Goal: Task Accomplishment & Management: Manage account settings

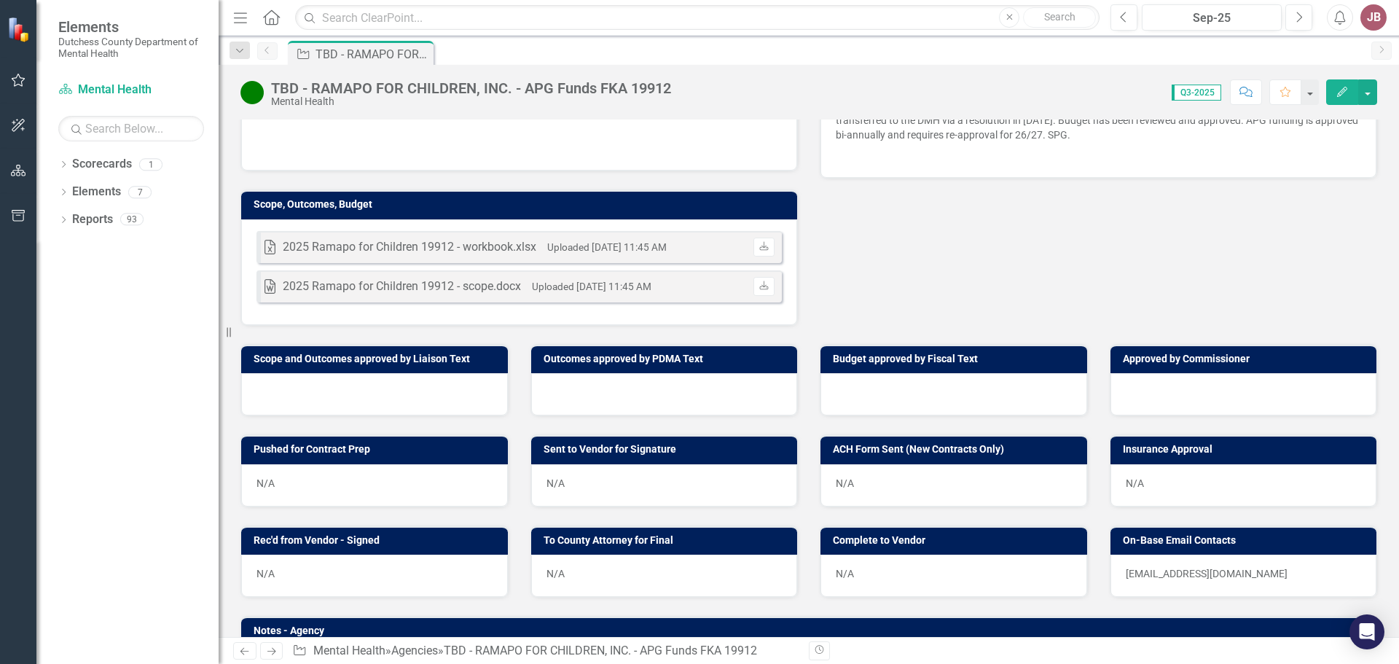
scroll to position [863, 0]
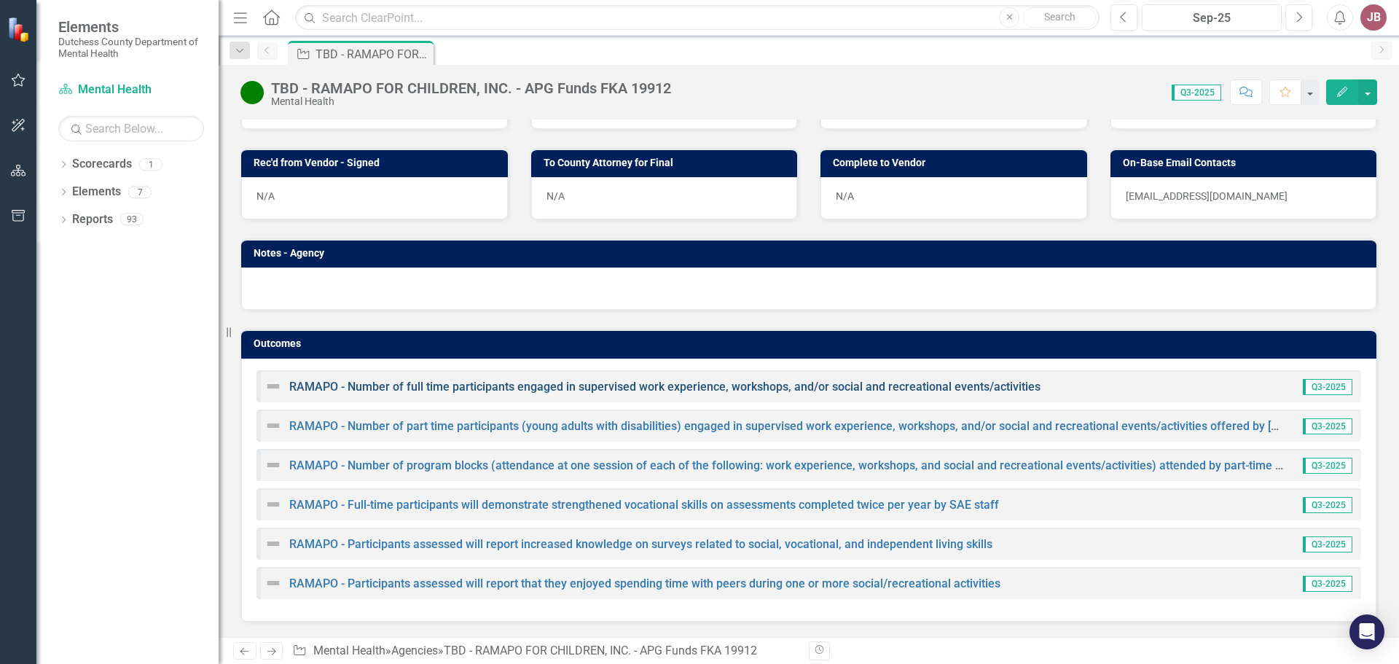
click at [562, 388] on link "RAMAPO - Number of full time participants engaged in supervised work experience…" at bounding box center [664, 387] width 751 height 14
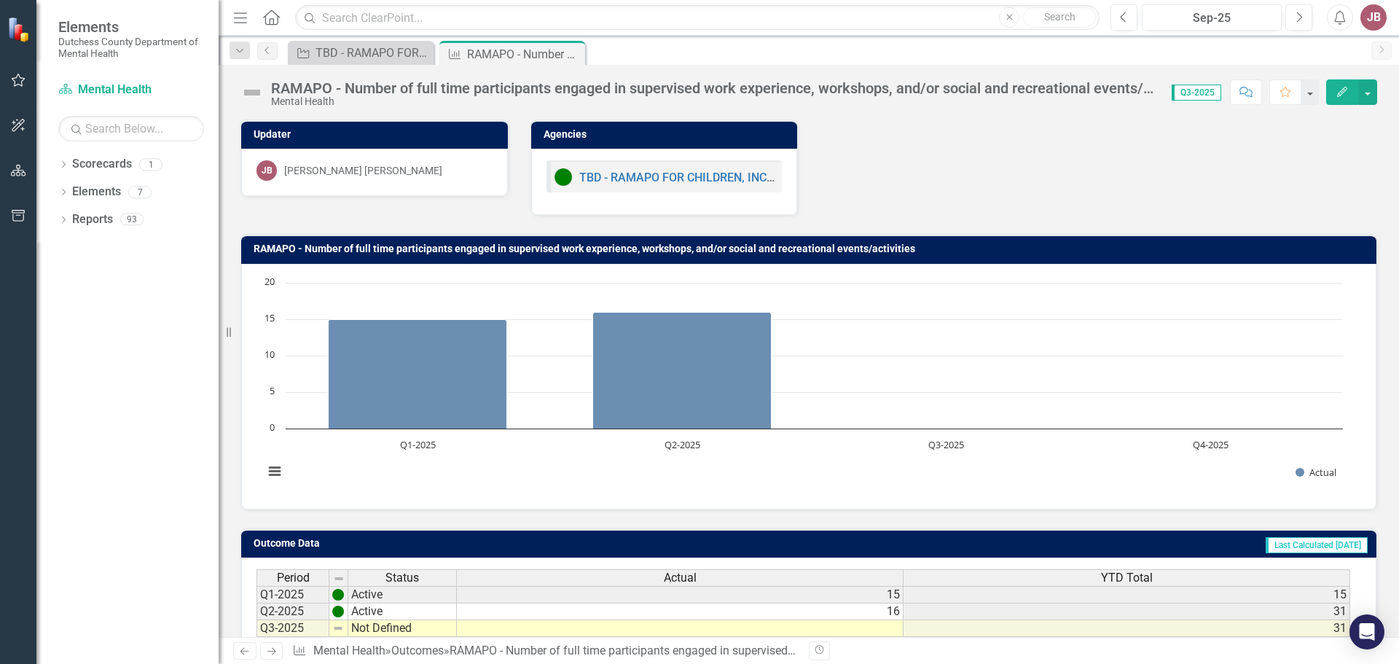
scroll to position [115, 0]
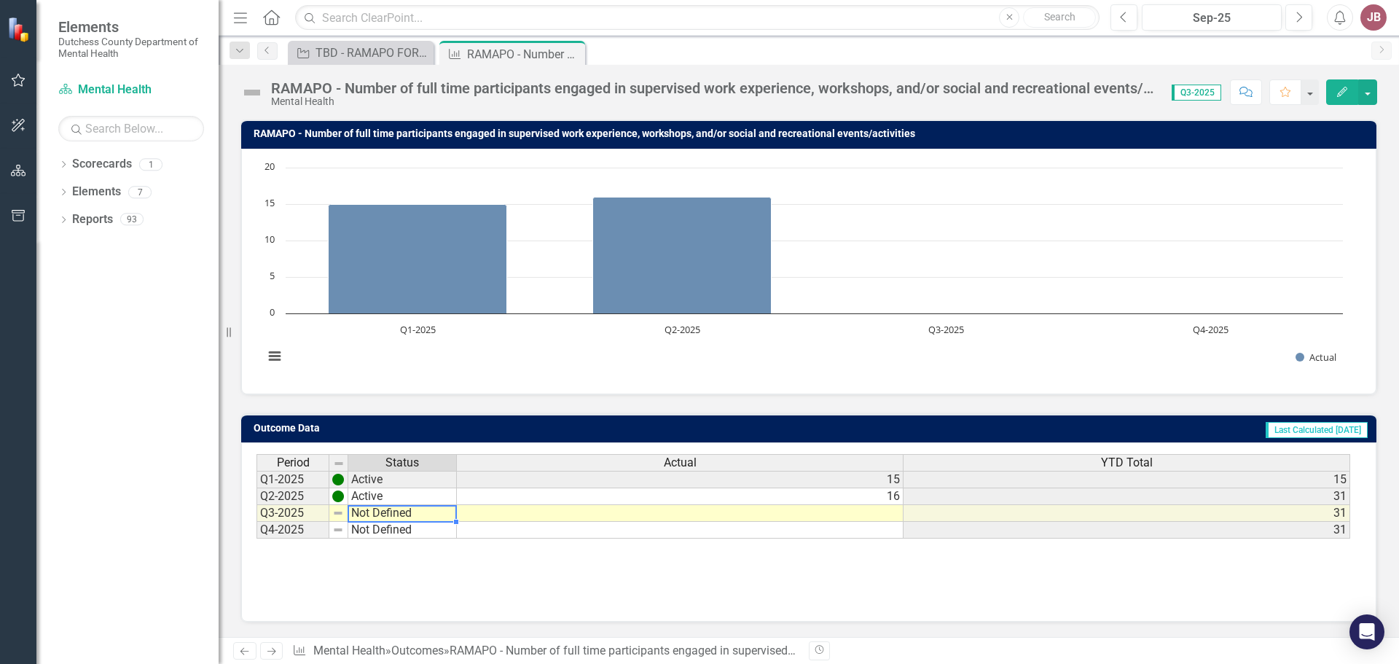
click at [355, 511] on td "Not Defined" at bounding box center [402, 513] width 109 height 17
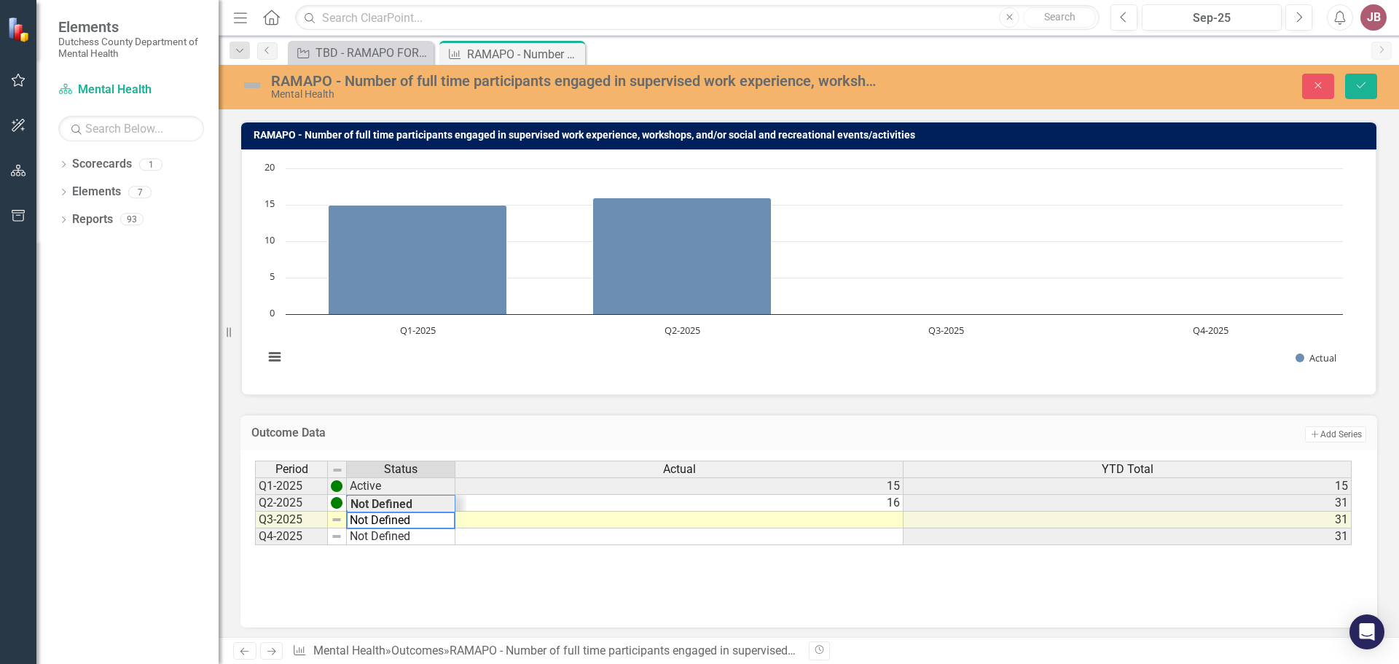
click at [310, 517] on td "Q3-2025" at bounding box center [291, 519] width 73 height 17
click at [337, 522] on img at bounding box center [337, 520] width 12 height 12
click at [299, 520] on td "Q3-2025" at bounding box center [291, 519] width 73 height 17
click at [271, 520] on td "Q3-2025" at bounding box center [291, 519] width 73 height 17
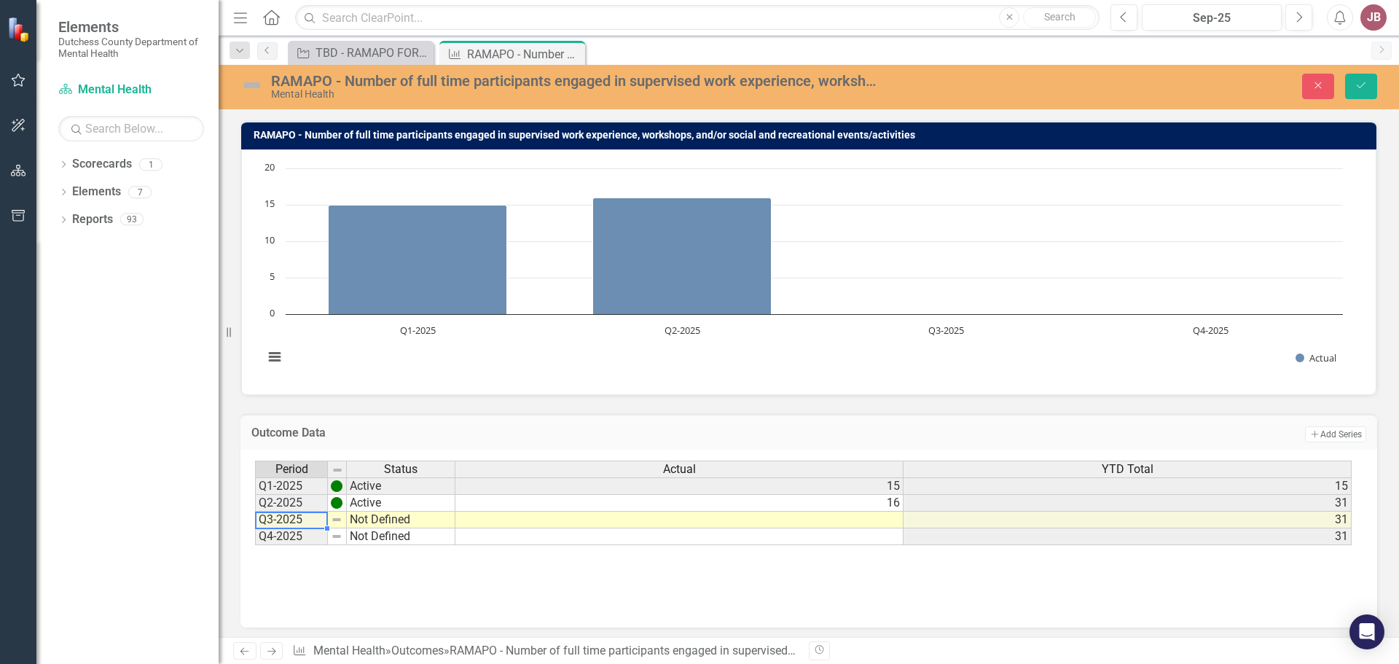
click at [271, 520] on td "Q3-2025" at bounding box center [291, 519] width 73 height 17
click at [338, 522] on img at bounding box center [337, 520] width 12 height 12
click at [387, 522] on td "Not Defined" at bounding box center [401, 519] width 109 height 17
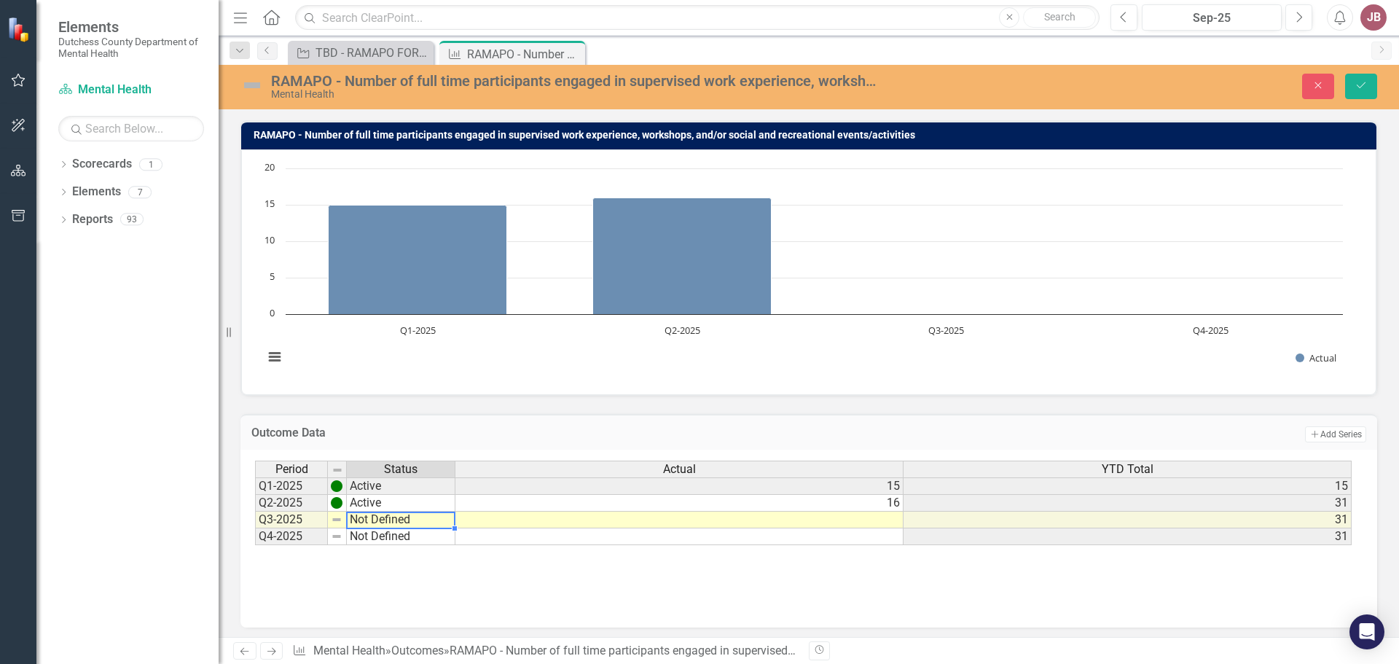
type textarea "Not Defined"
click at [387, 522] on textarea "Not Defined" at bounding box center [400, 519] width 109 height 17
click at [307, 514] on td "Q3-2025" at bounding box center [291, 519] width 73 height 17
drag, startPoint x: 1352, startPoint y: 80, endPoint x: 1269, endPoint y: 147, distance: 106.7
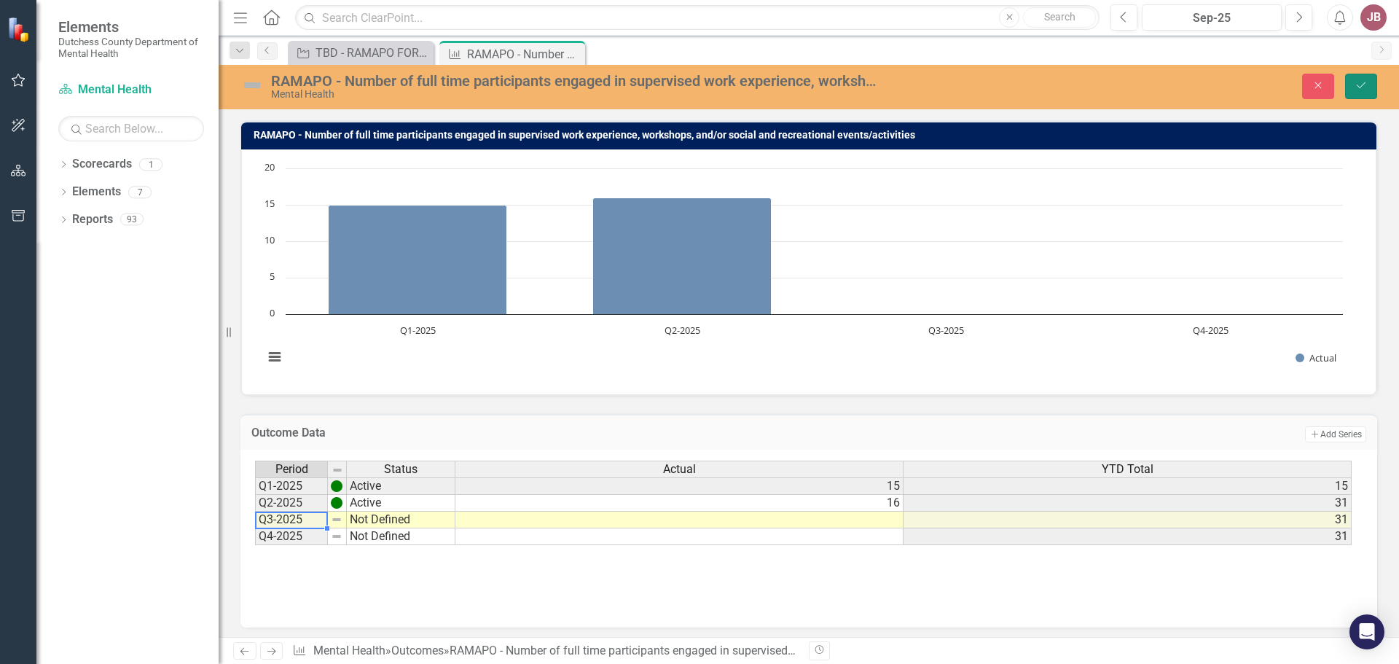
click at [1354, 85] on button "Save" at bounding box center [1361, 86] width 32 height 25
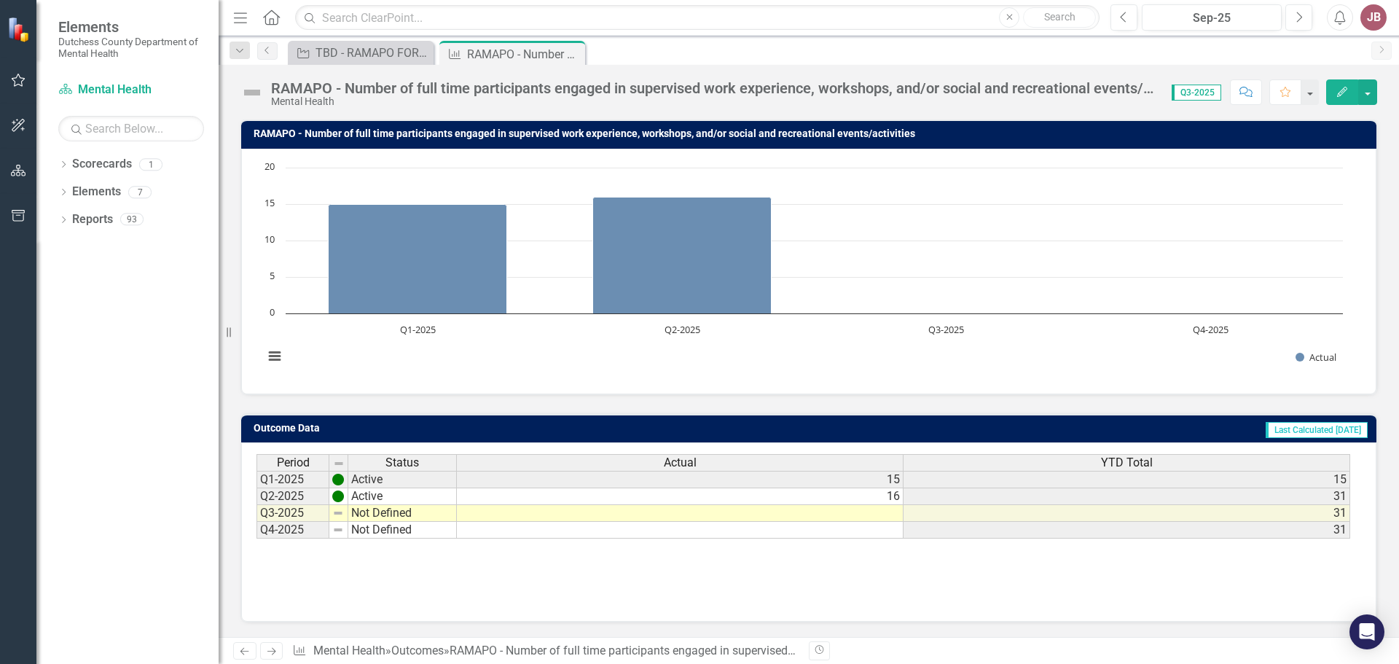
click at [842, 518] on td at bounding box center [680, 513] width 447 height 17
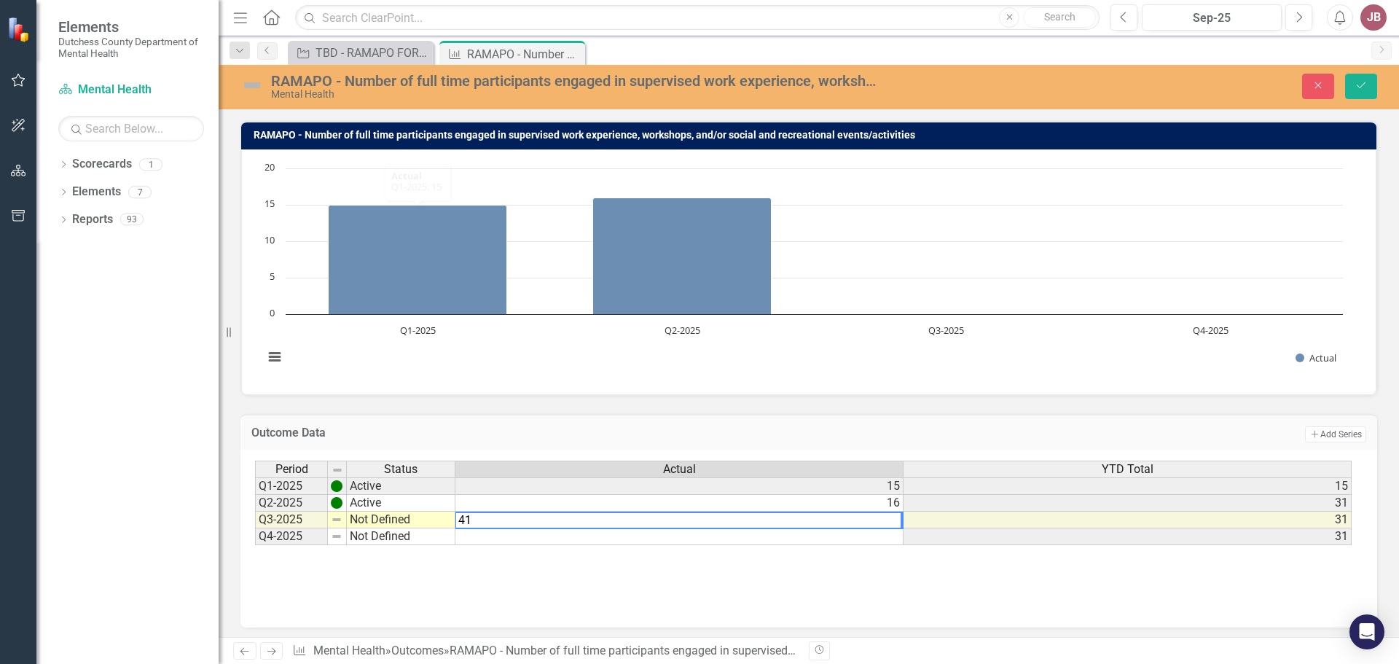
type textarea "41"
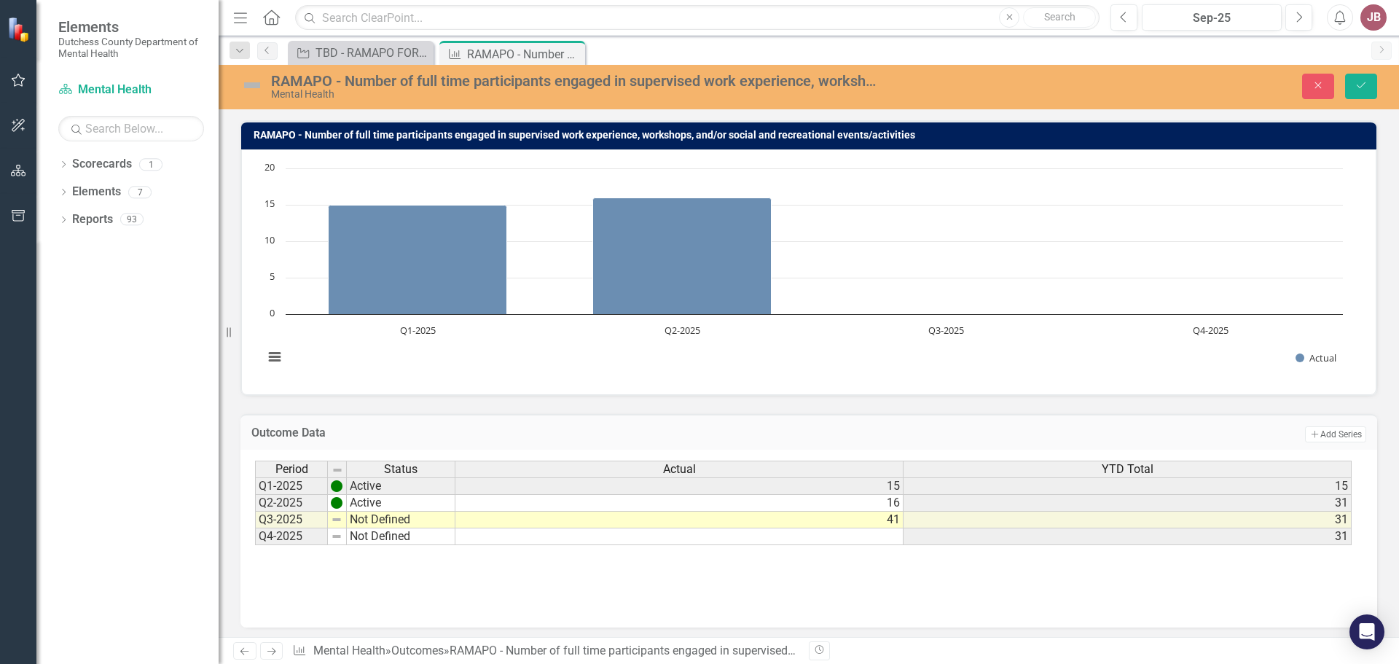
click at [863, 603] on div "Period Status Actual YTD Total Q1-2025 Active 15 15 Q2-2025 Active 16 31 Q3-202…" at bounding box center [808, 533] width 1107 height 146
click at [820, 594] on div "Period Status Actual YTD Total Q1-2025 Active 15 15 Q2-2025 Active 16 31 Q3-202…" at bounding box center [808, 533] width 1107 height 146
click at [1354, 87] on icon "Save" at bounding box center [1360, 85] width 13 height 10
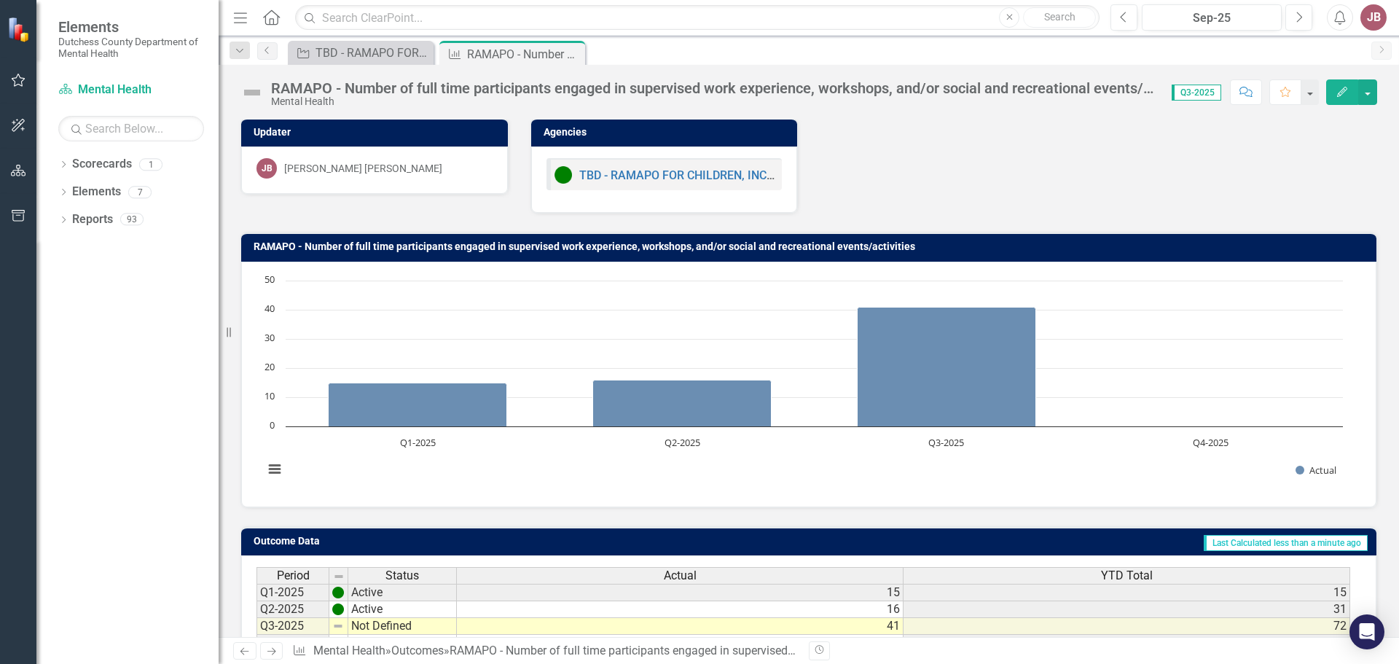
scroll to position [0, 0]
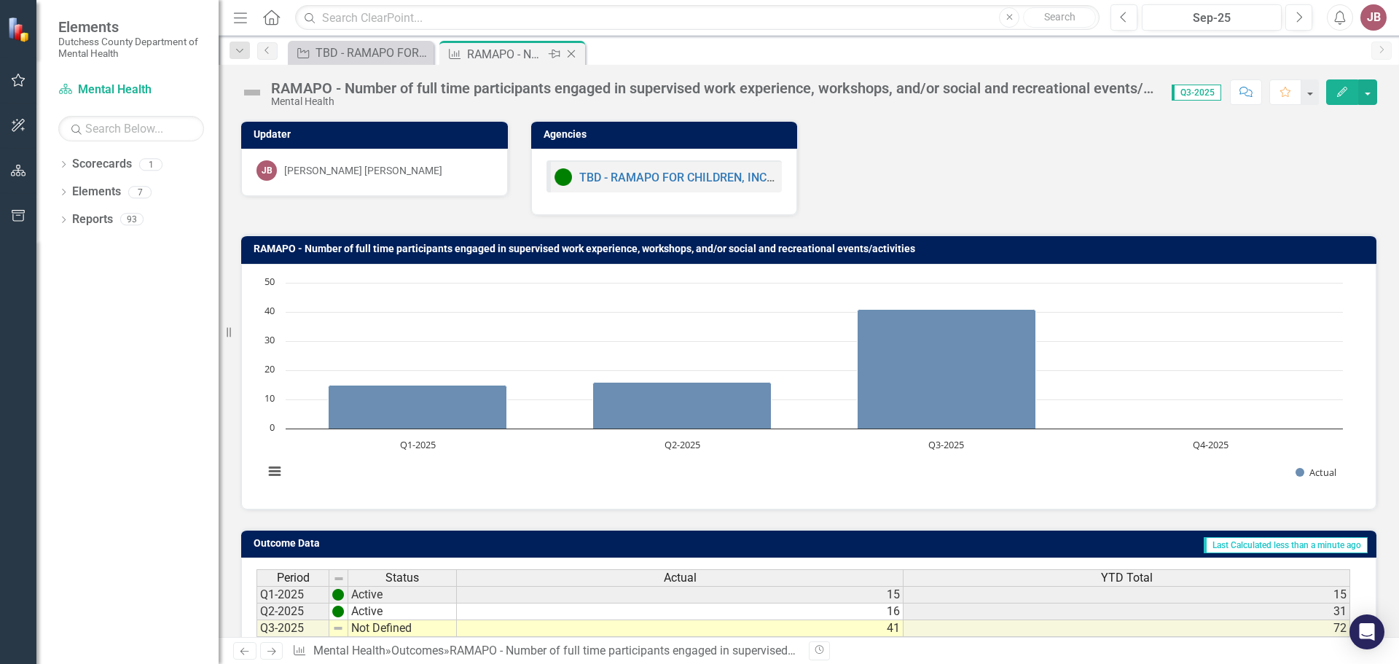
click at [576, 56] on icon "Close" at bounding box center [571, 54] width 15 height 12
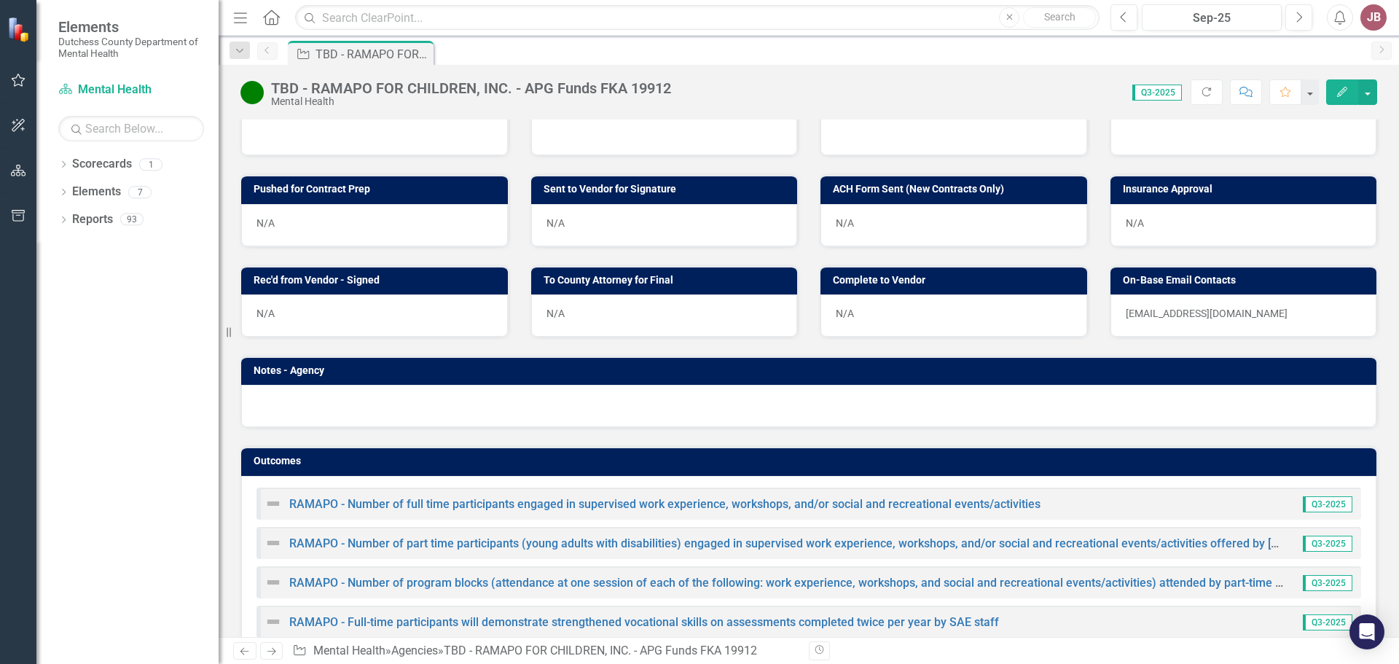
scroll to position [863, 0]
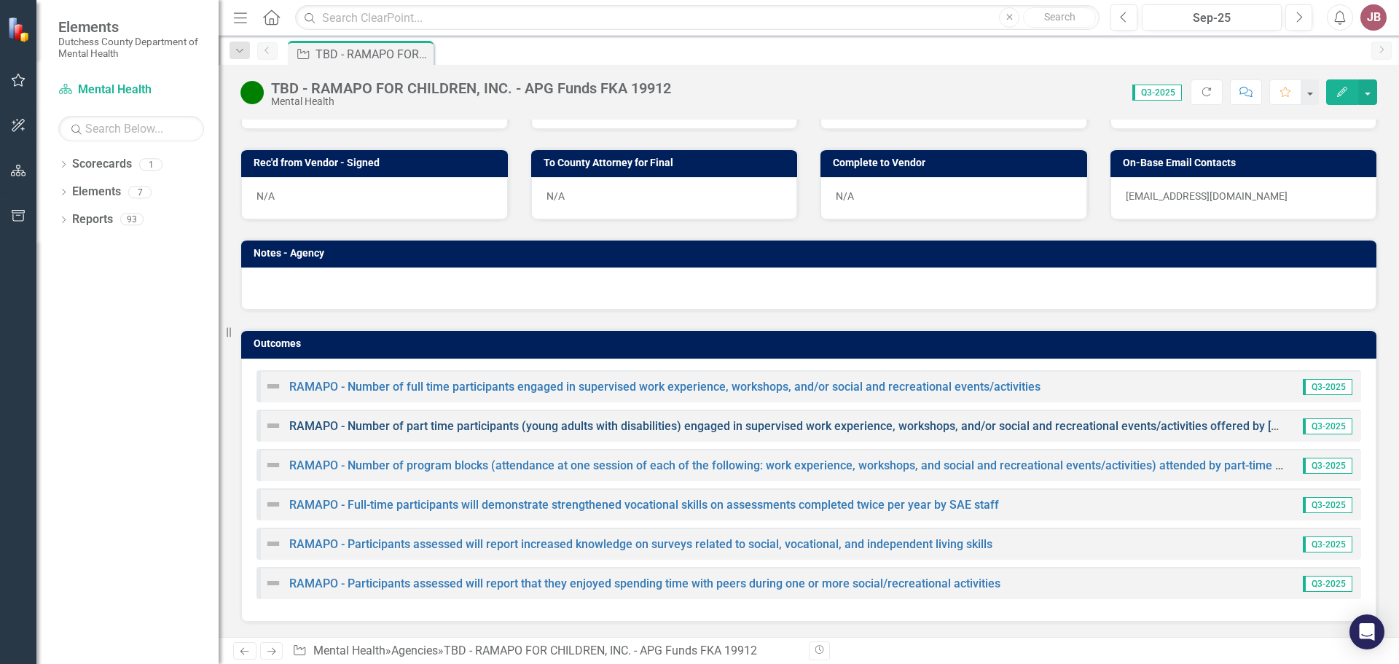
click at [451, 431] on link "RAMAPO - Number of part time participants (young adults with disabilities) enga…" at bounding box center [886, 426] width 1195 height 14
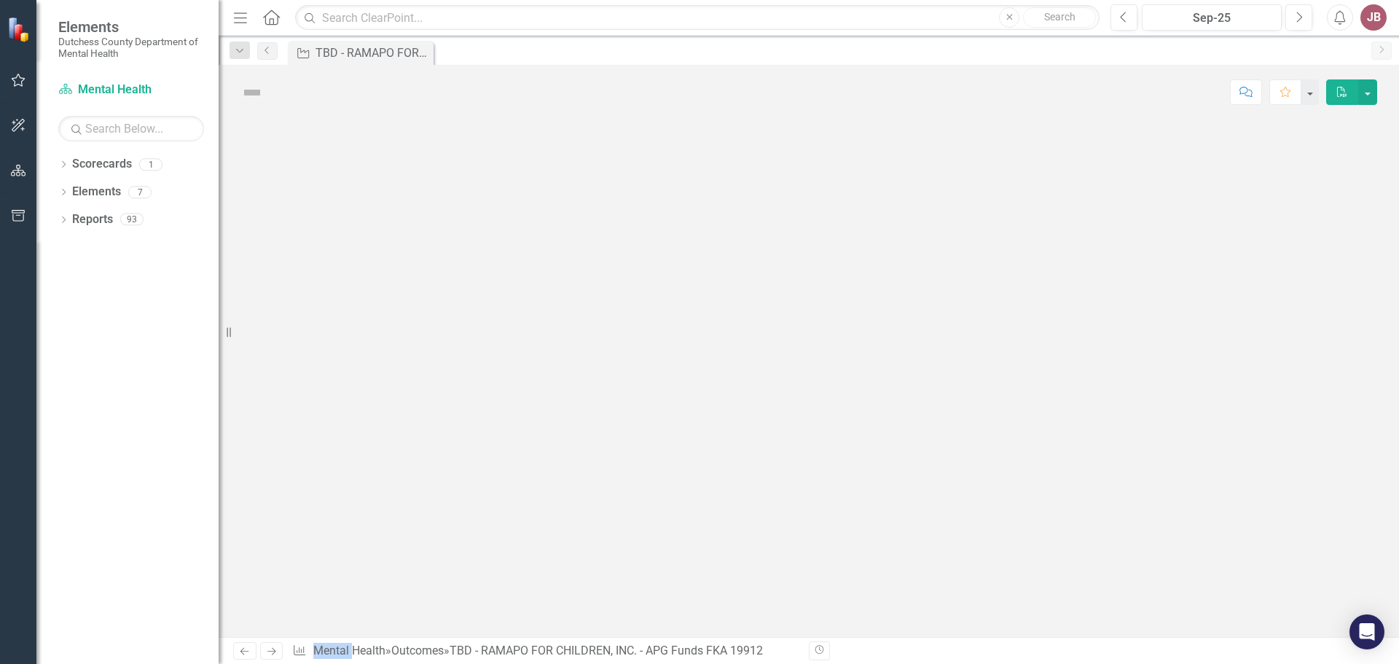
click at [451, 431] on div at bounding box center [809, 377] width 1180 height 517
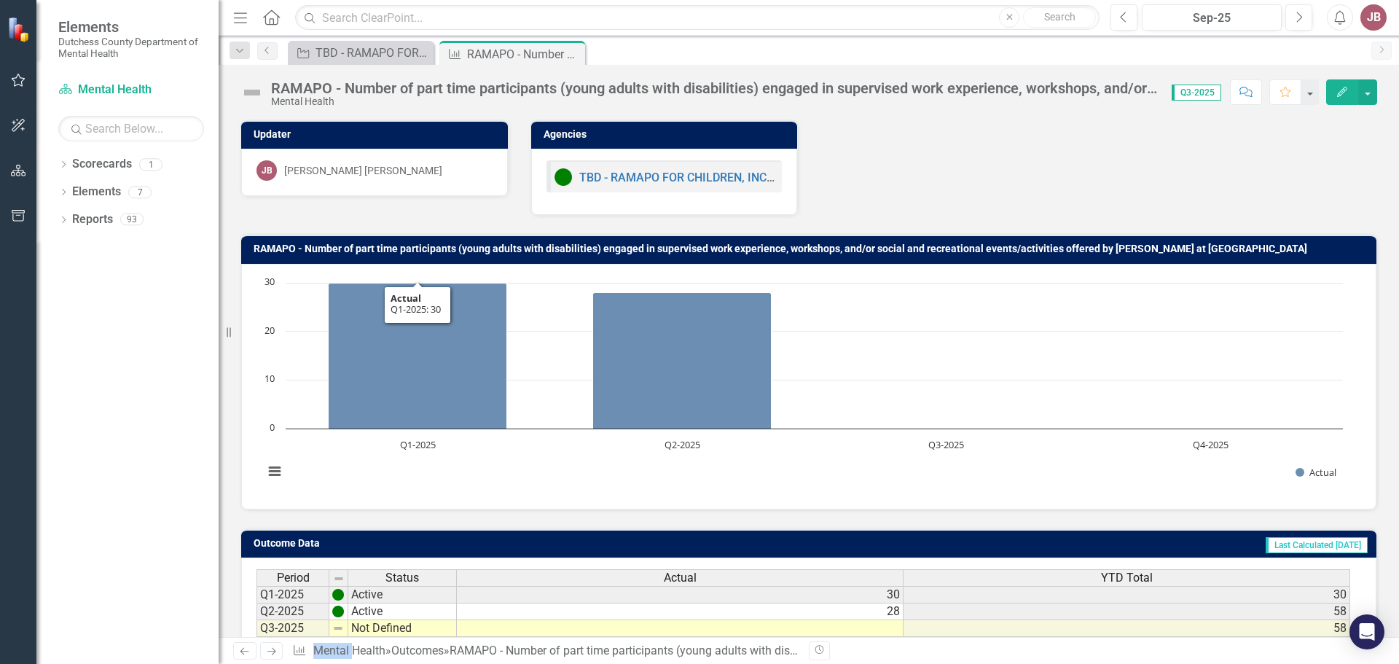
scroll to position [115, 0]
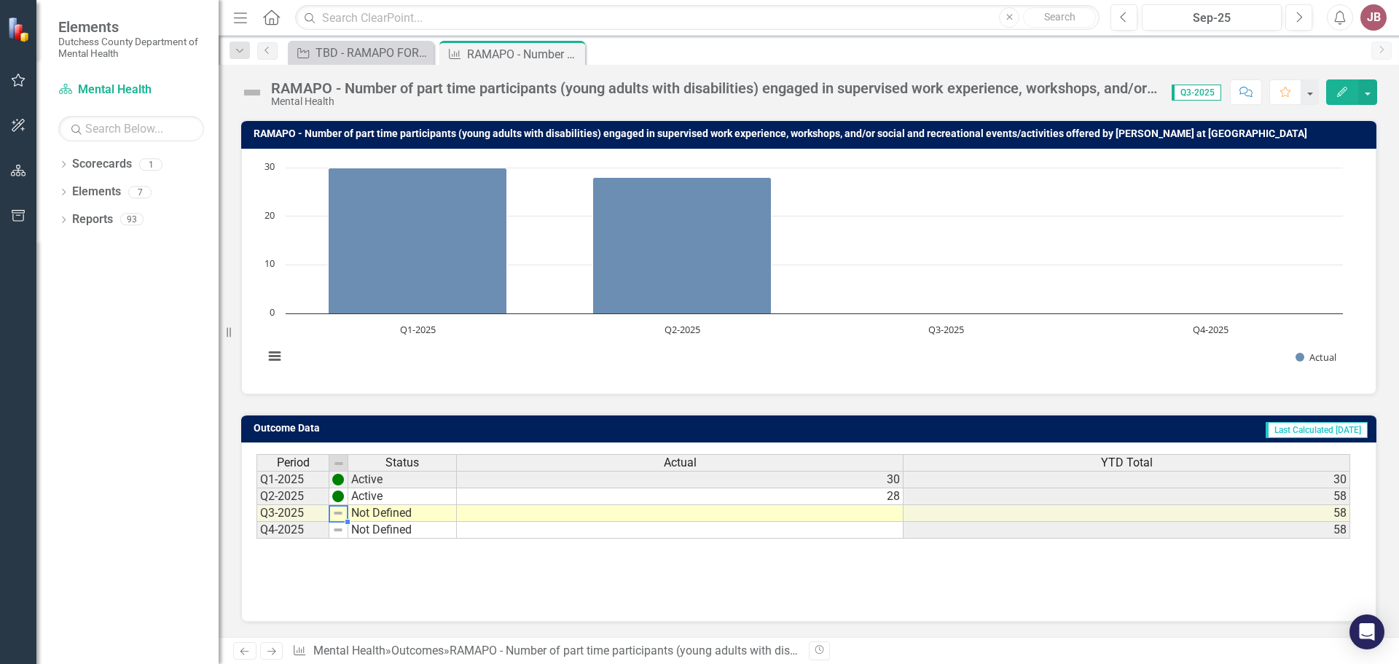
click at [330, 514] on td at bounding box center [338, 513] width 19 height 17
click at [317, 514] on td "Q3-2025" at bounding box center [292, 513] width 73 height 17
click at [357, 517] on td "Not Defined" at bounding box center [402, 513] width 109 height 17
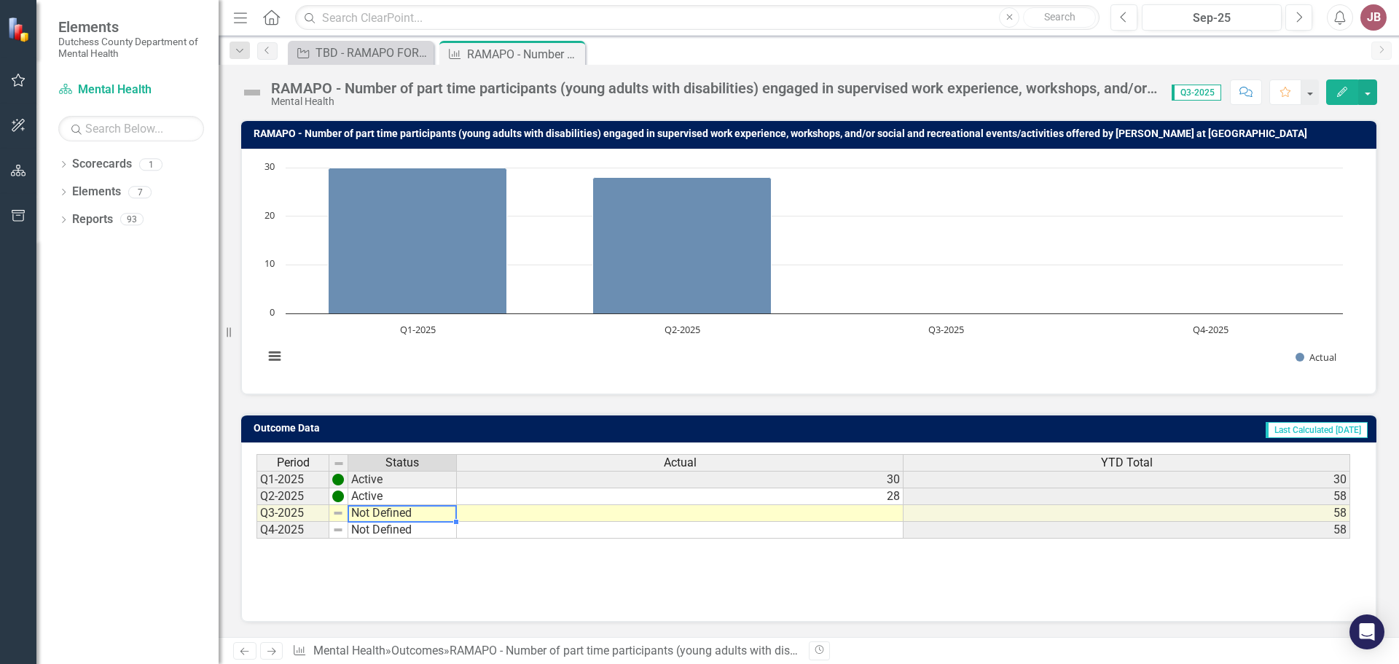
type textarea "Not Defined"
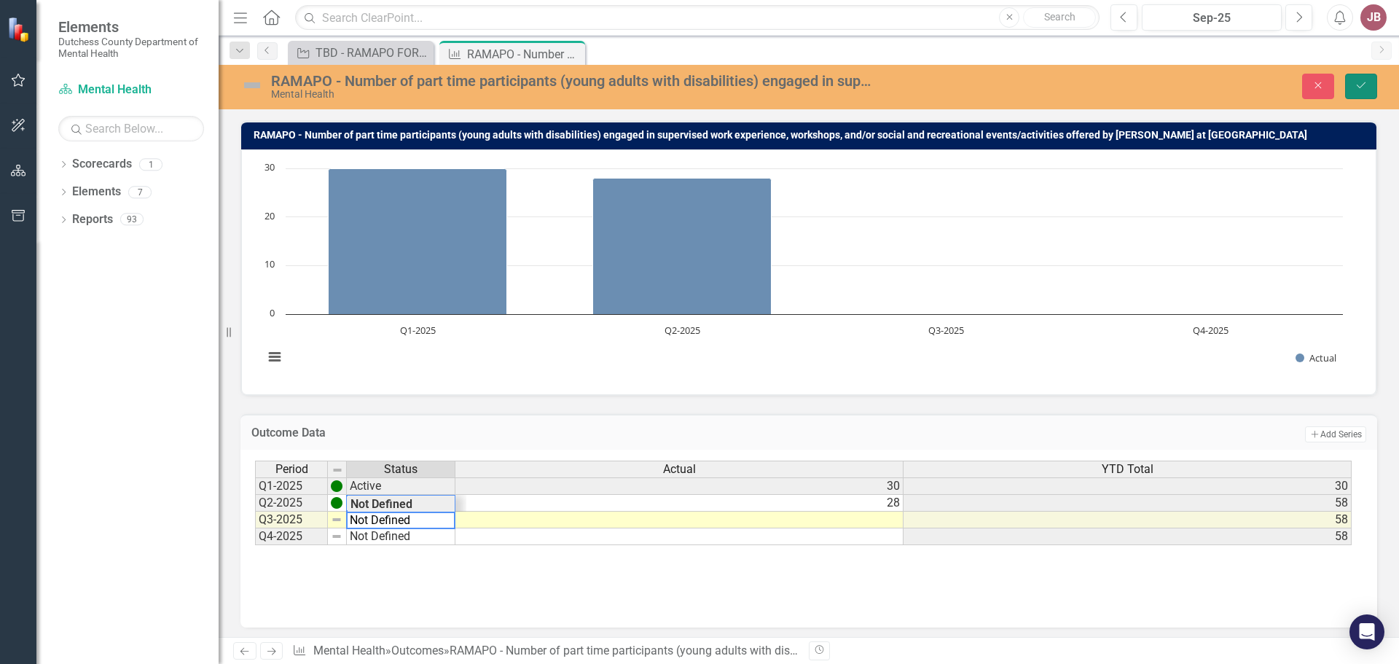
click at [1354, 85] on icon "Save" at bounding box center [1360, 85] width 13 height 10
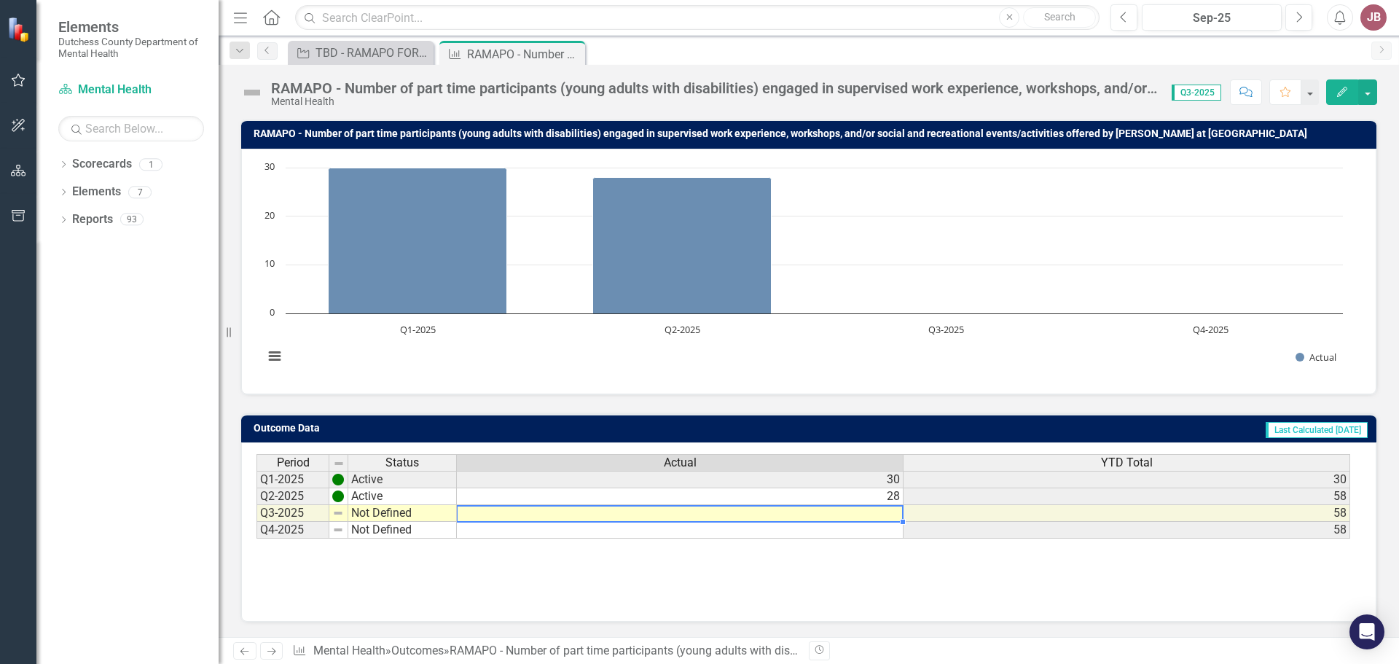
click at [587, 512] on td at bounding box center [680, 513] width 447 height 17
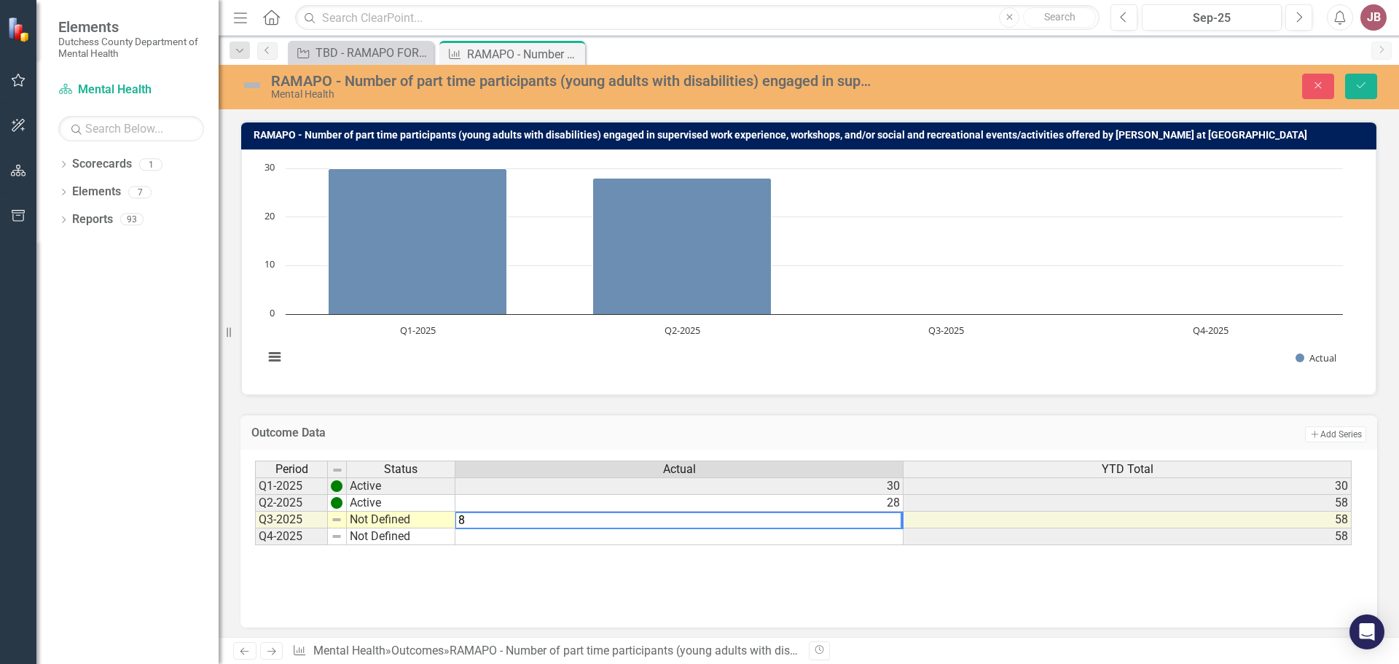
type textarea "8"
click at [711, 605] on div "Period Status Actual YTD Total Q1-2025 Active 30 30 Q2-2025 Active 28 58 Q3-202…" at bounding box center [808, 533] width 1107 height 146
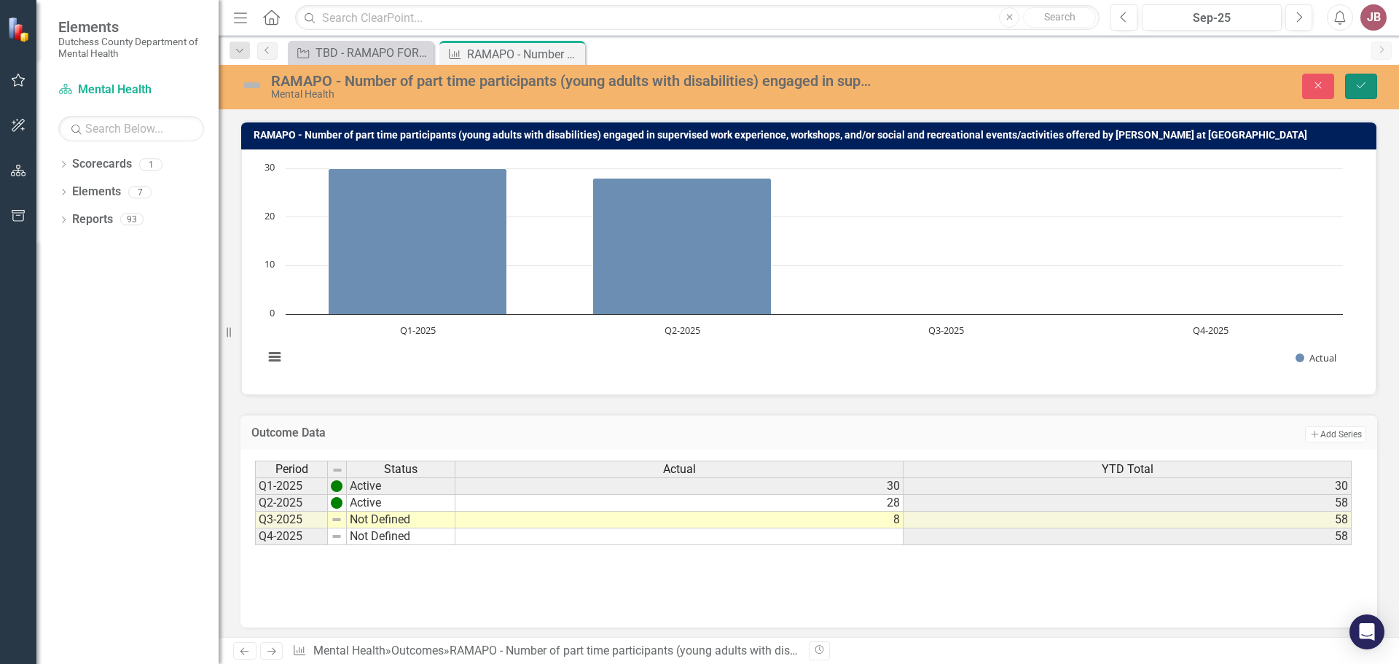
click at [1358, 82] on icon "Save" at bounding box center [1360, 85] width 13 height 10
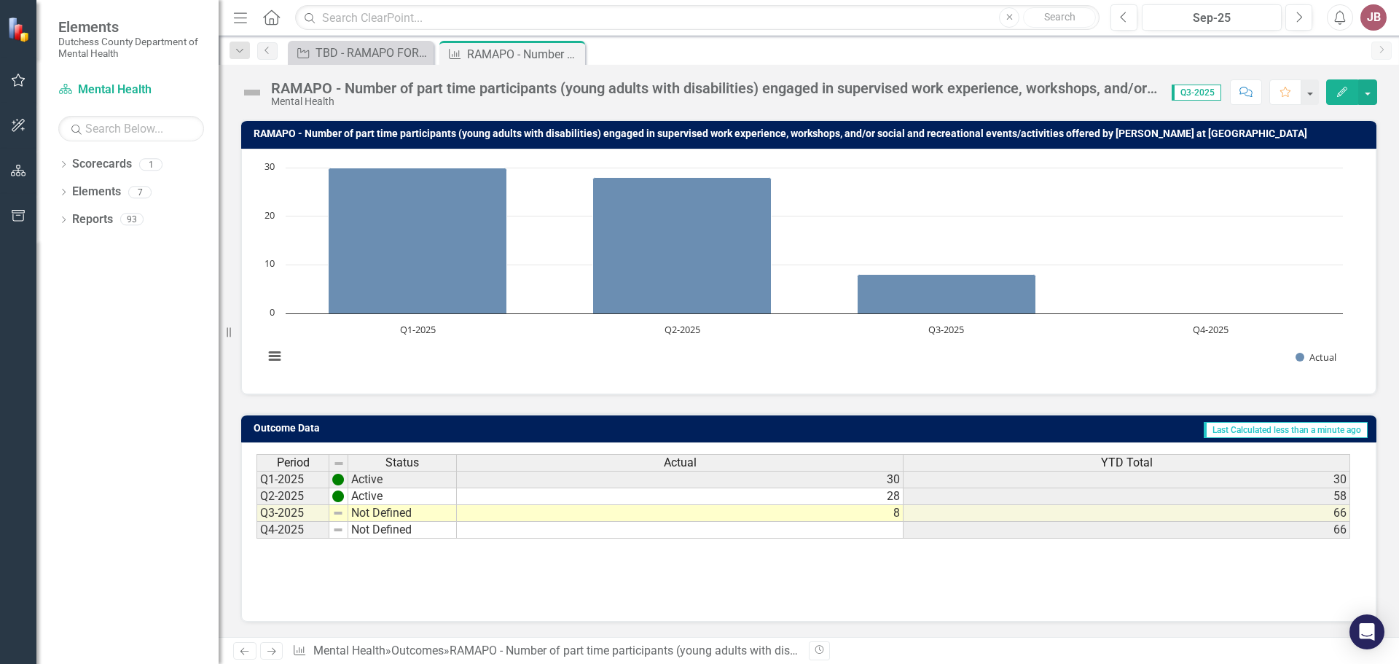
scroll to position [0, 0]
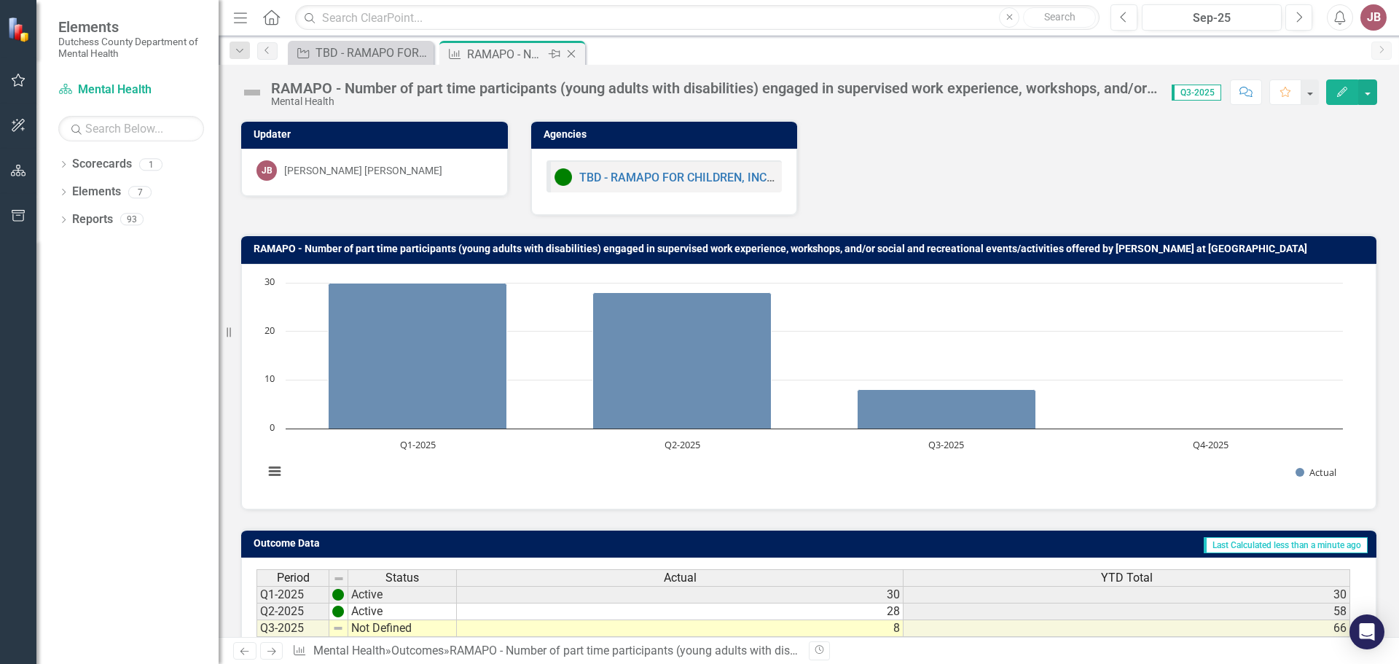
click at [572, 53] on icon at bounding box center [572, 54] width 8 height 8
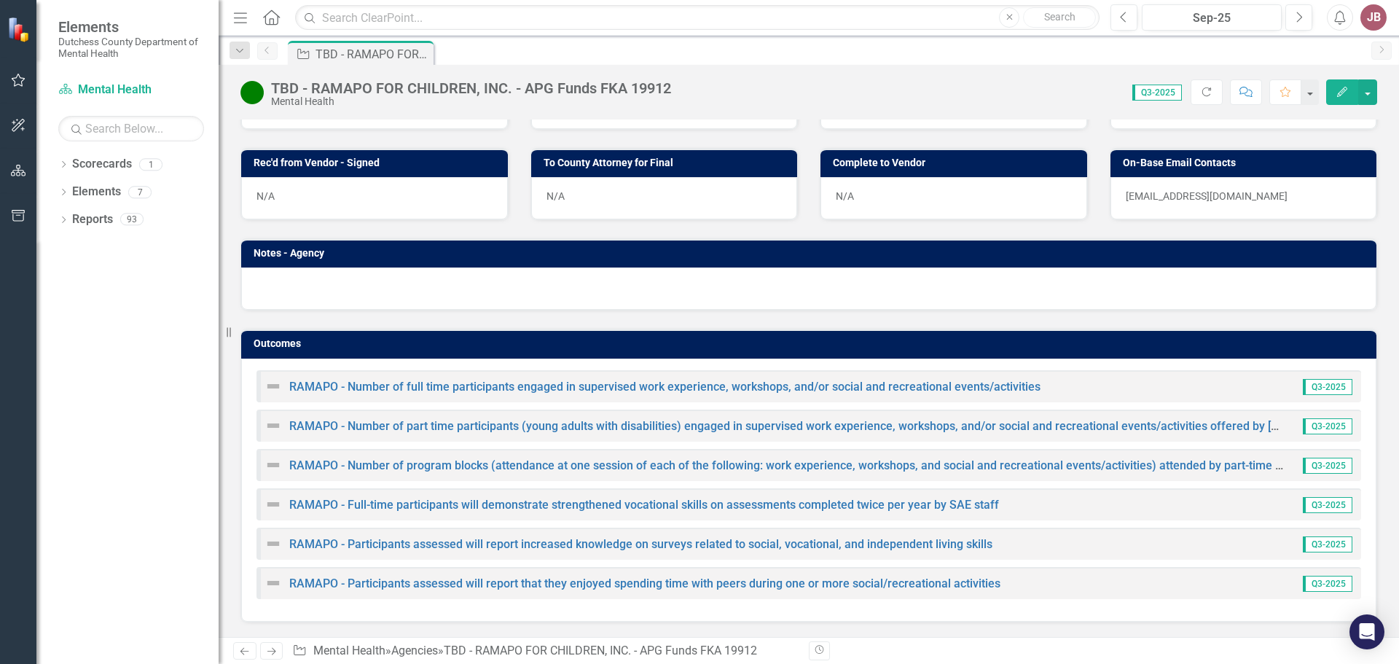
scroll to position [863, 0]
click at [353, 464] on link "RAMAPO - Number of program blocks (attendance at one session of each of the fol…" at bounding box center [813, 465] width 1048 height 14
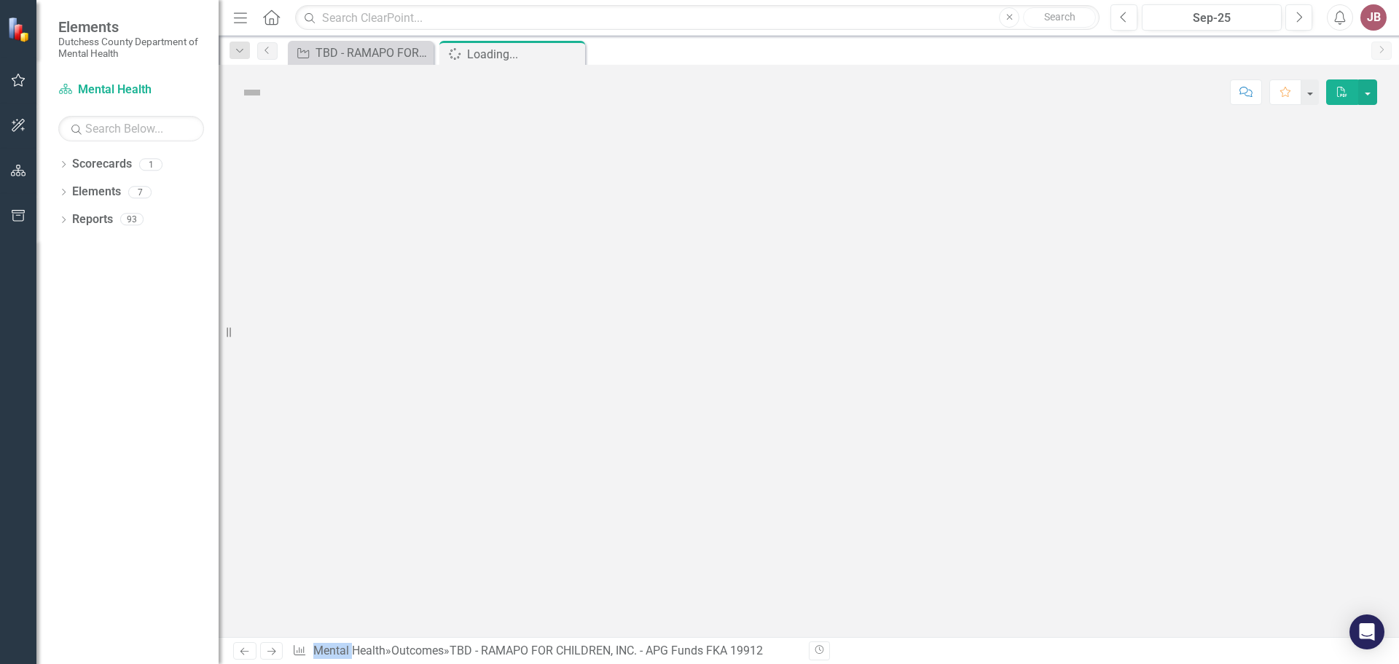
click at [353, 464] on div at bounding box center [809, 377] width 1180 height 517
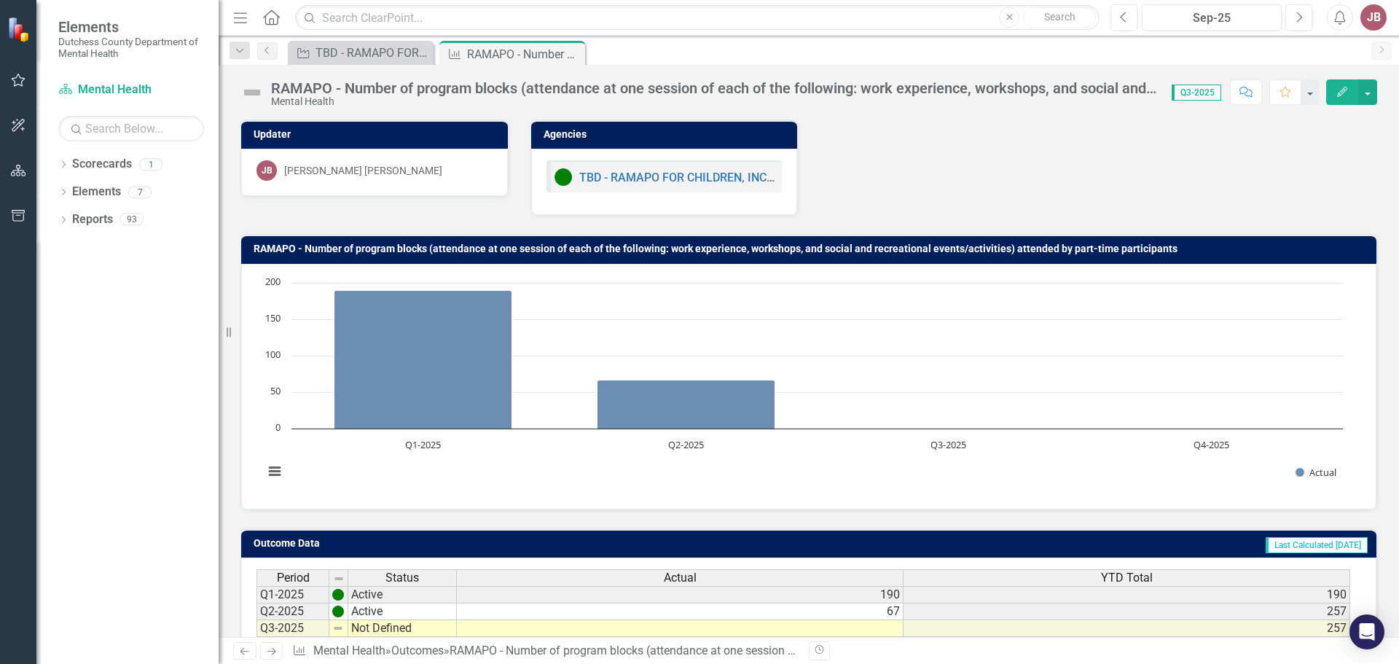
scroll to position [115, 0]
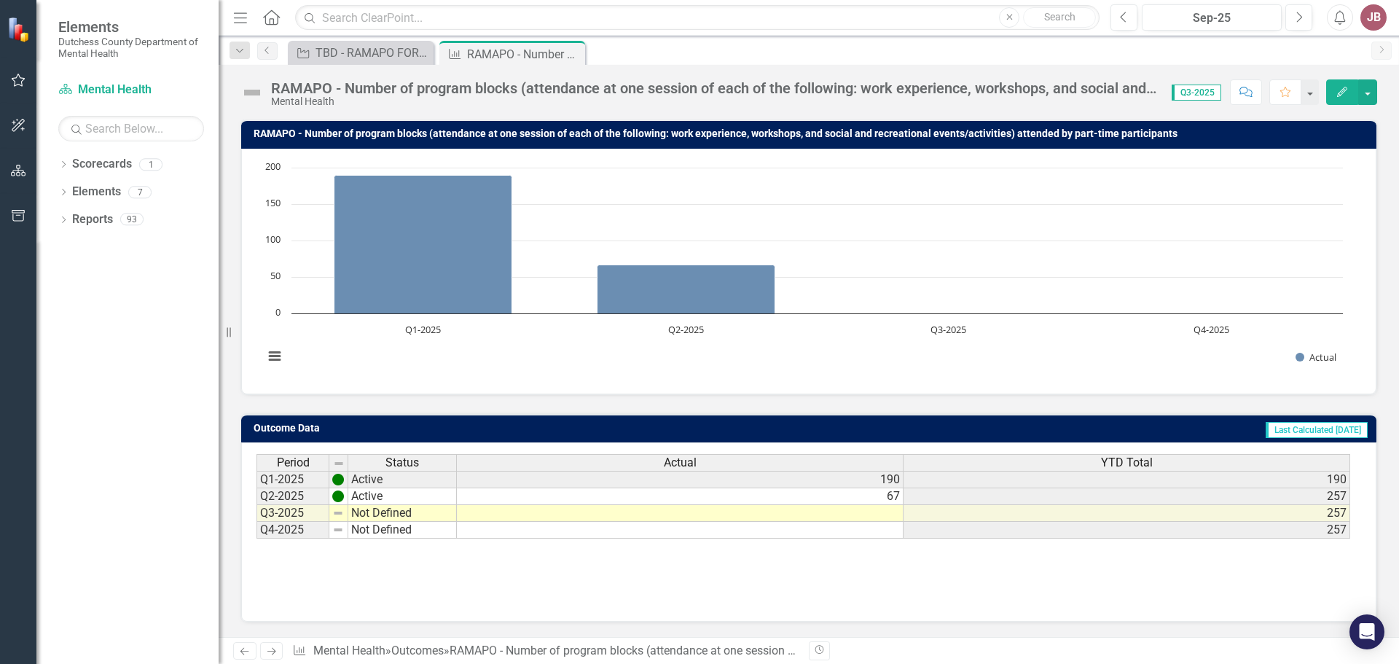
click at [418, 510] on td "Not Defined" at bounding box center [402, 513] width 109 height 17
type textarea "Not Defined"
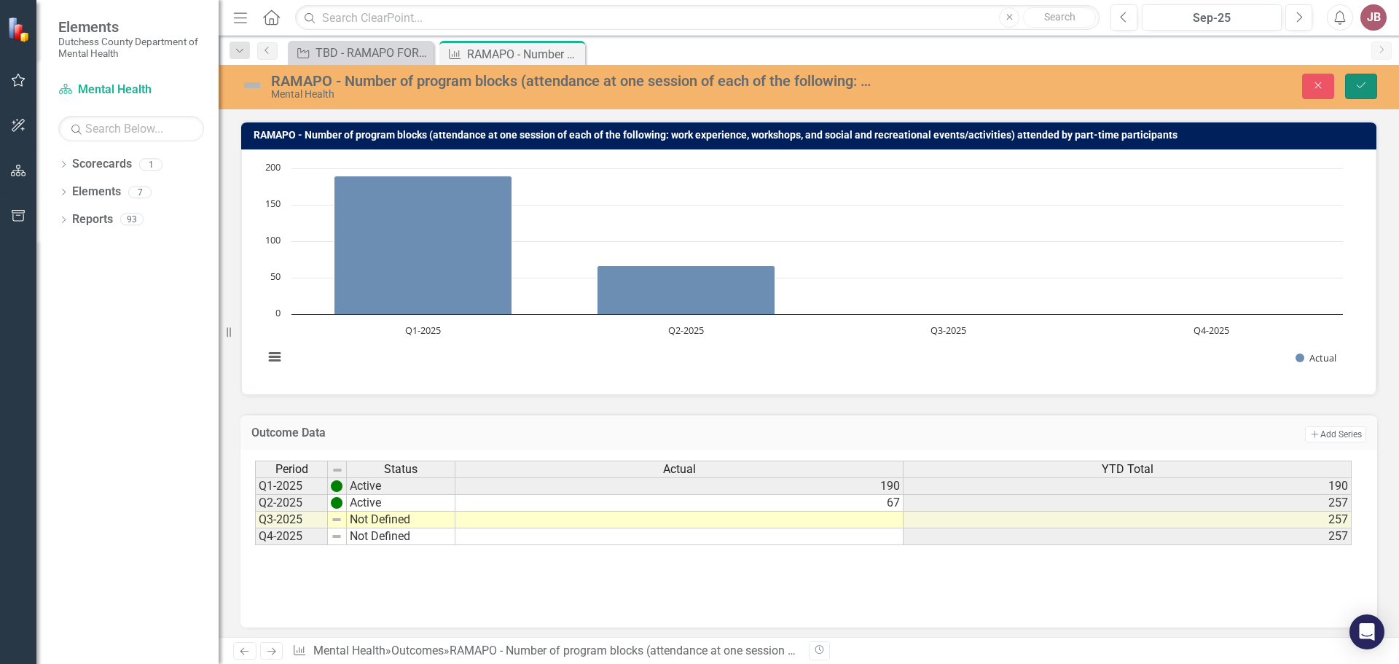
click at [1366, 86] on icon "Save" at bounding box center [1360, 85] width 13 height 10
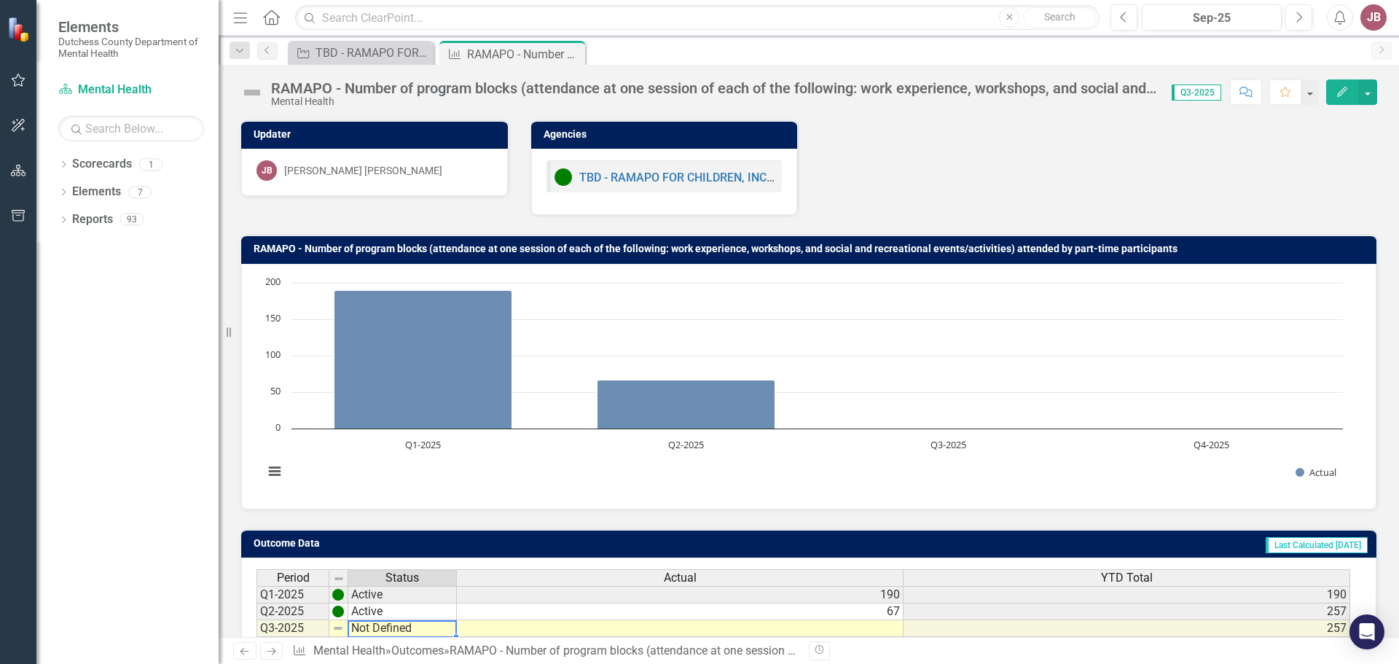
click at [403, 625] on td "Not Defined" at bounding box center [402, 628] width 109 height 17
type textarea "Not Defined"
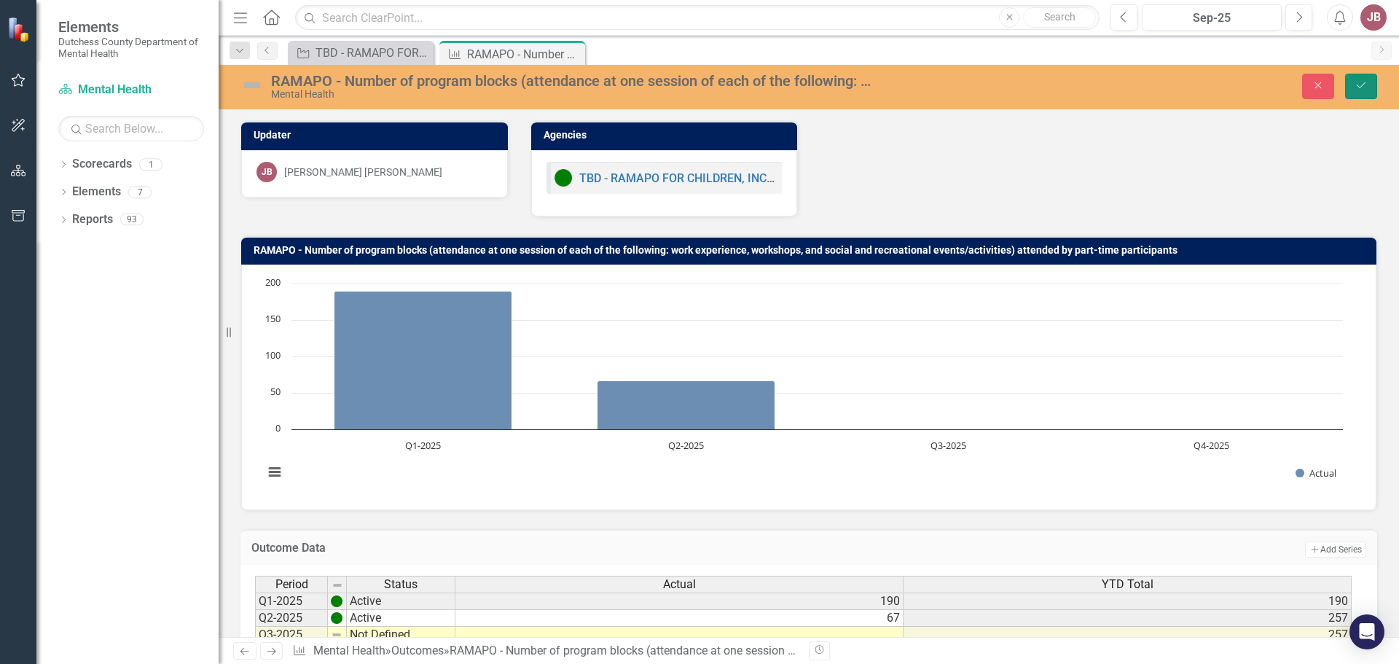
click at [1363, 76] on button "Save" at bounding box center [1361, 86] width 32 height 25
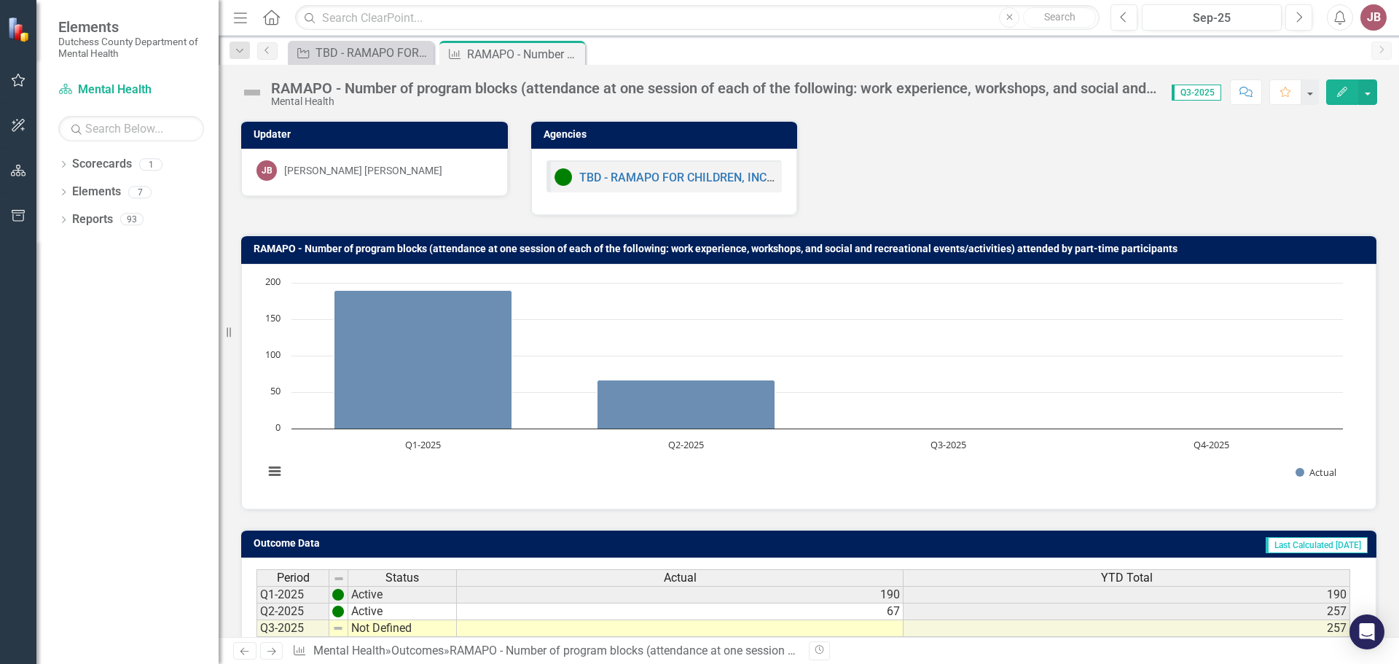
scroll to position [0, 0]
drag, startPoint x: 1369, startPoint y: 116, endPoint x: 1397, endPoint y: 356, distance: 241.3
click at [1397, 356] on div "Updater [PERSON_NAME] [PERSON_NAME] Agencies TBD - RAMAPO FOR CHILDREN, INC. - …" at bounding box center [809, 377] width 1180 height 517
click at [368, 624] on td "Not Defined" at bounding box center [402, 628] width 109 height 17
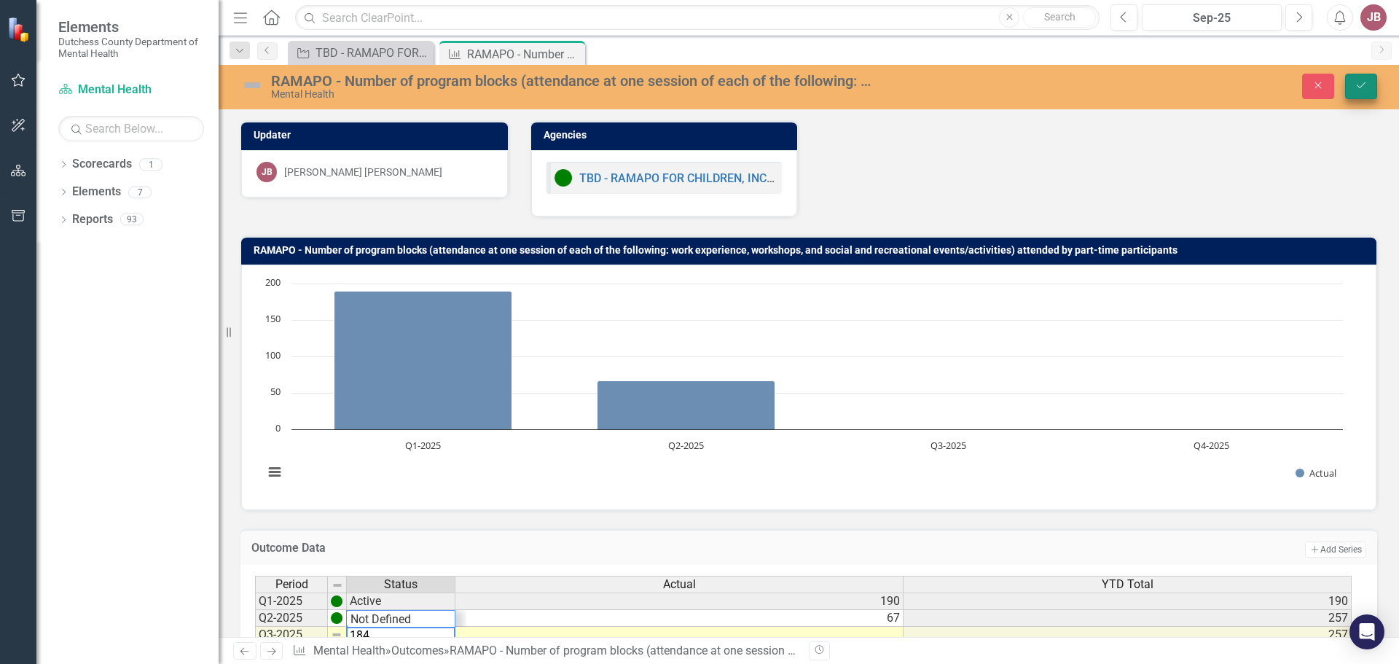
type textarea "184"
click at [1361, 82] on icon "Save" at bounding box center [1360, 85] width 13 height 10
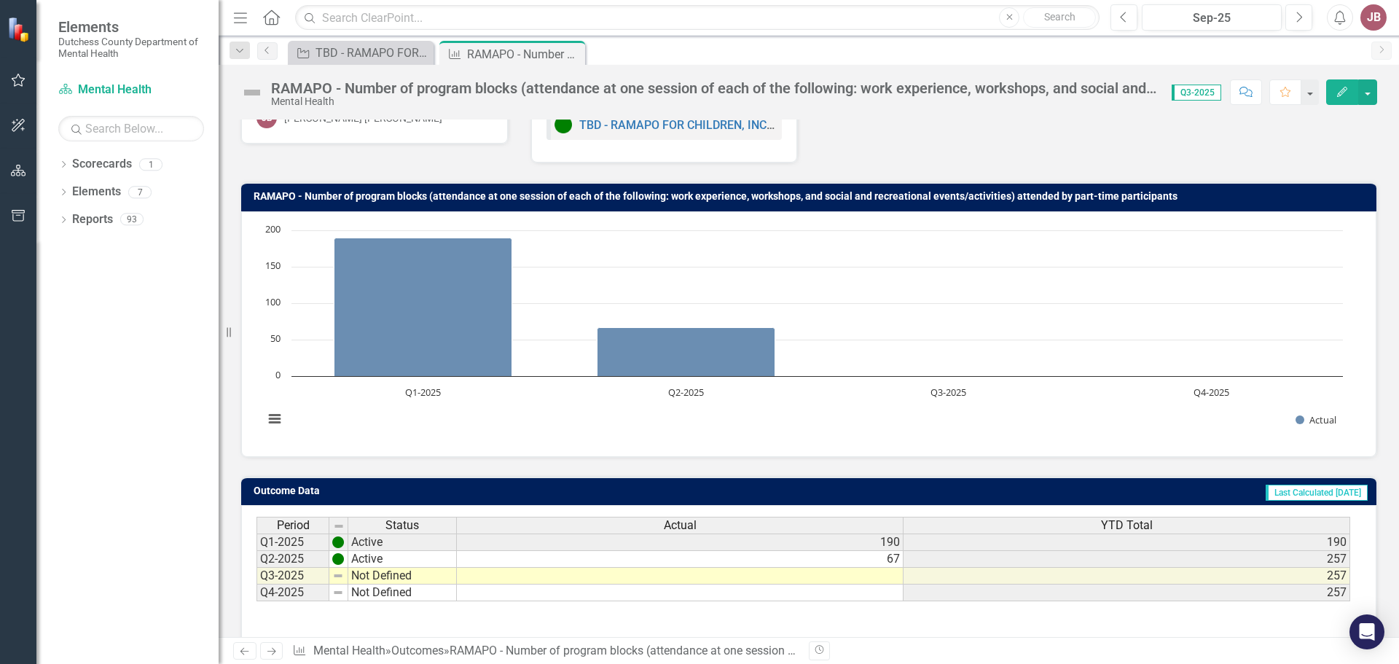
scroll to position [54, 0]
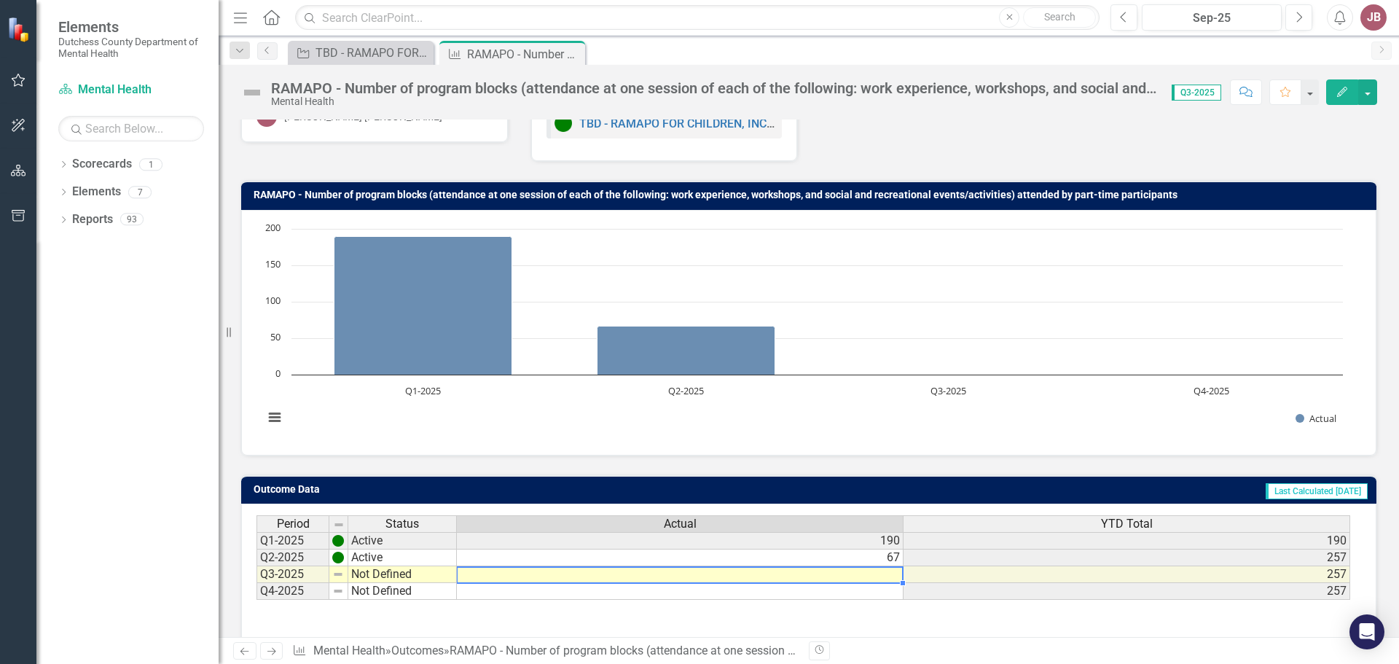
click at [515, 580] on td at bounding box center [680, 574] width 447 height 17
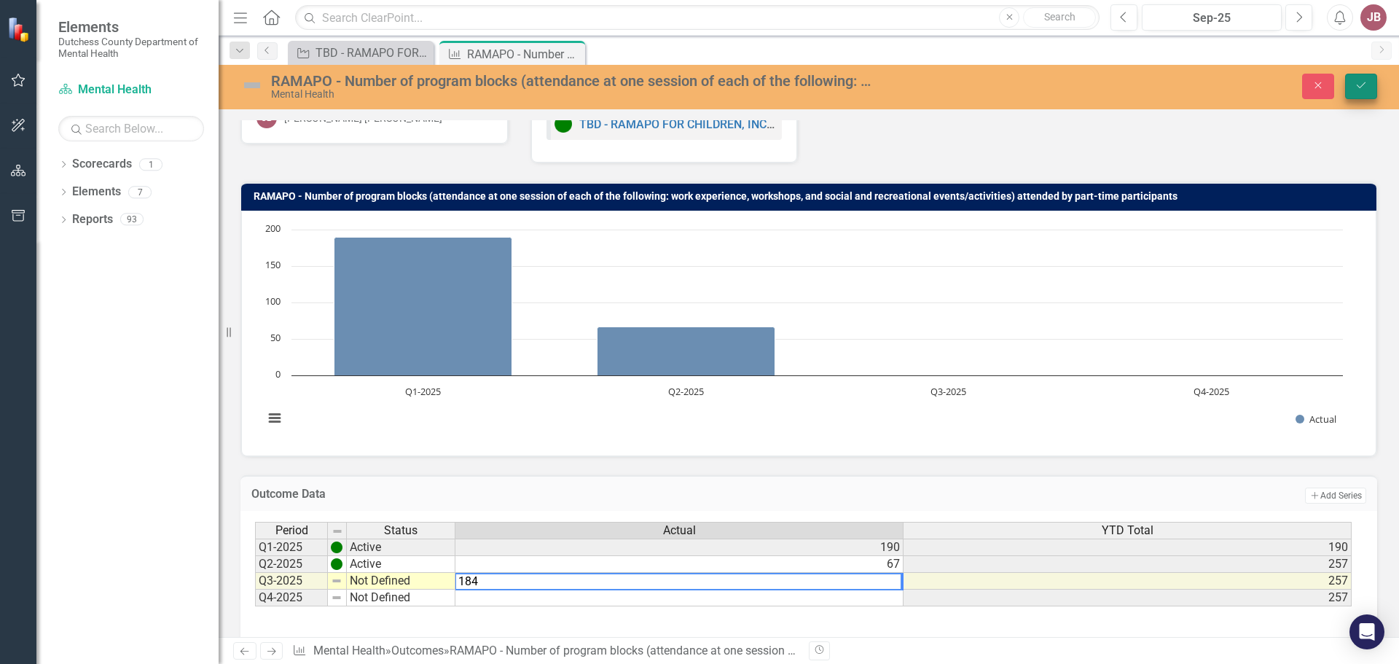
type textarea "184"
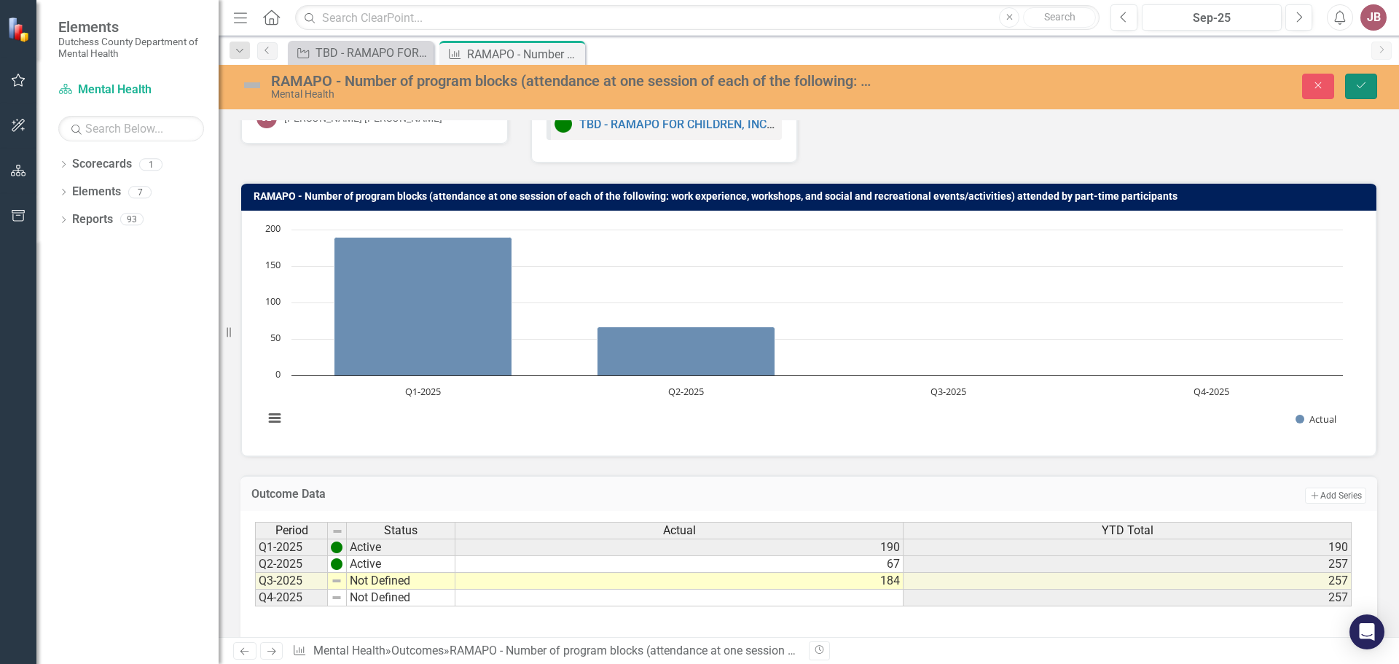
click at [1359, 85] on icon "Save" at bounding box center [1360, 85] width 13 height 10
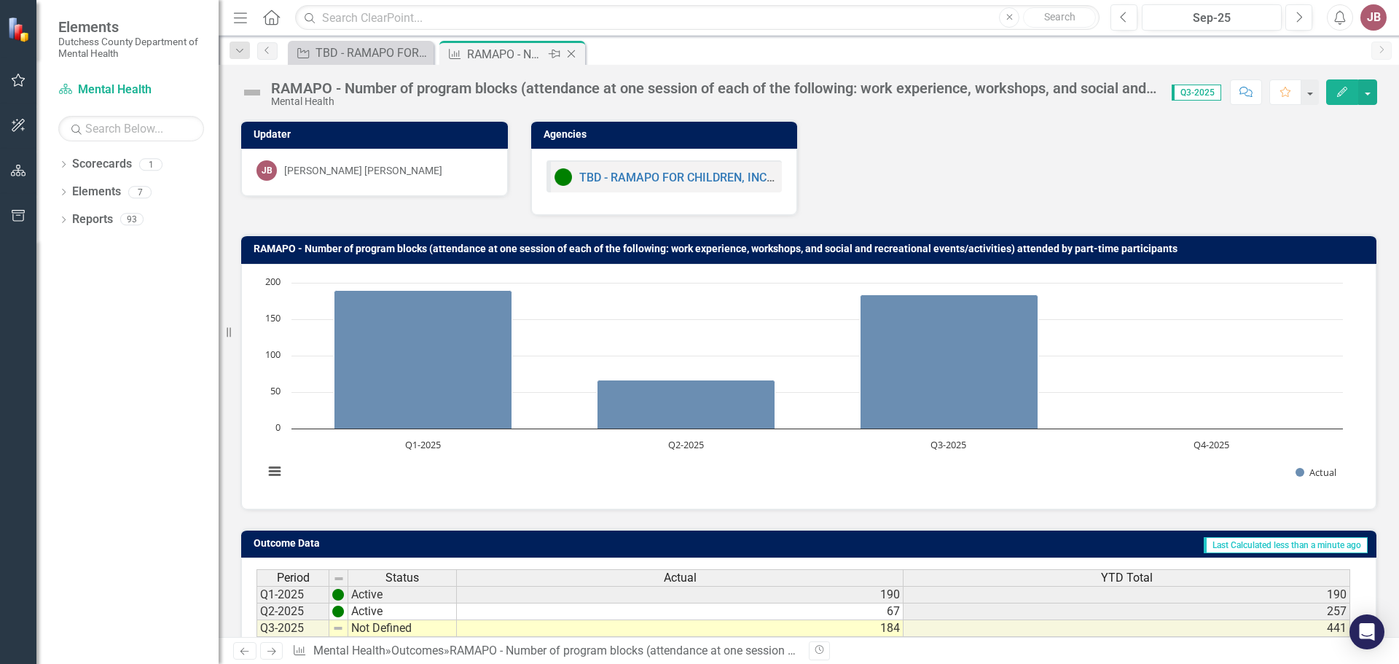
click at [570, 53] on icon "Close" at bounding box center [571, 54] width 15 height 12
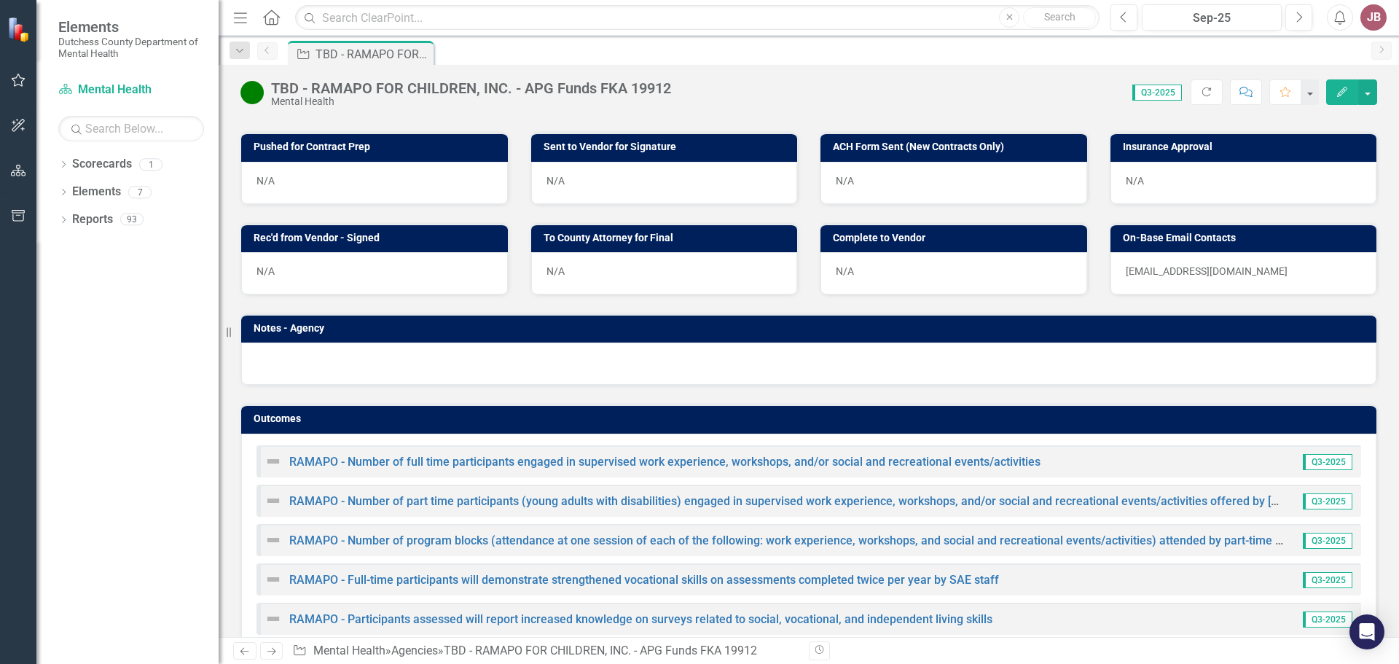
scroll to position [863, 0]
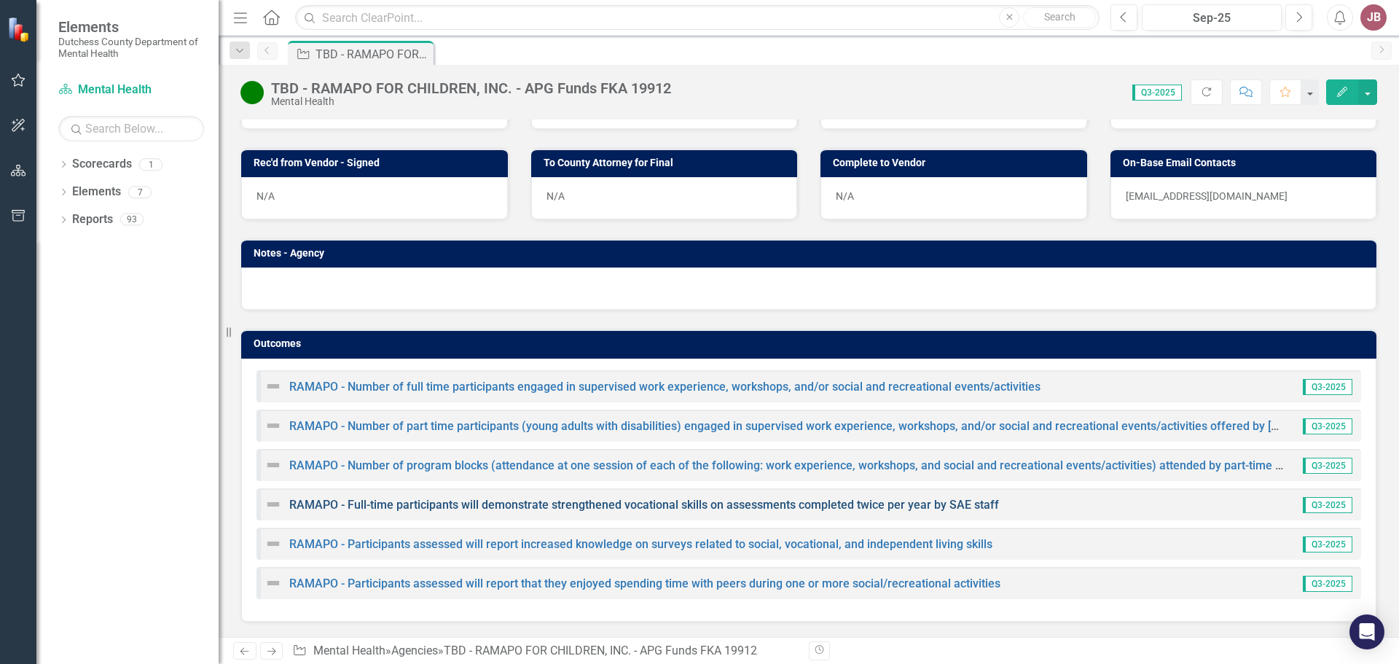
click at [413, 502] on link "RAMAPO - Full-time participants will demonstrate strengthened vocational skills…" at bounding box center [644, 505] width 710 height 14
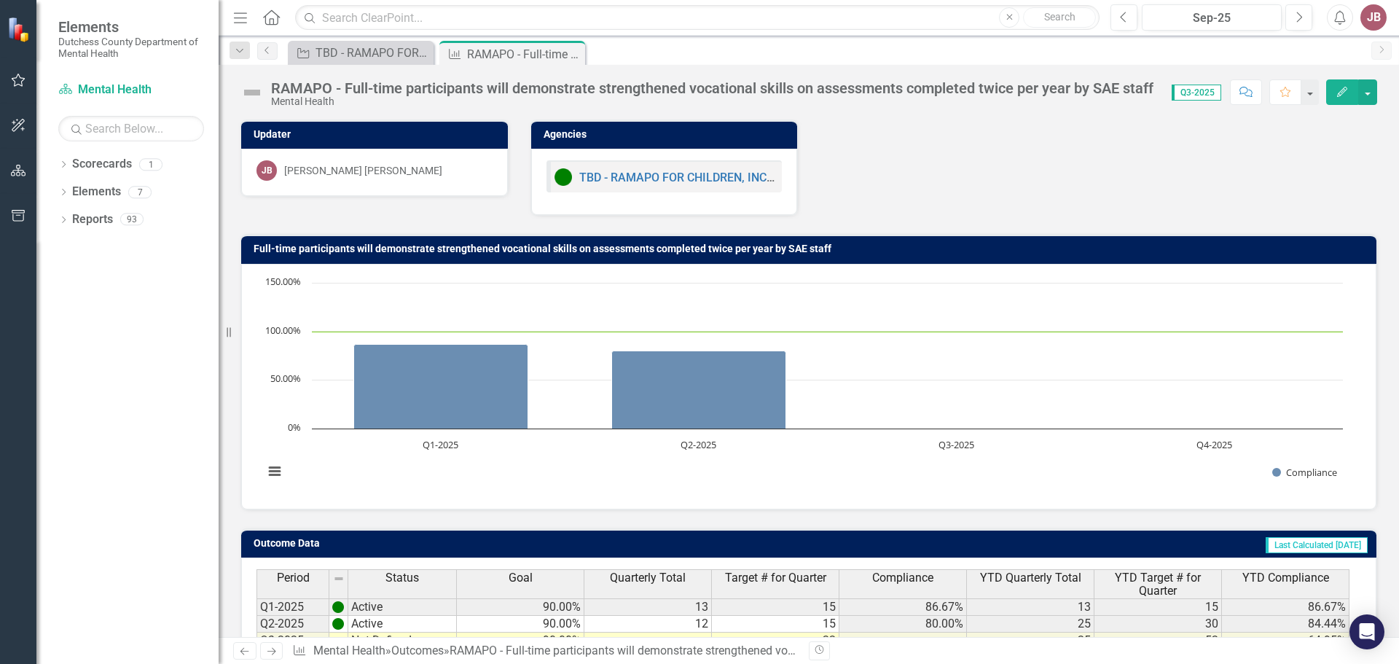
scroll to position [115, 0]
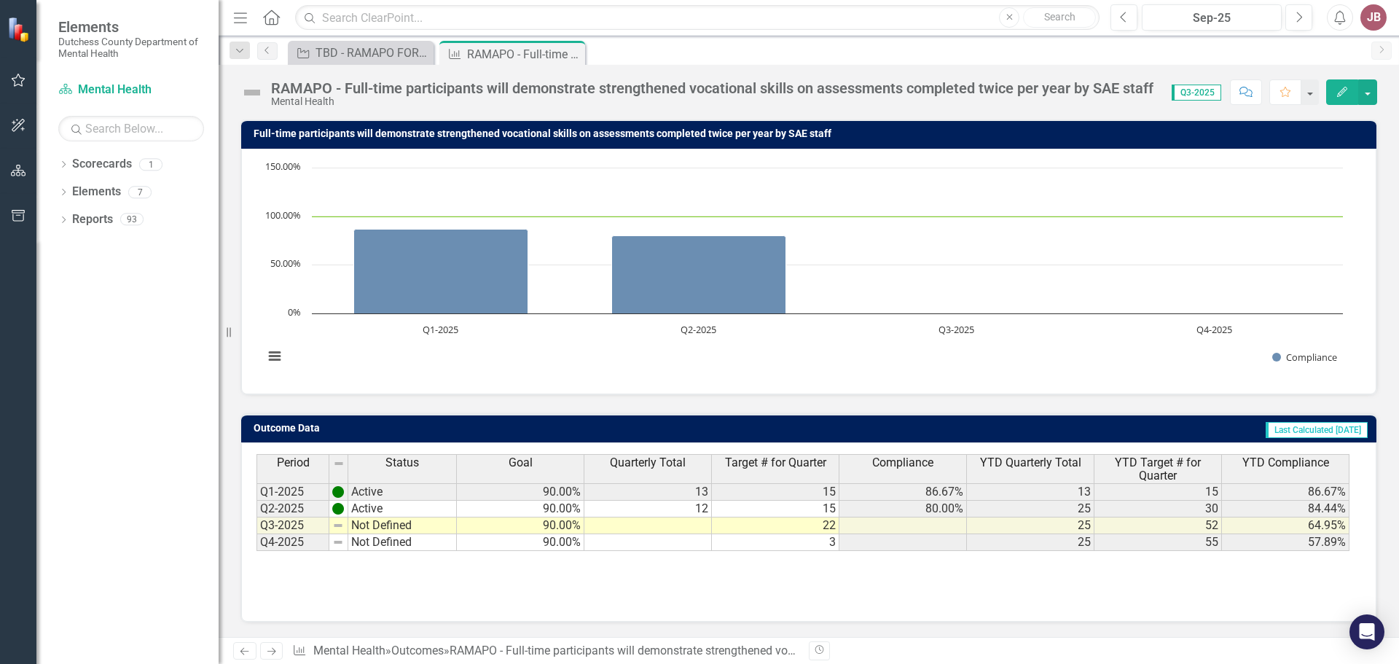
click at [398, 530] on td "Not Defined" at bounding box center [402, 525] width 109 height 17
click at [378, 529] on td "Not Defined" at bounding box center [402, 525] width 109 height 17
type textarea "Not Defined"
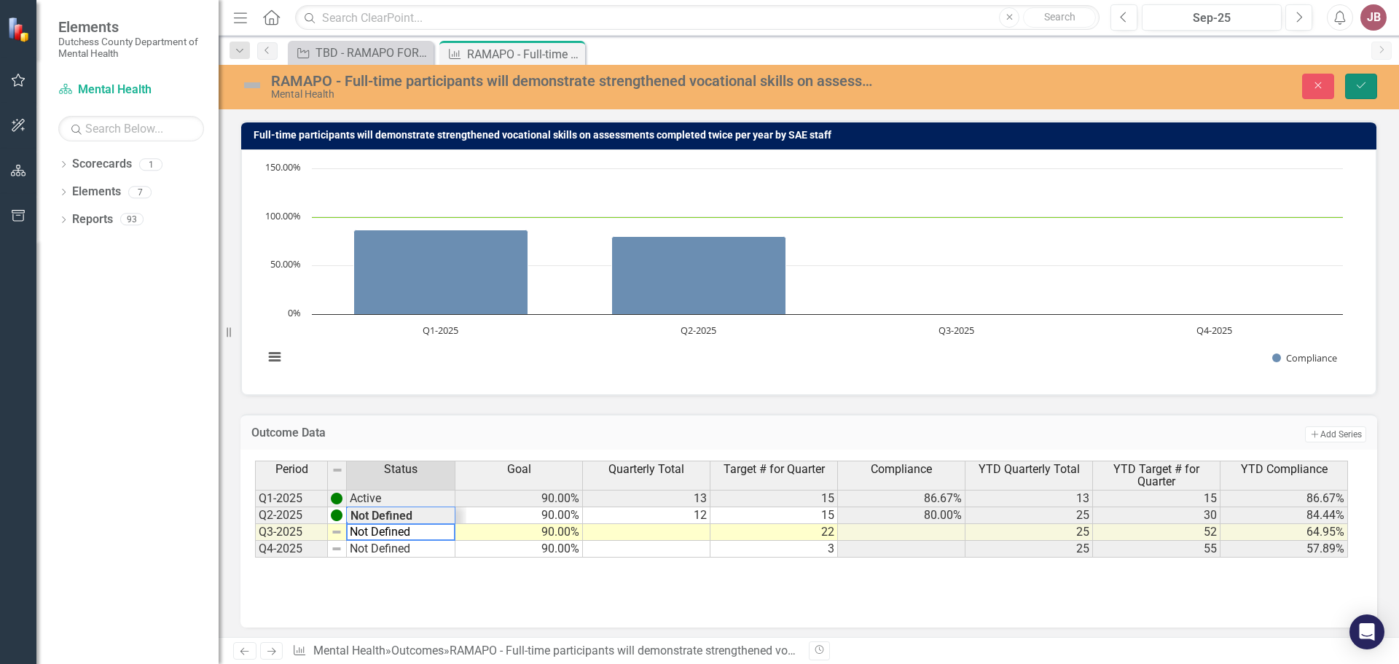
click at [1357, 78] on button "Save" at bounding box center [1361, 86] width 32 height 25
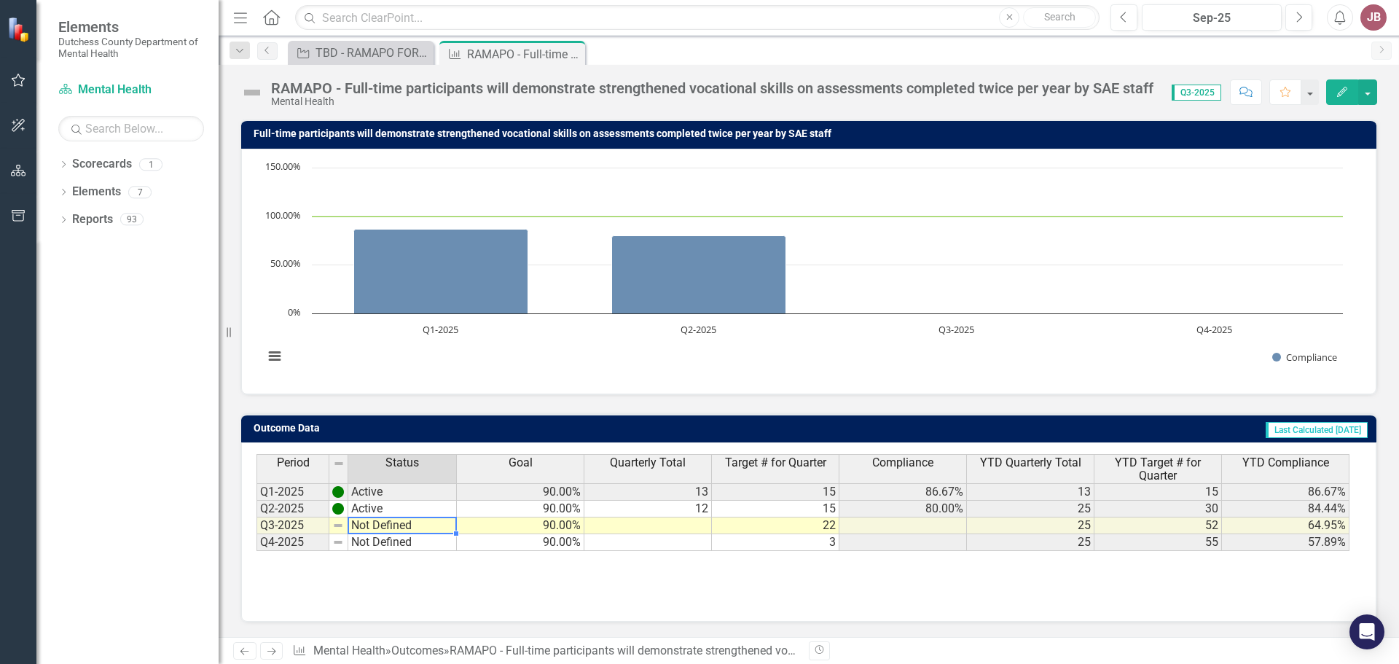
click at [415, 525] on td "Not Defined" at bounding box center [402, 525] width 109 height 17
click at [373, 527] on td "Not Defined" at bounding box center [402, 525] width 109 height 17
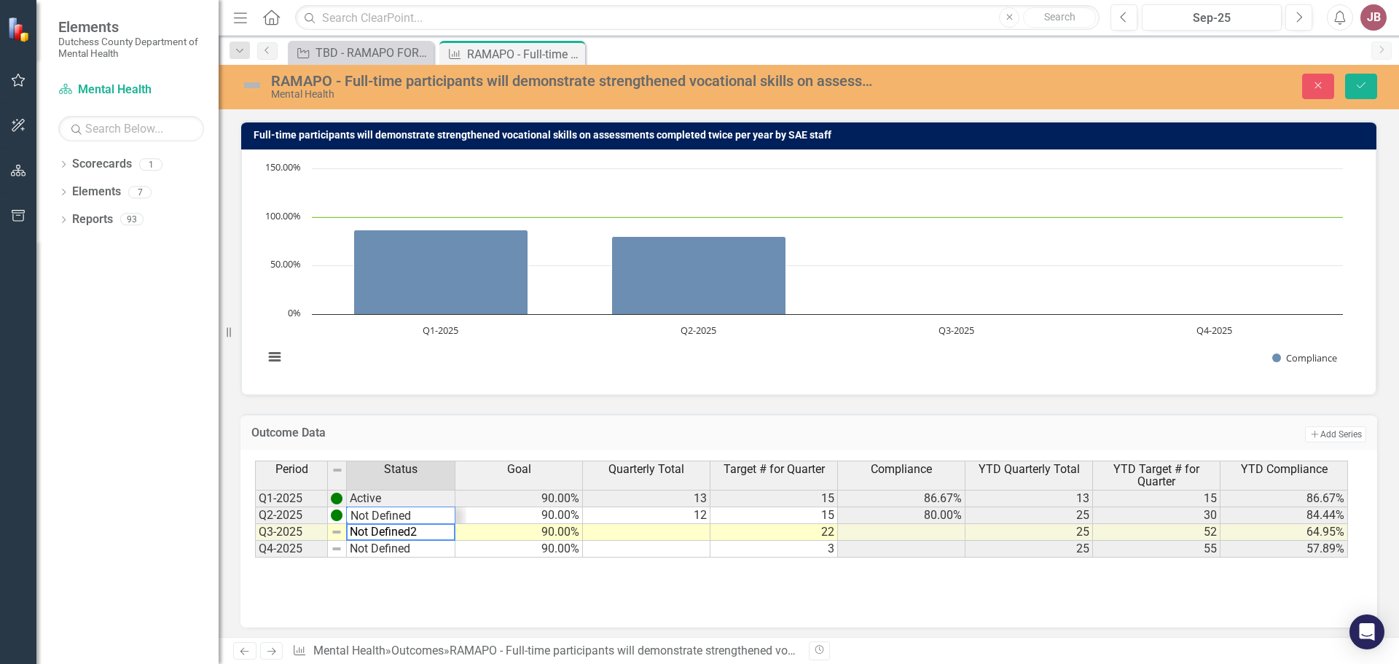
type textarea "Not Defined27"
drag, startPoint x: 433, startPoint y: 527, endPoint x: 335, endPoint y: 533, distance: 97.8
click at [335, 533] on div "Period Status Goal Quarterly Total Target # for Quarter Compliance YTD Quarterl…" at bounding box center [803, 508] width 1096 height 97
click at [1239, 614] on div "Period Status Goal Quarterly Total Target # for Quarter Compliance YTD Quarterl…" at bounding box center [808, 539] width 1137 height 178
click at [1113, 619] on div "Period Status Goal Quarterly Total Target # for Quarter Compliance YTD Quarterl…" at bounding box center [808, 539] width 1137 height 178
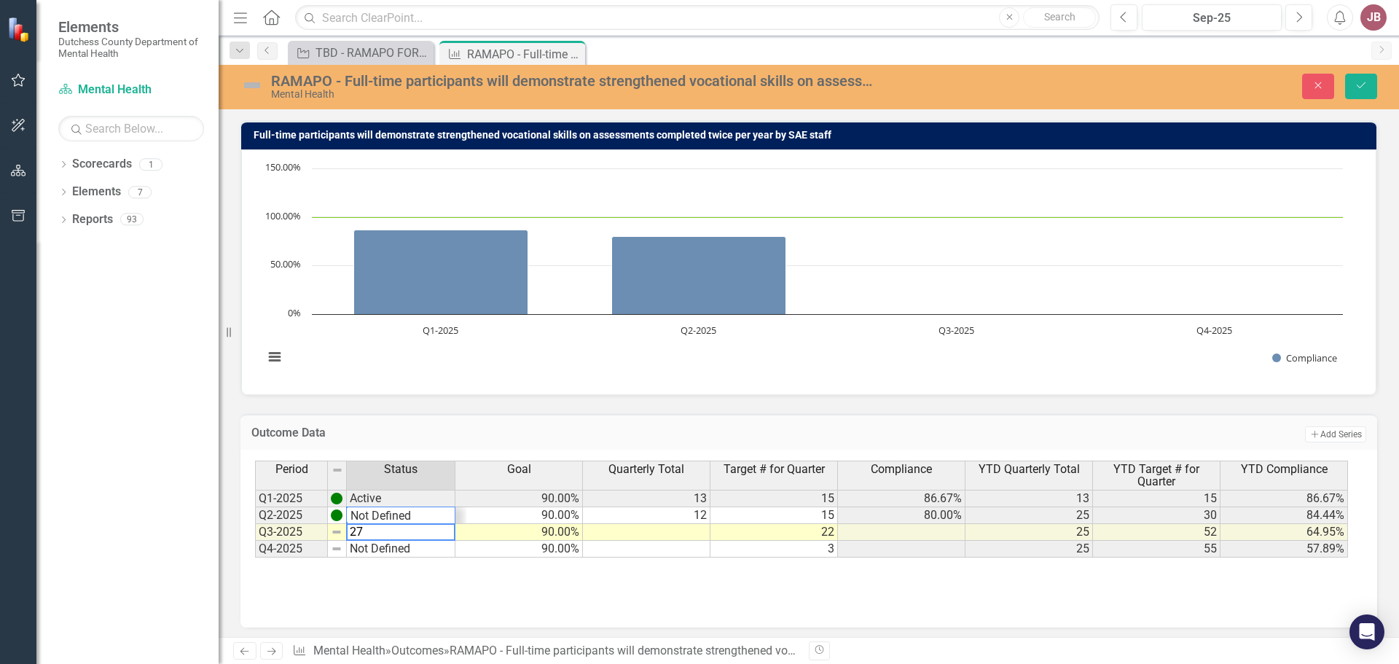
type textarea "2"
type textarea "Not Defined"
click at [363, 594] on div "Period Status Goal Quarterly Total Target # for Quarter Compliance YTD Quarterl…" at bounding box center [808, 533] width 1107 height 146
click at [370, 525] on td "Not Defined" at bounding box center [401, 532] width 109 height 17
click at [1359, 79] on button "Save" at bounding box center [1361, 86] width 32 height 25
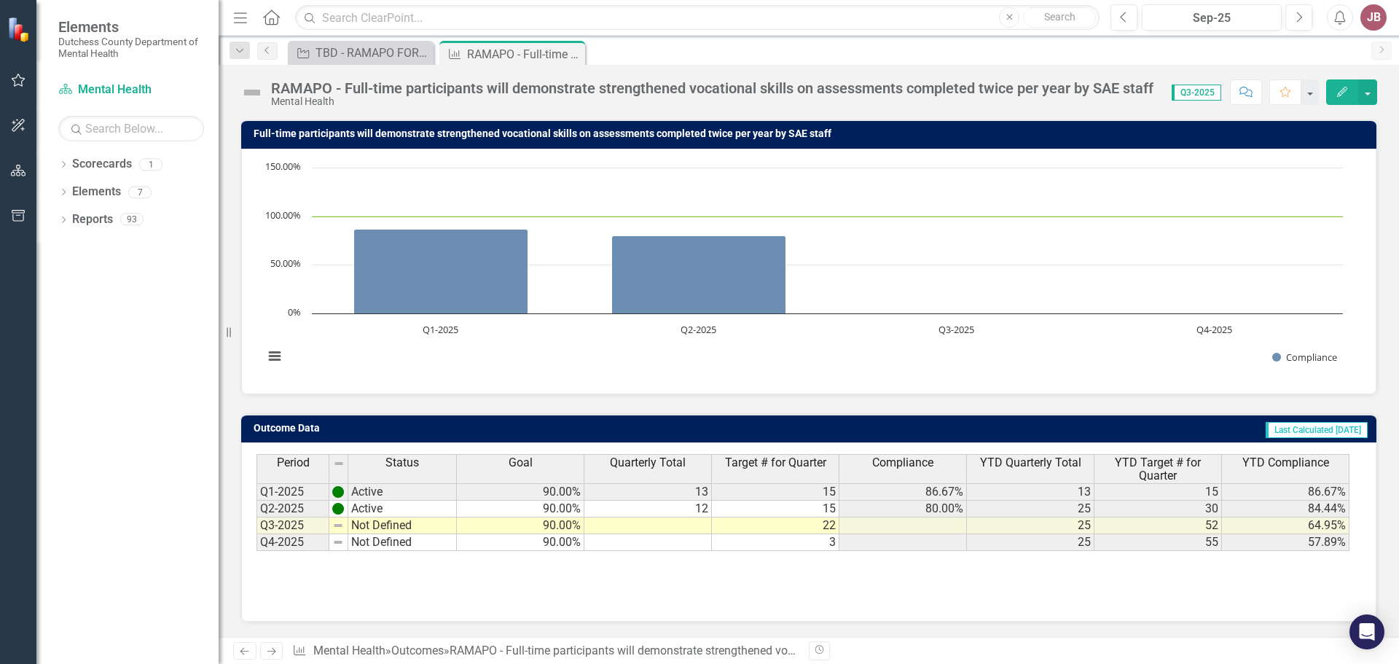
click at [629, 519] on td at bounding box center [647, 525] width 127 height 17
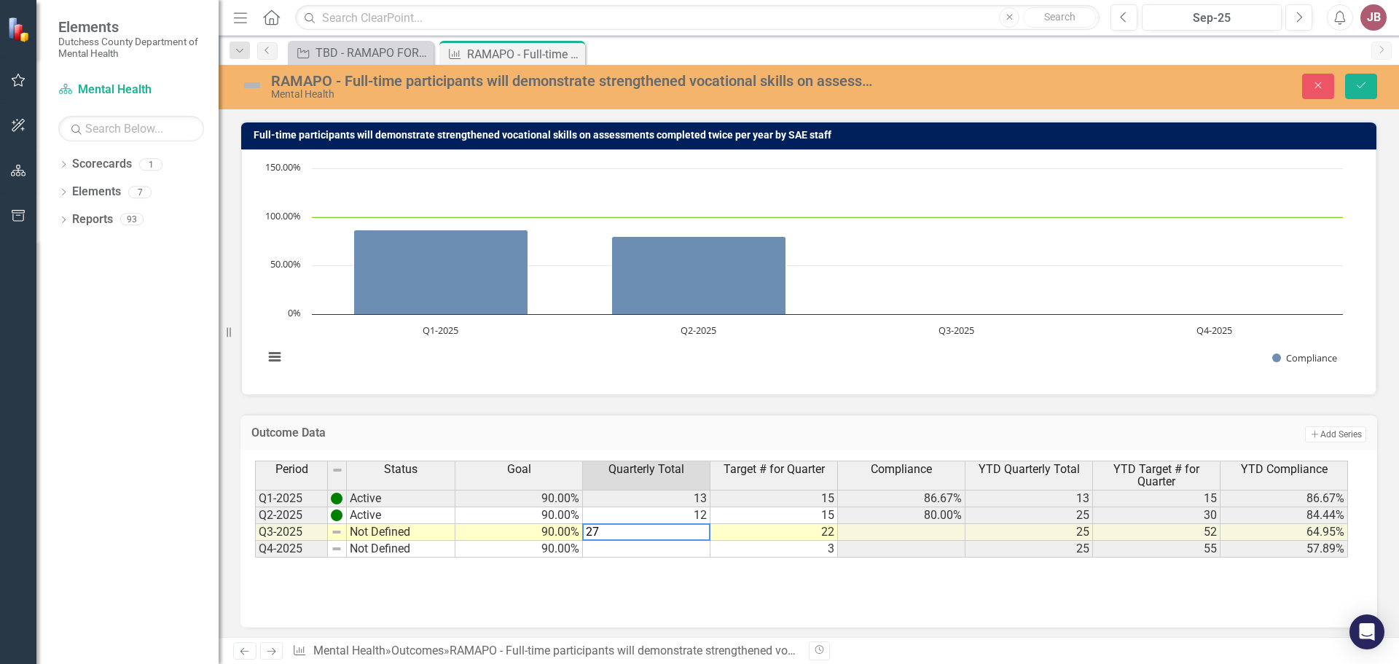
type textarea "27"
click at [697, 594] on div "Period Status Goal Quarterly Total Target # for Quarter Compliance YTD Quarterl…" at bounding box center [808, 533] width 1107 height 146
click at [1367, 80] on icon "Save" at bounding box center [1360, 85] width 13 height 10
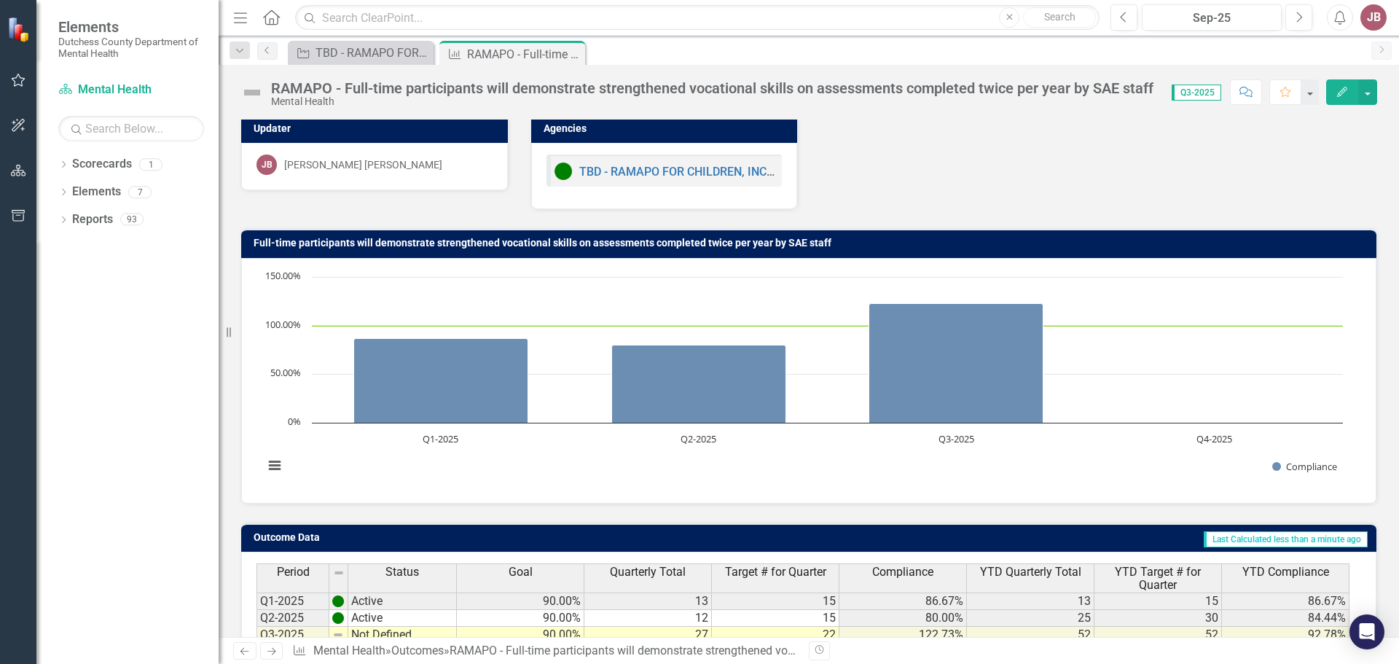
scroll to position [0, 0]
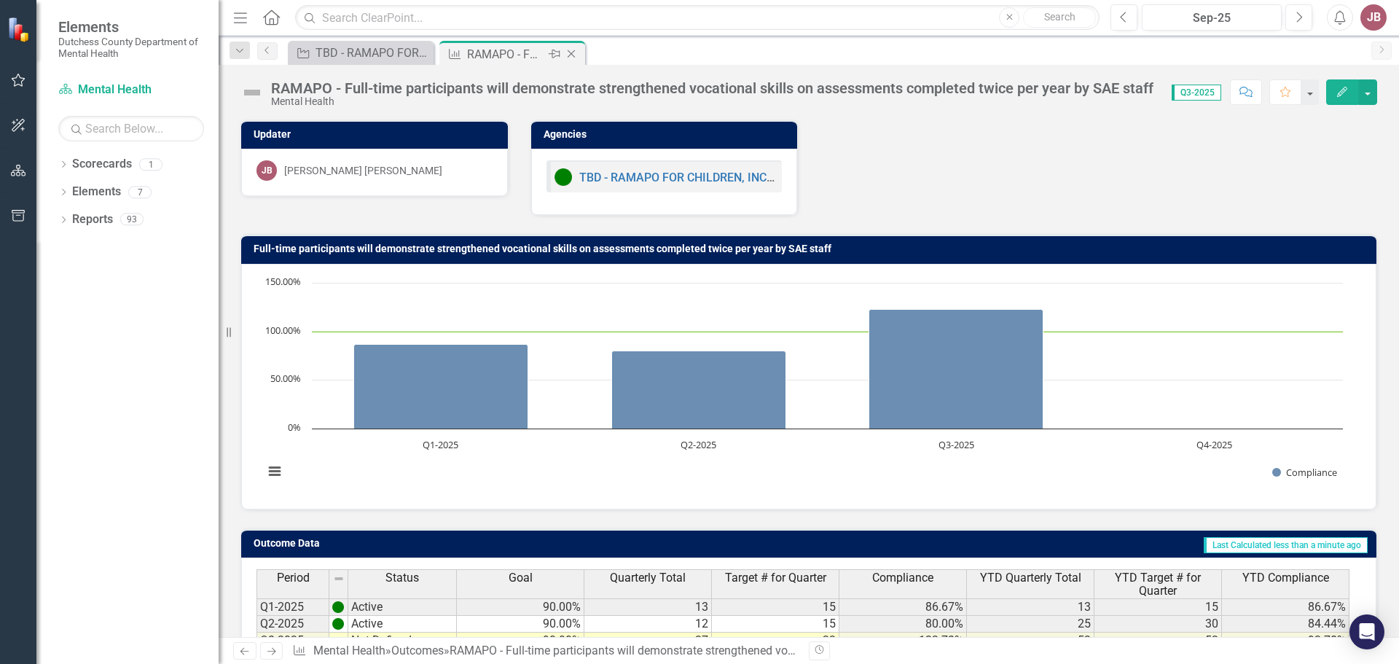
click at [571, 54] on icon at bounding box center [572, 54] width 8 height 8
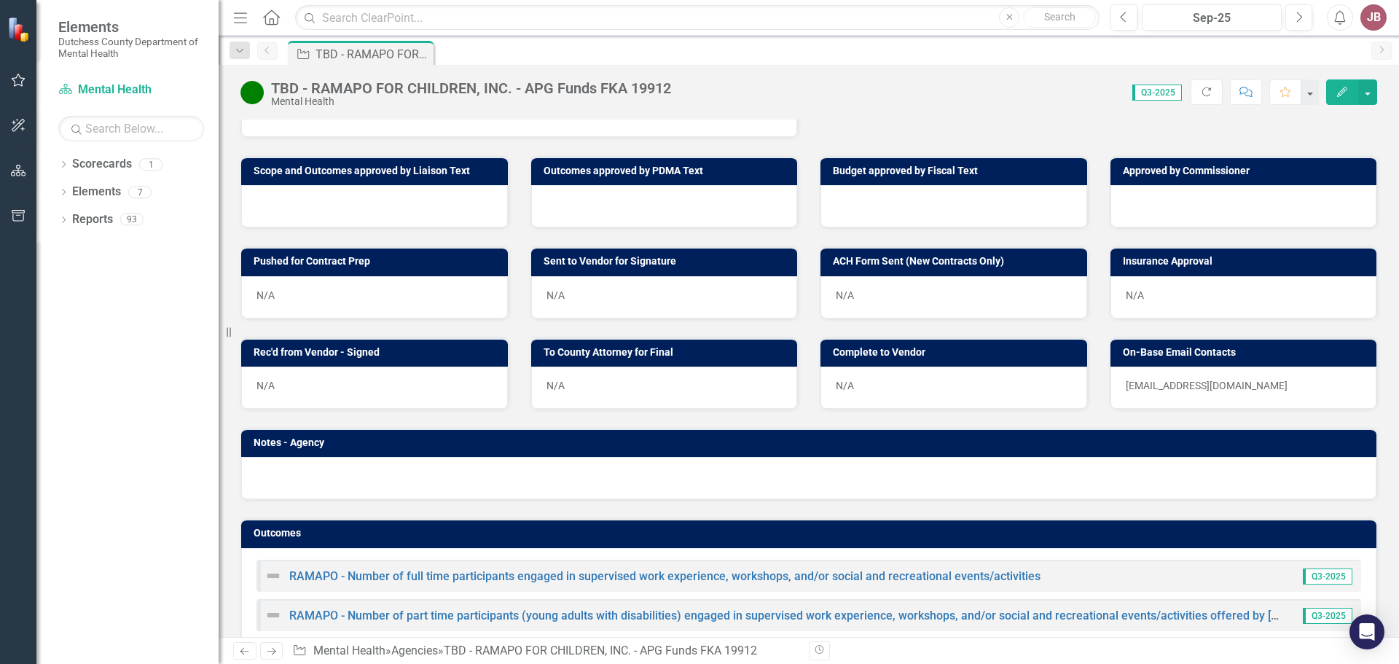
scroll to position [863, 0]
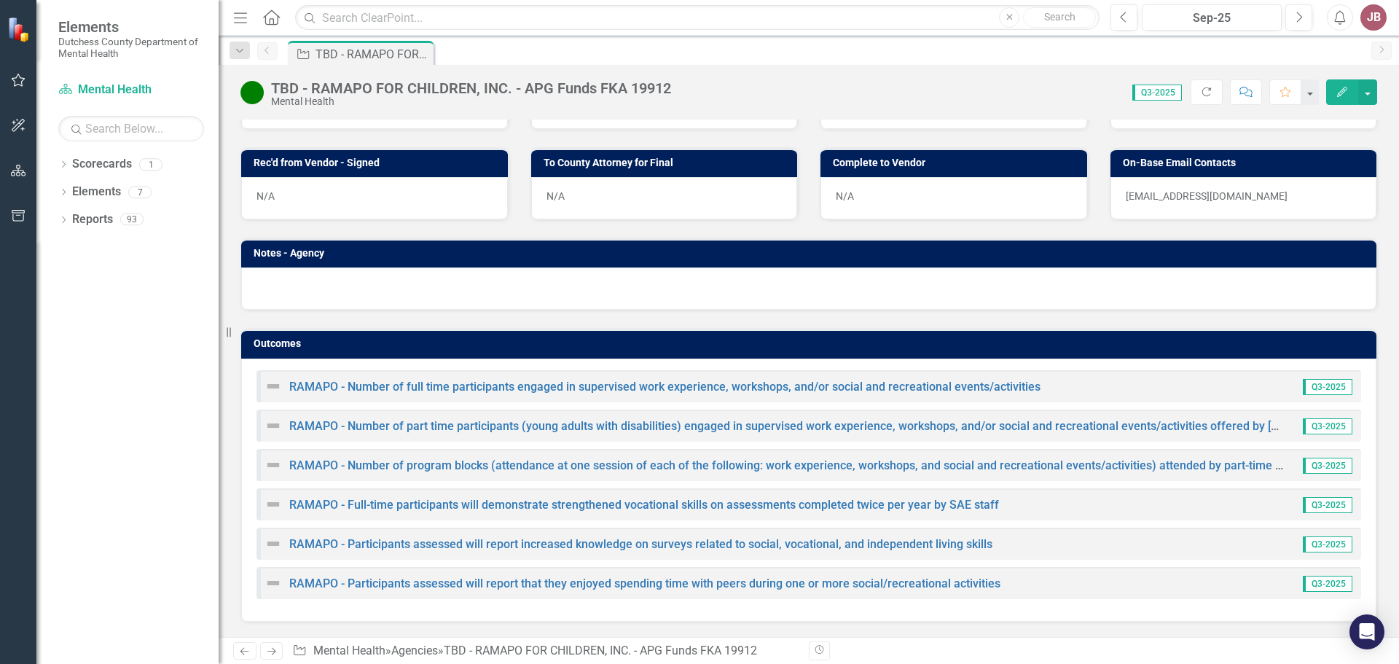
click at [364, 590] on div "RAMAPO - Participants assessed will report that they enjoyed spending time with…" at bounding box center [632, 582] width 736 height 17
click at [364, 586] on link "RAMAPO - Participants assessed will report that they enjoyed spending time with…" at bounding box center [644, 583] width 711 height 14
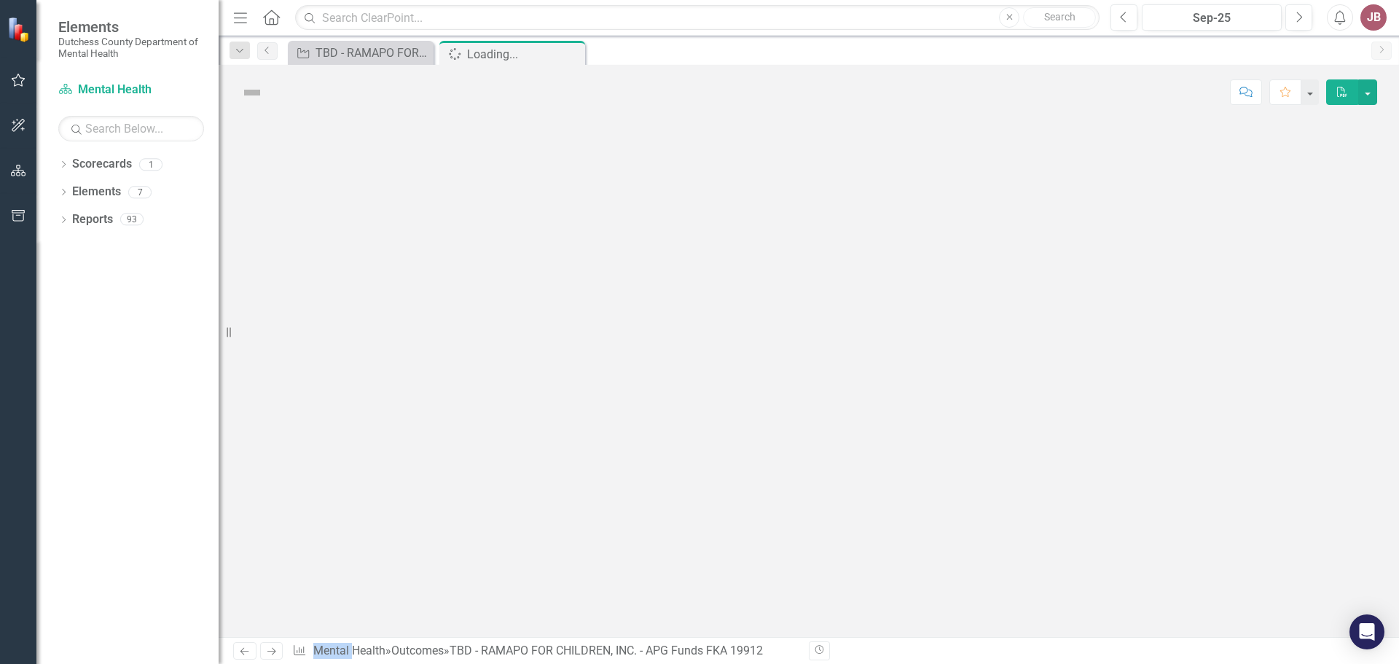
click at [364, 586] on div at bounding box center [809, 377] width 1180 height 517
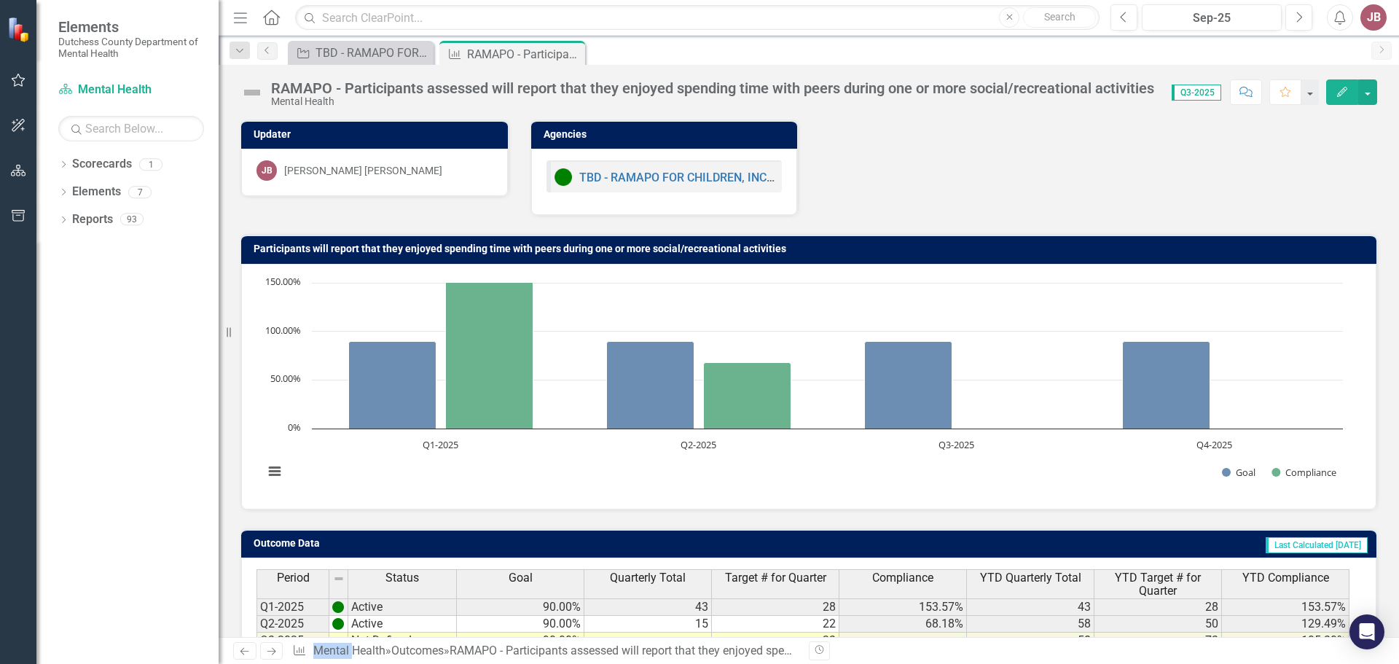
scroll to position [115, 0]
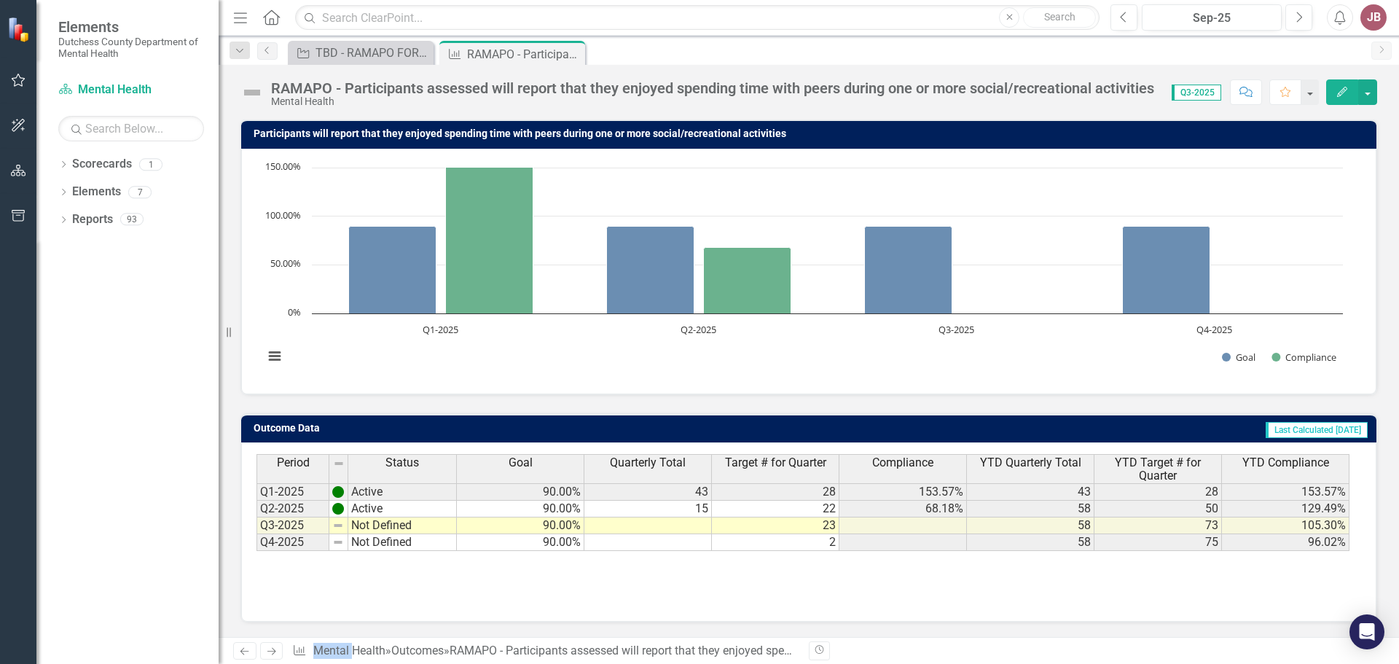
click at [385, 527] on td "Not Defined" at bounding box center [402, 525] width 109 height 17
type textarea "Not Defined"
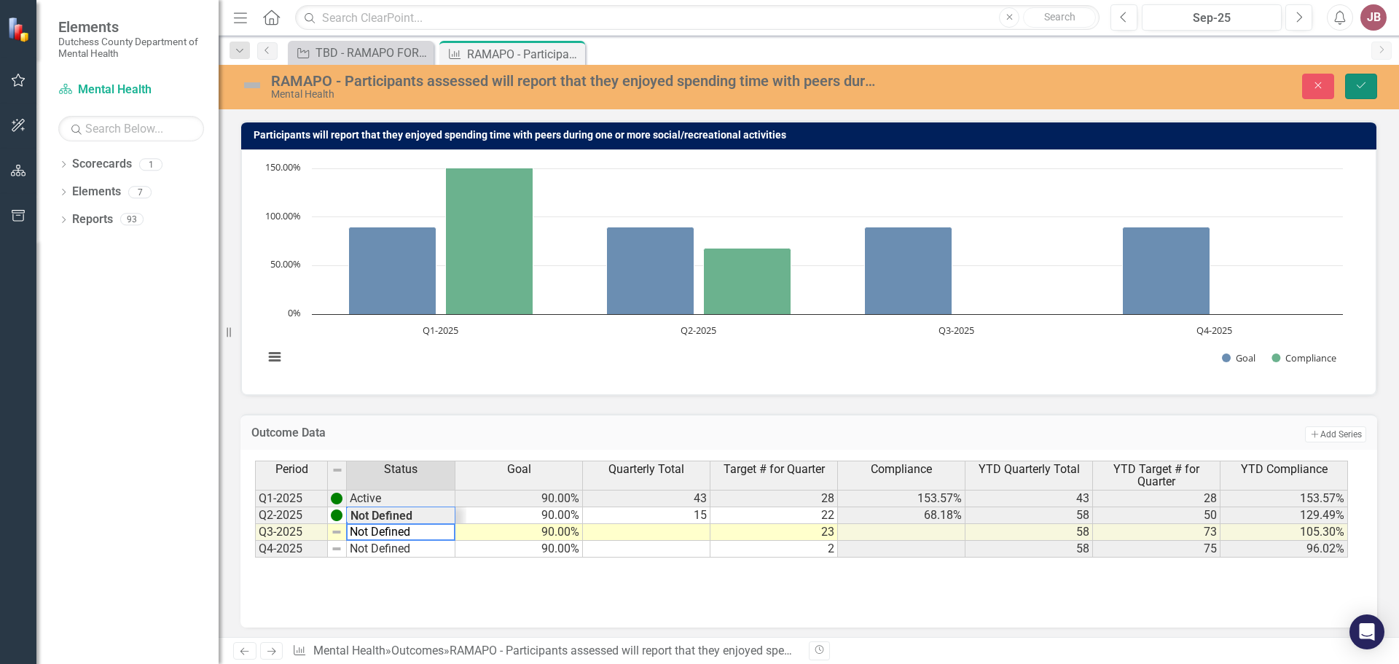
click at [1354, 88] on button "Save" at bounding box center [1361, 86] width 32 height 25
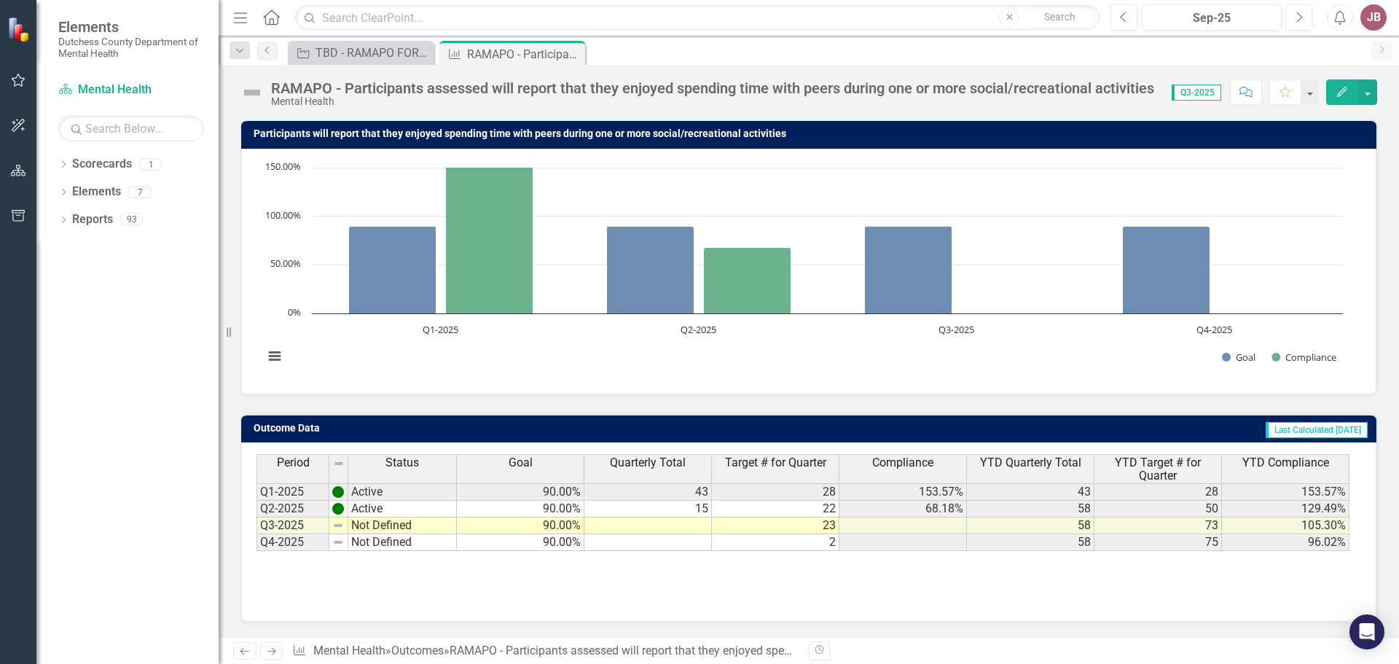
click at [691, 525] on td at bounding box center [647, 525] width 127 height 17
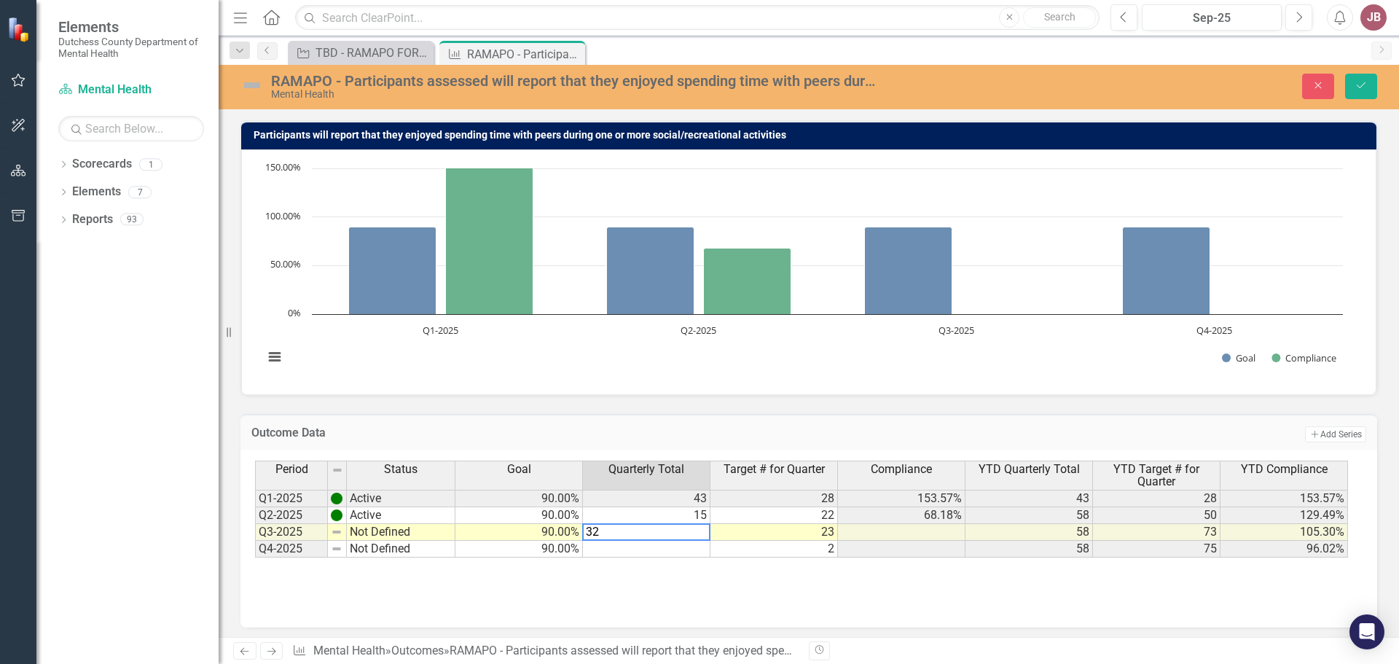
type textarea "32"
click at [823, 605] on div "Period Status Goal Quarterly Total Target # for Quarter Compliance YTD Quarterl…" at bounding box center [808, 533] width 1107 height 146
click at [1359, 90] on icon "Save" at bounding box center [1360, 85] width 13 height 10
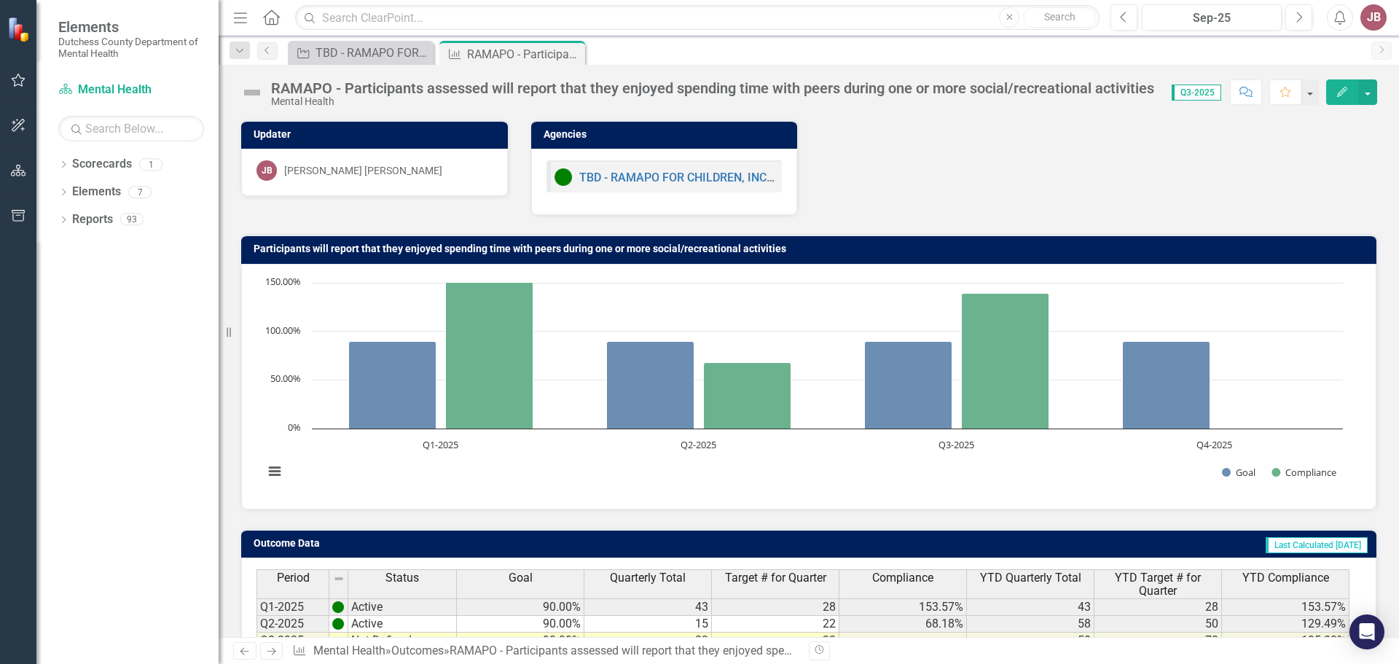
scroll to position [0, 0]
drag, startPoint x: 1392, startPoint y: 259, endPoint x: 1398, endPoint y: 518, distance: 259.4
click at [1398, 521] on div "Updater [PERSON_NAME] [PERSON_NAME] Agencies TBD - RAMAPO FOR CHILDREN, INC. - …" at bounding box center [809, 377] width 1180 height 517
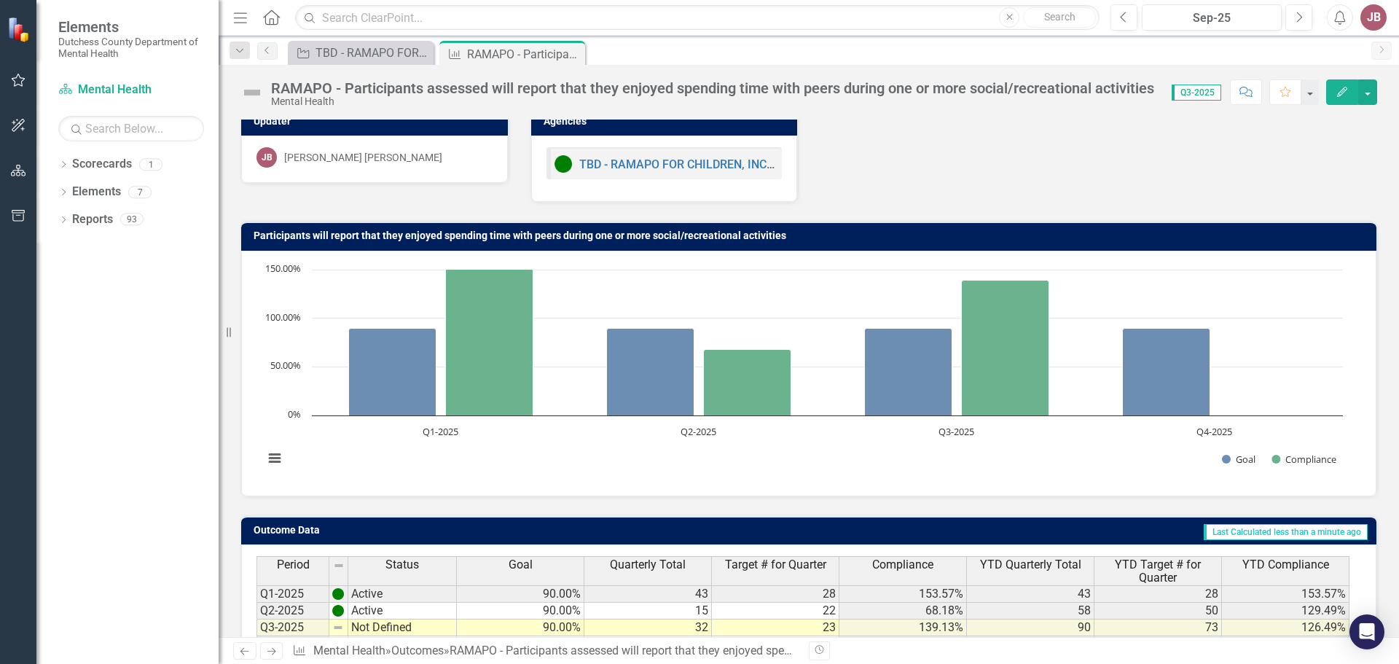
scroll to position [6, 0]
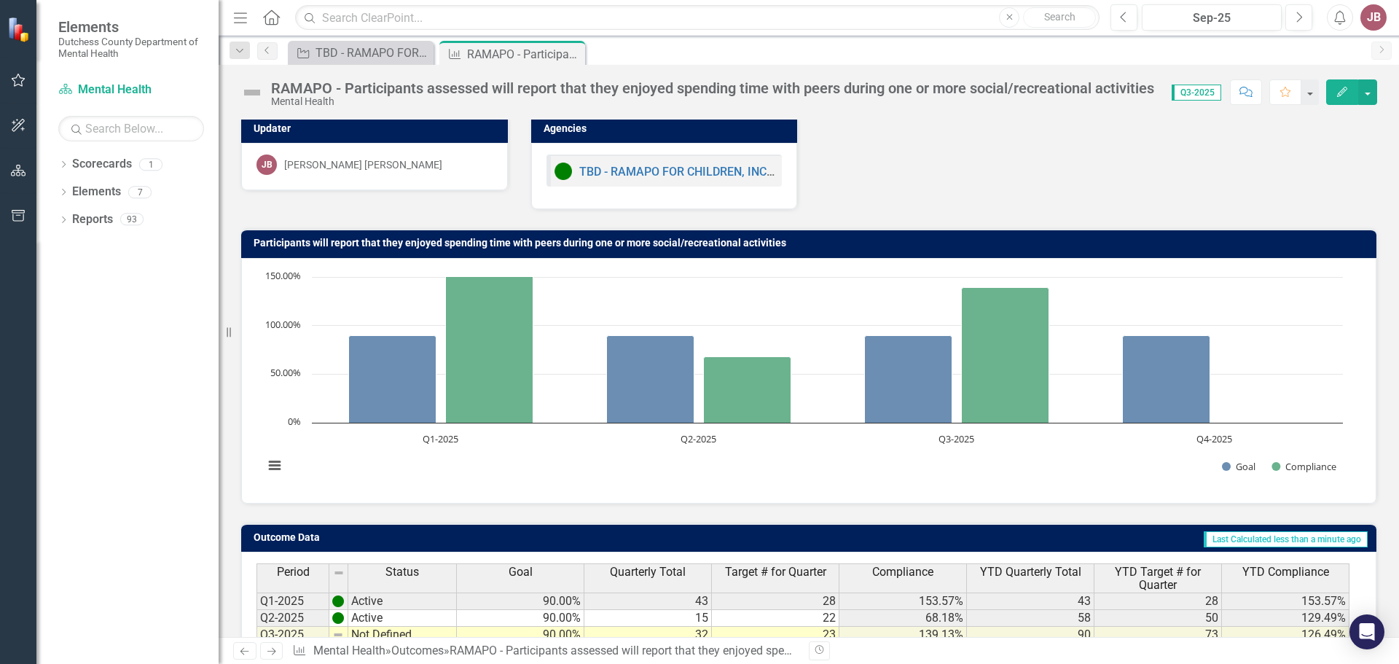
click at [1243, 90] on icon "Comment" at bounding box center [1245, 92] width 13 height 10
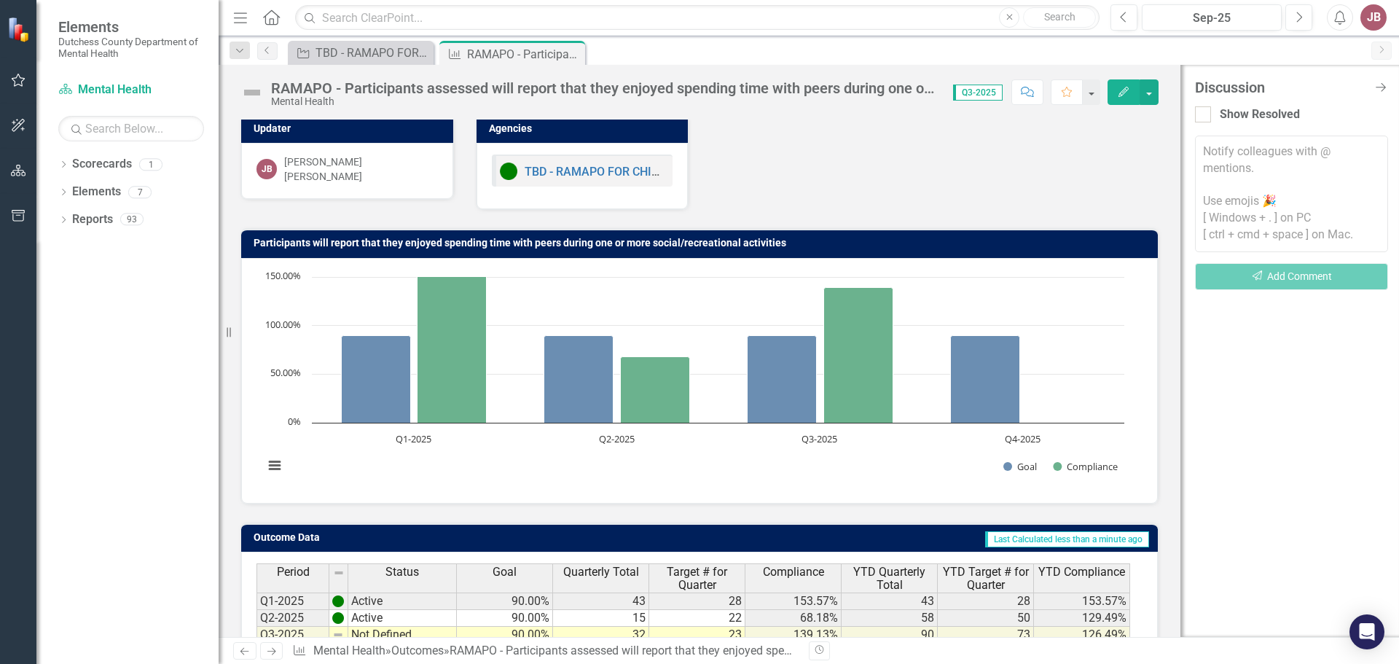
click at [1097, 141] on div "Updater [PERSON_NAME] [PERSON_NAME] Agencies TBD - RAMAPO FOR CHILDREN, INC. - …" at bounding box center [699, 152] width 940 height 114
click at [1378, 81] on div "Discussion Close Discussion Bar" at bounding box center [1291, 87] width 193 height 16
click at [1383, 87] on icon "Close Discussion Bar" at bounding box center [1380, 87] width 18 height 14
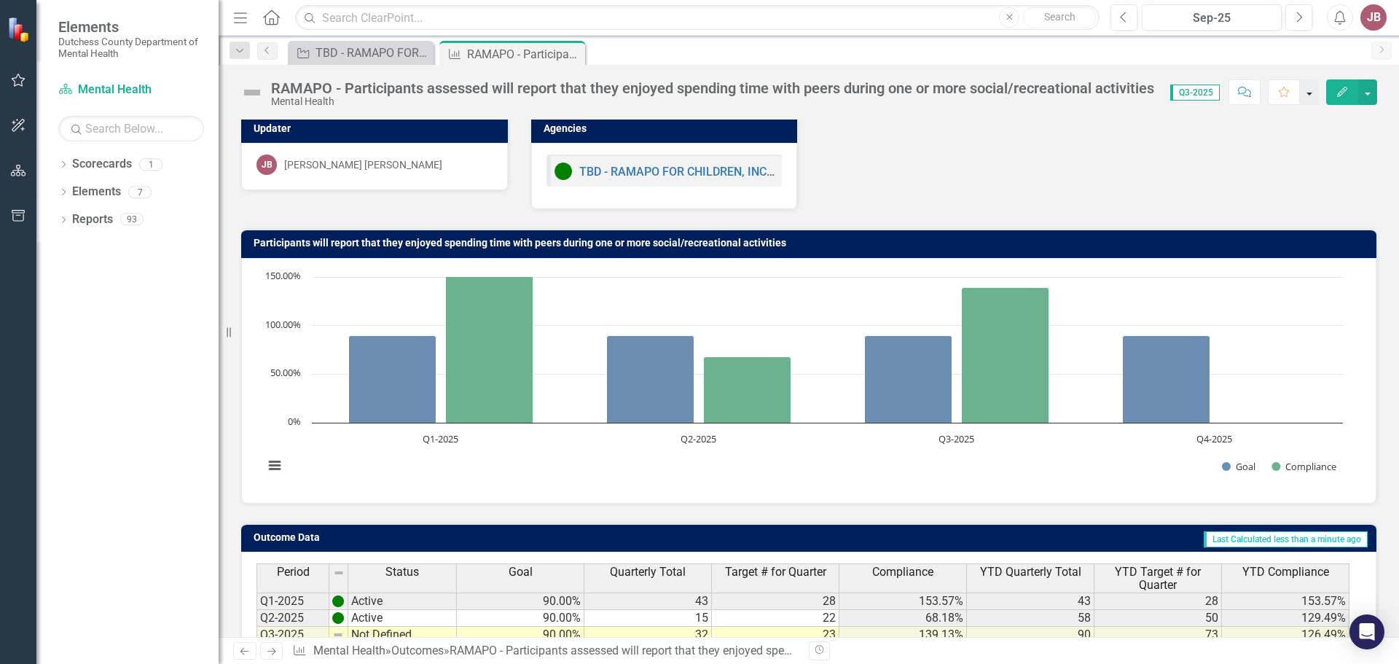
click at [1308, 94] on button "button" at bounding box center [1309, 91] width 19 height 25
click at [968, 159] on div "Updater [PERSON_NAME] [PERSON_NAME] Agencies TBD - RAMAPO FOR CHILDREN, INC. - …" at bounding box center [808, 152] width 1158 height 114
click at [1365, 100] on button "button" at bounding box center [1367, 91] width 19 height 25
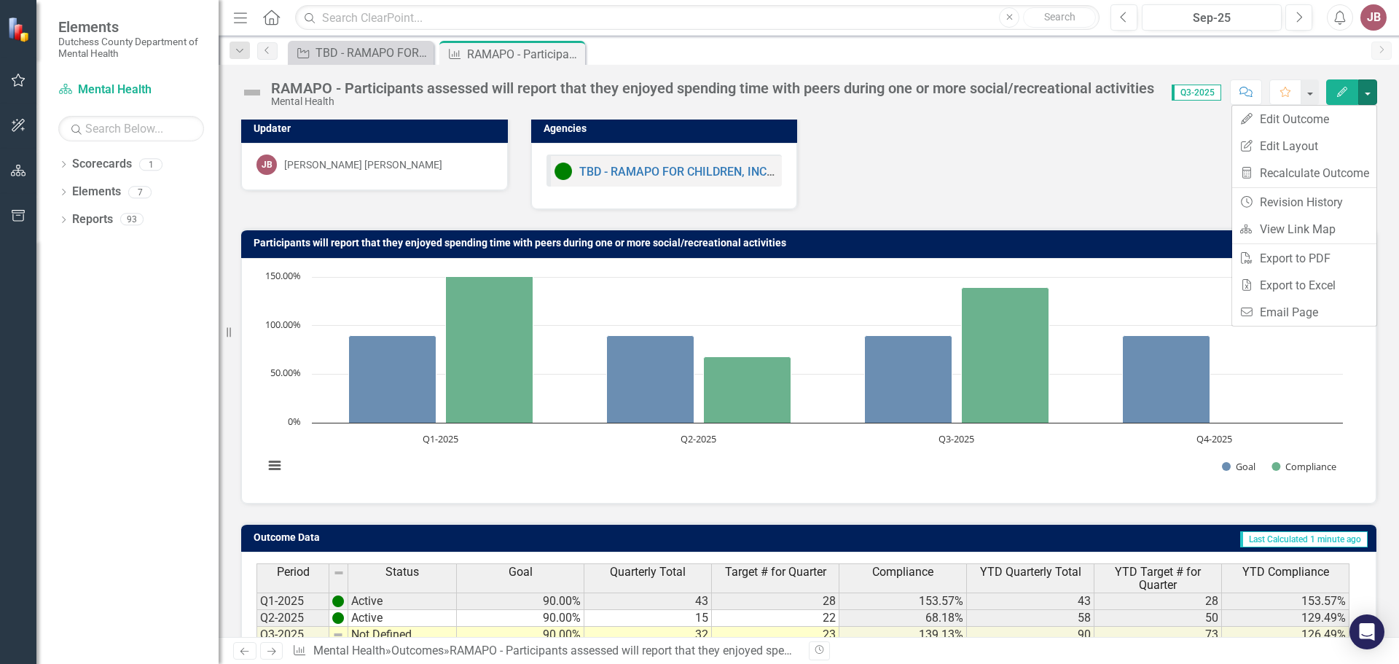
click at [957, 193] on div "Updater [PERSON_NAME] [PERSON_NAME] Agencies TBD - RAMAPO FOR CHILDREN, INC. - …" at bounding box center [808, 152] width 1158 height 114
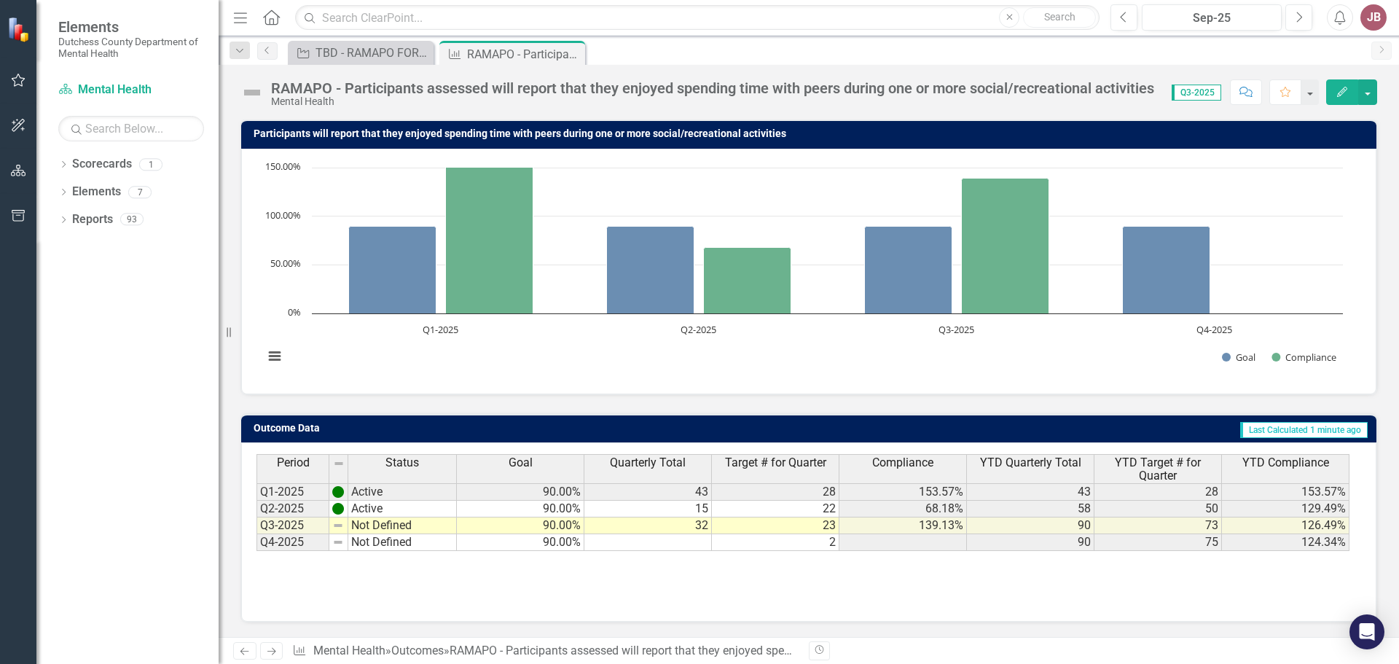
scroll to position [0, 0]
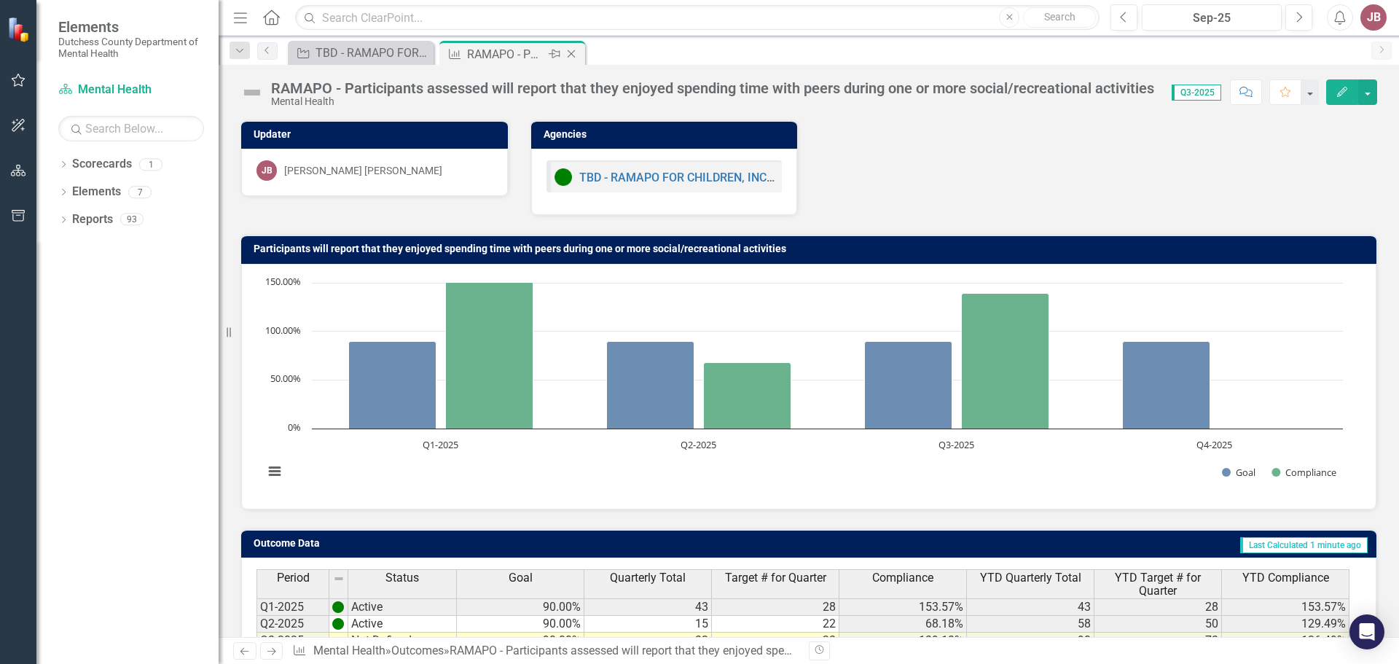
click at [571, 55] on icon "Close" at bounding box center [571, 54] width 15 height 12
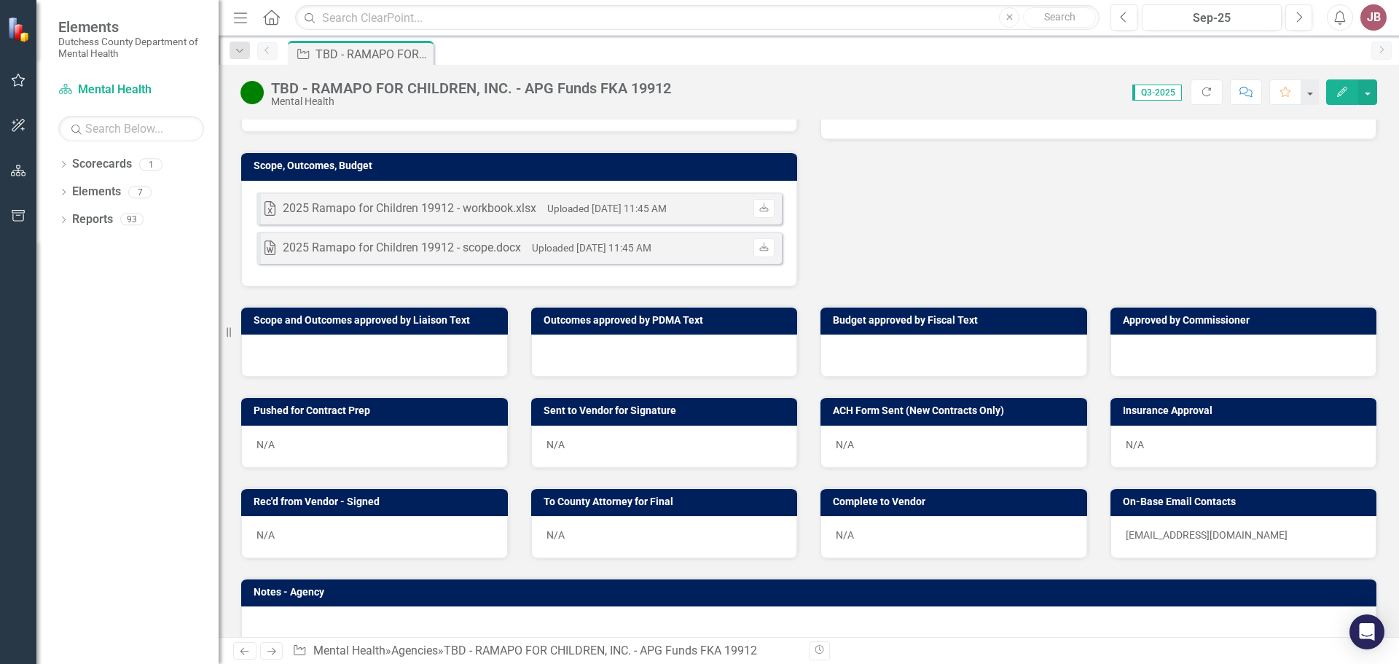
scroll to position [863, 0]
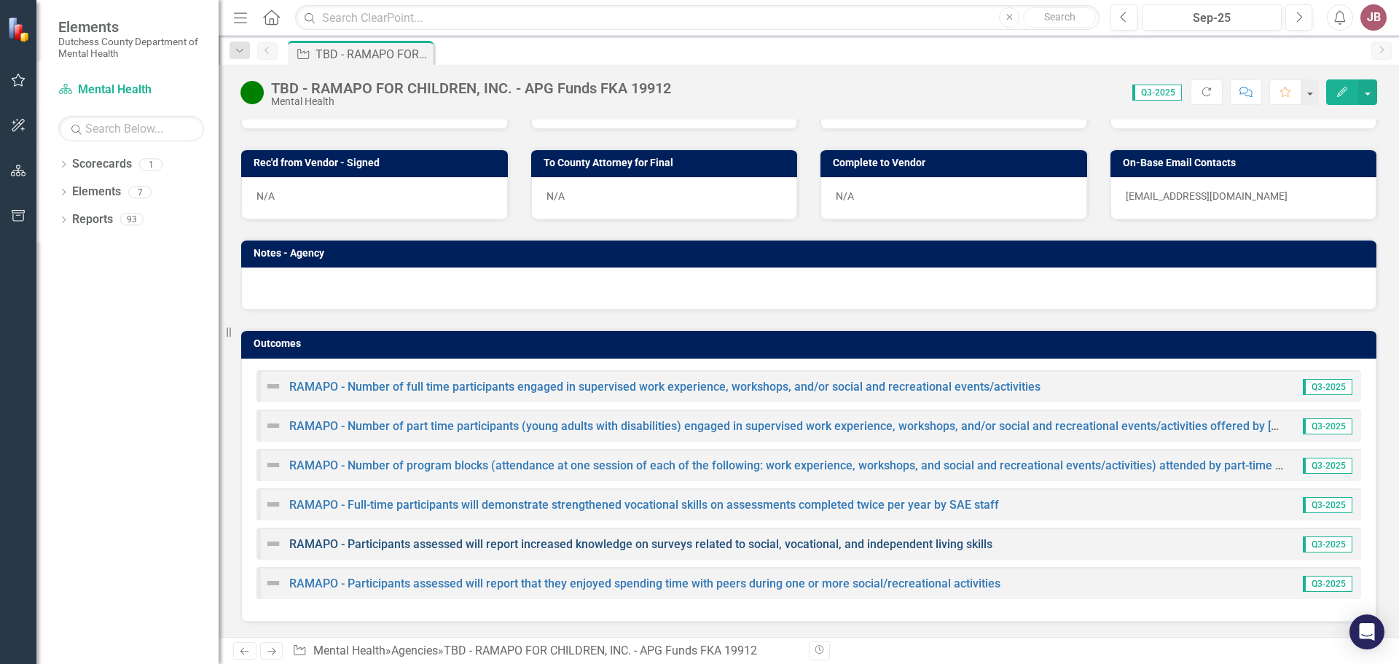
click at [643, 543] on link "RAMAPO - Participants assessed will report increased knowledge on surveys relat…" at bounding box center [640, 544] width 703 height 14
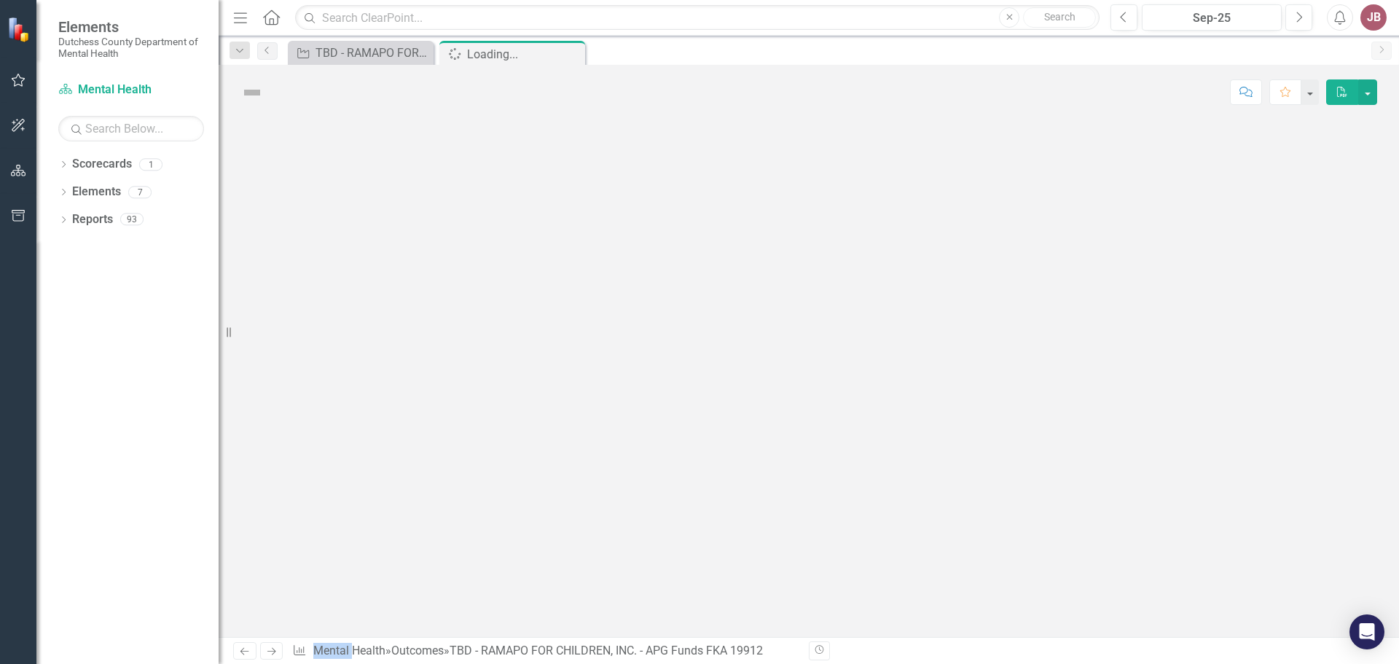
click at [643, 543] on div at bounding box center [809, 377] width 1180 height 517
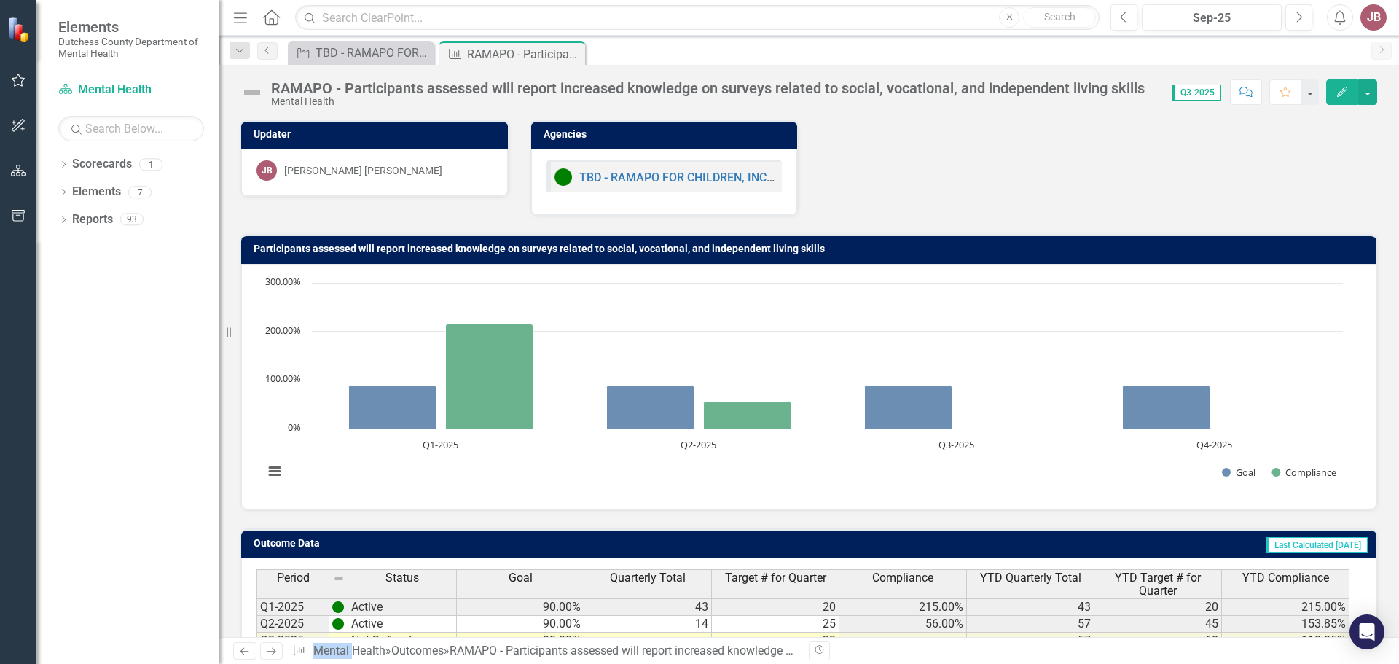
scroll to position [115, 0]
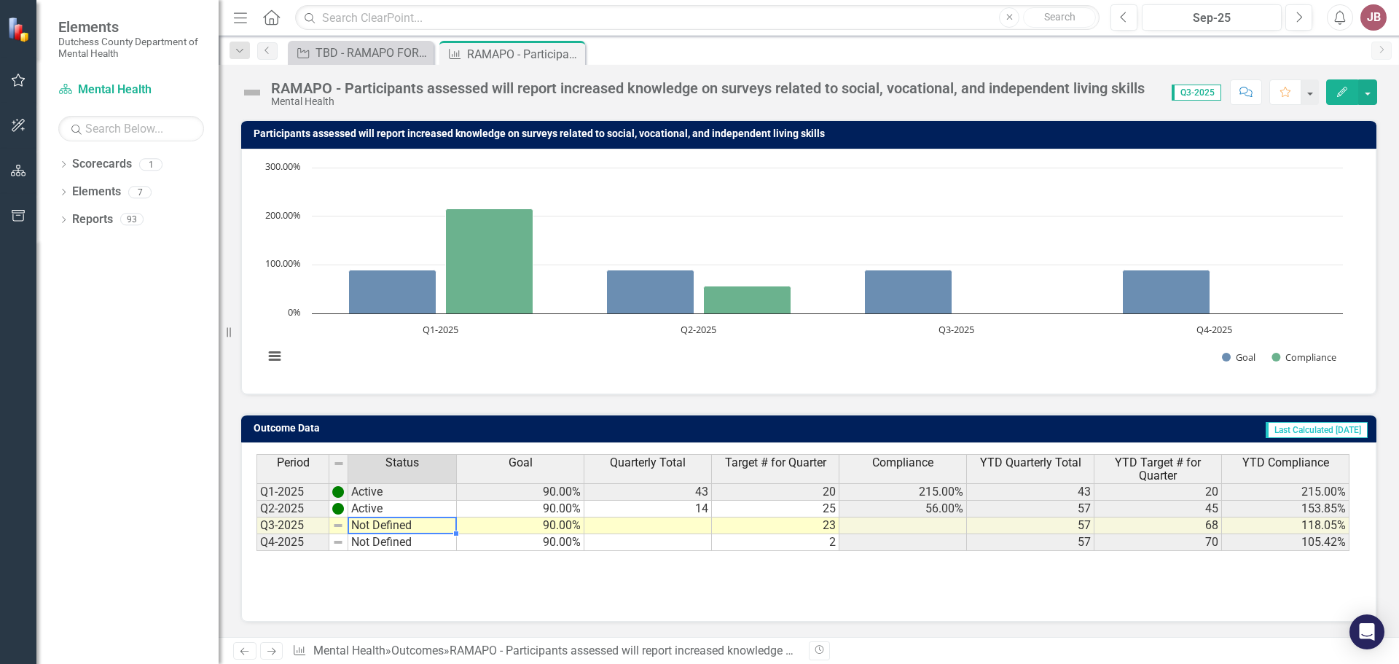
click at [383, 525] on td "Not Defined" at bounding box center [402, 525] width 109 height 17
type textarea "Not Defined"
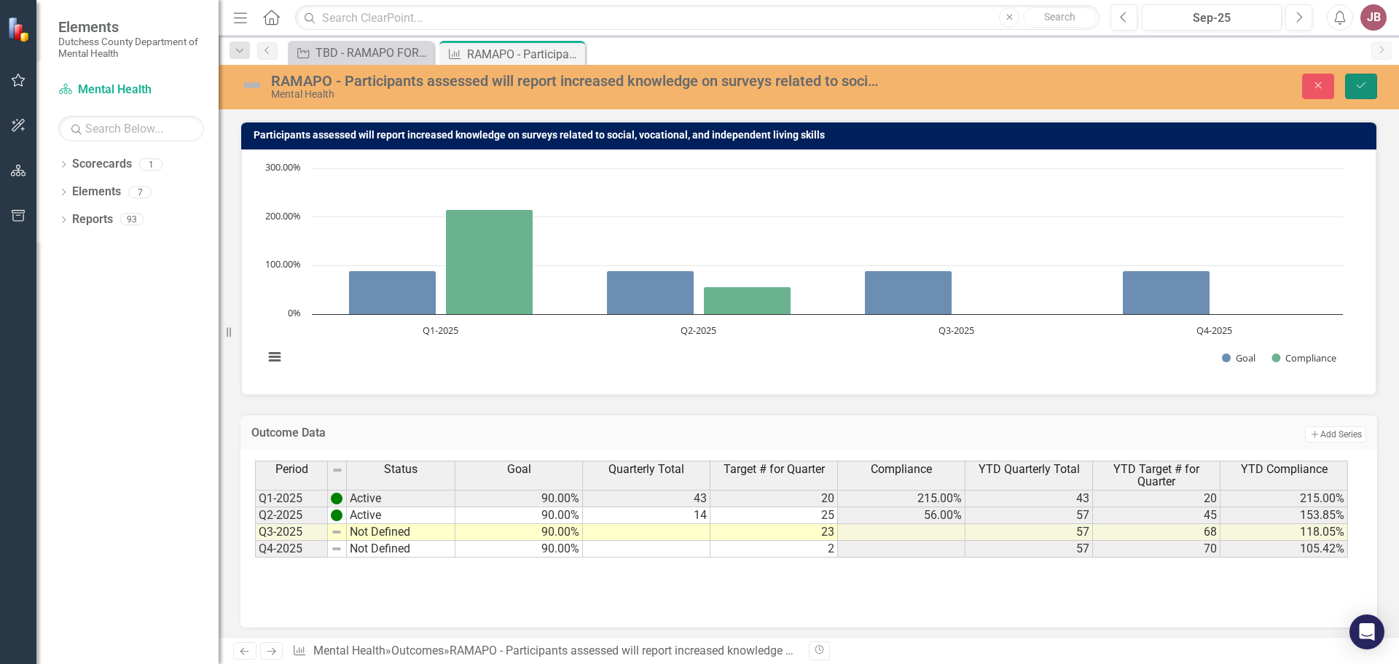
click at [1358, 85] on icon "Save" at bounding box center [1360, 85] width 13 height 10
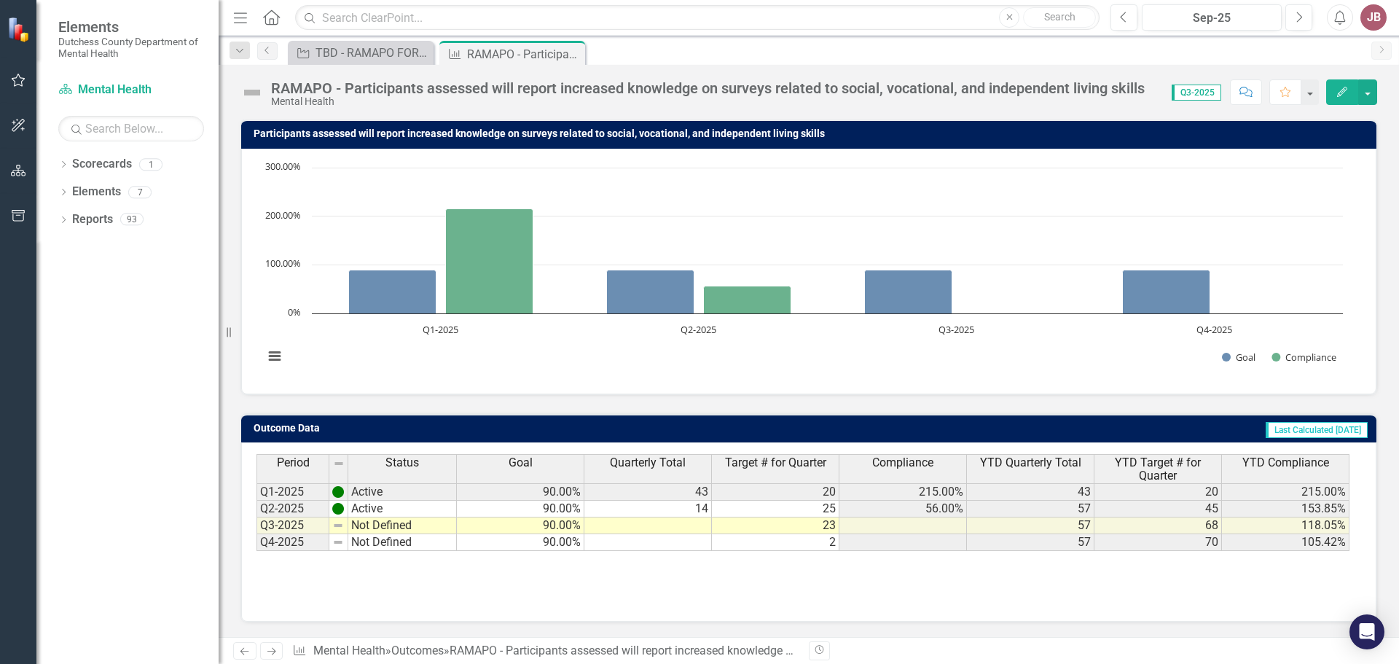
click at [674, 522] on td at bounding box center [647, 525] width 127 height 17
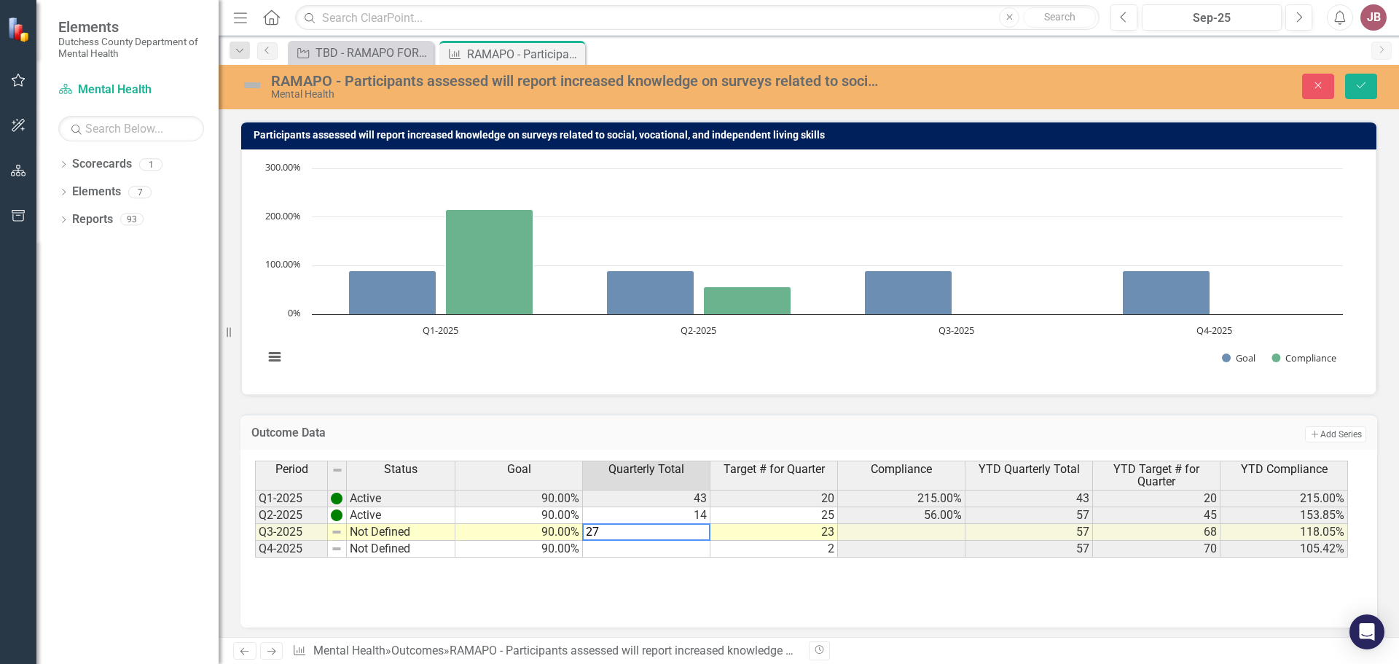
type textarea "27"
click at [613, 581] on div "Period Status Goal Quarterly Total Target # for Quarter Compliance YTD Quarterl…" at bounding box center [808, 533] width 1107 height 146
click at [1356, 83] on icon "Save" at bounding box center [1360, 85] width 13 height 10
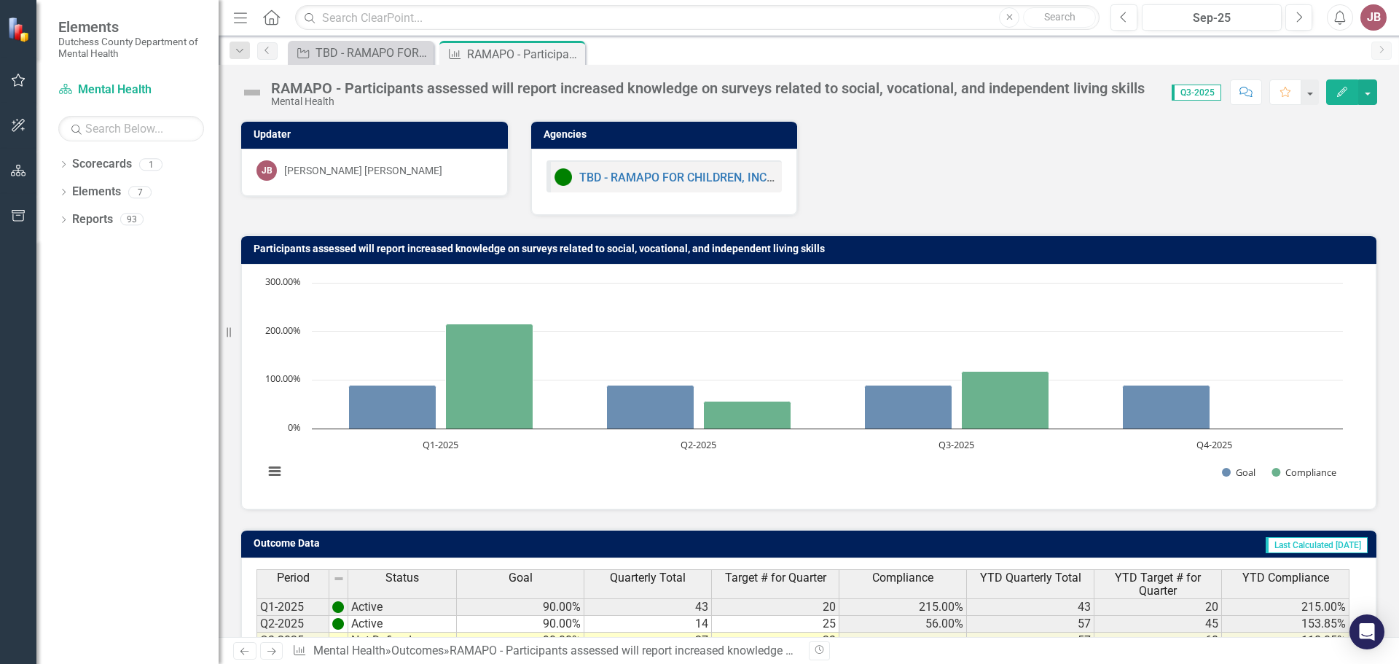
drag, startPoint x: 1398, startPoint y: 361, endPoint x: 1398, endPoint y: 458, distance: 96.9
click at [1398, 458] on div "Updater [PERSON_NAME] [PERSON_NAME] Agencies TBD - RAMAPO FOR CHILDREN, INC. - …" at bounding box center [809, 377] width 1180 height 517
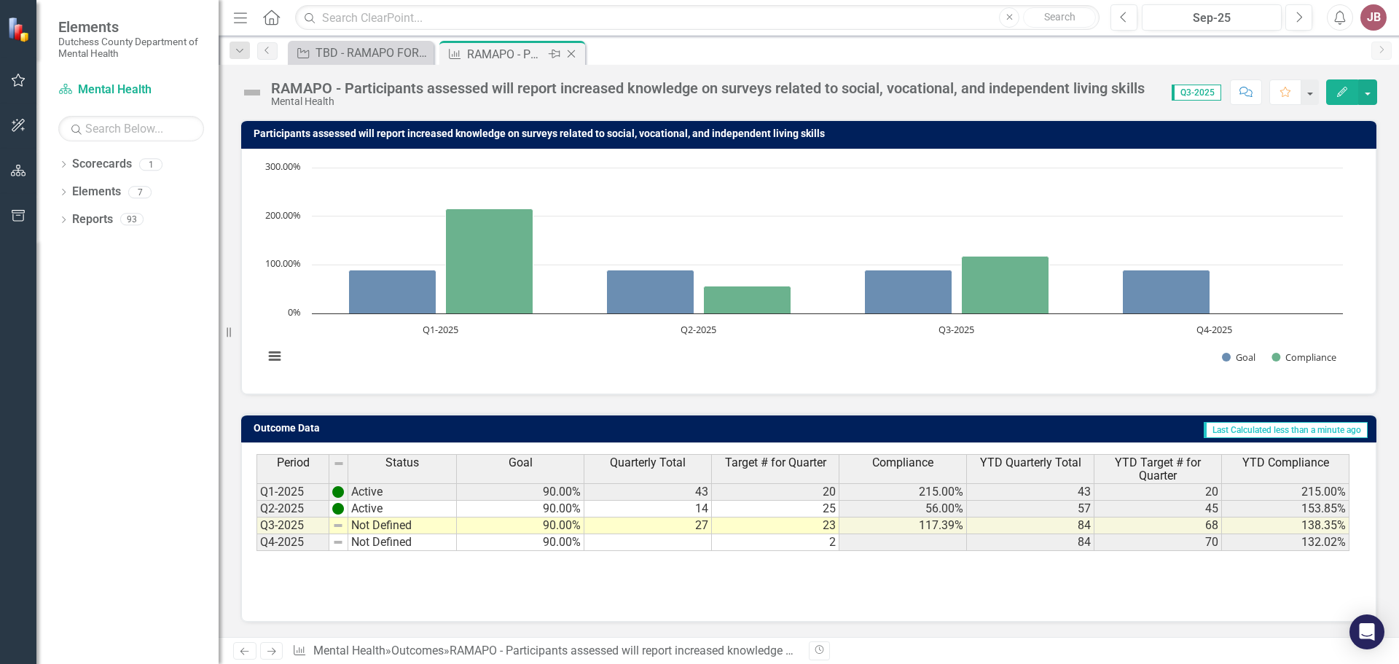
click at [573, 55] on icon "Close" at bounding box center [571, 54] width 15 height 12
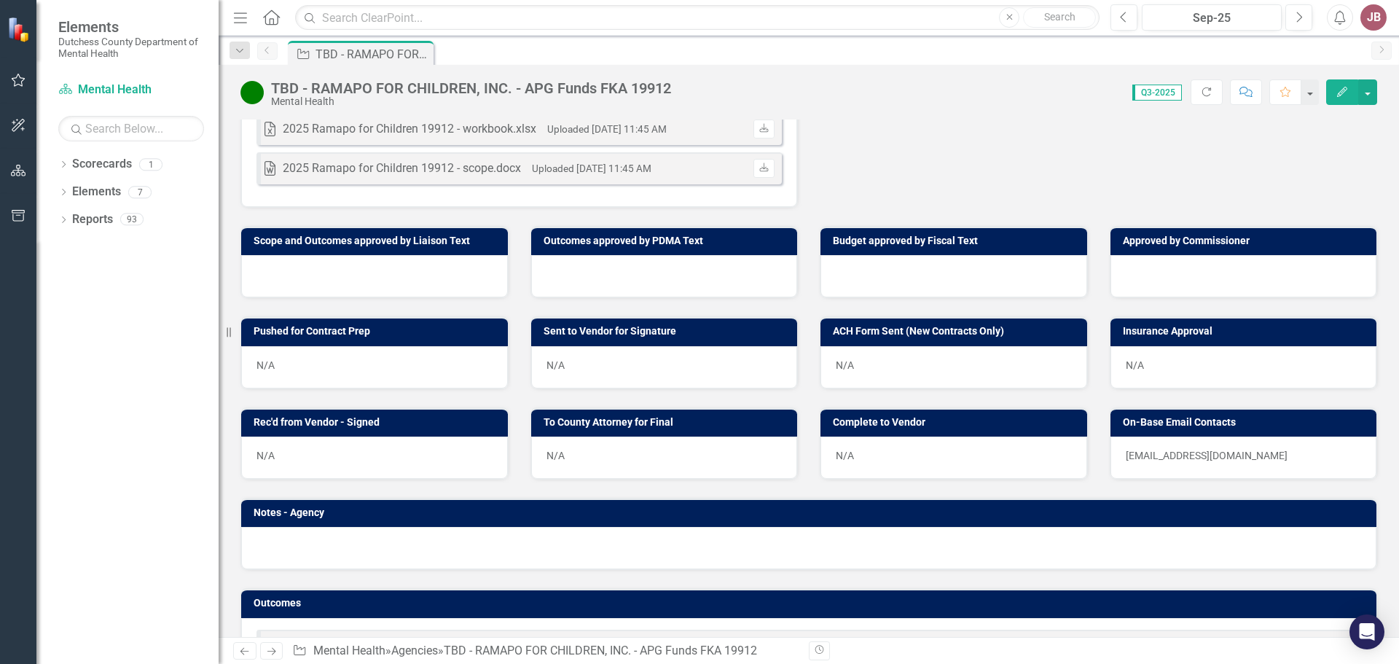
scroll to position [863, 0]
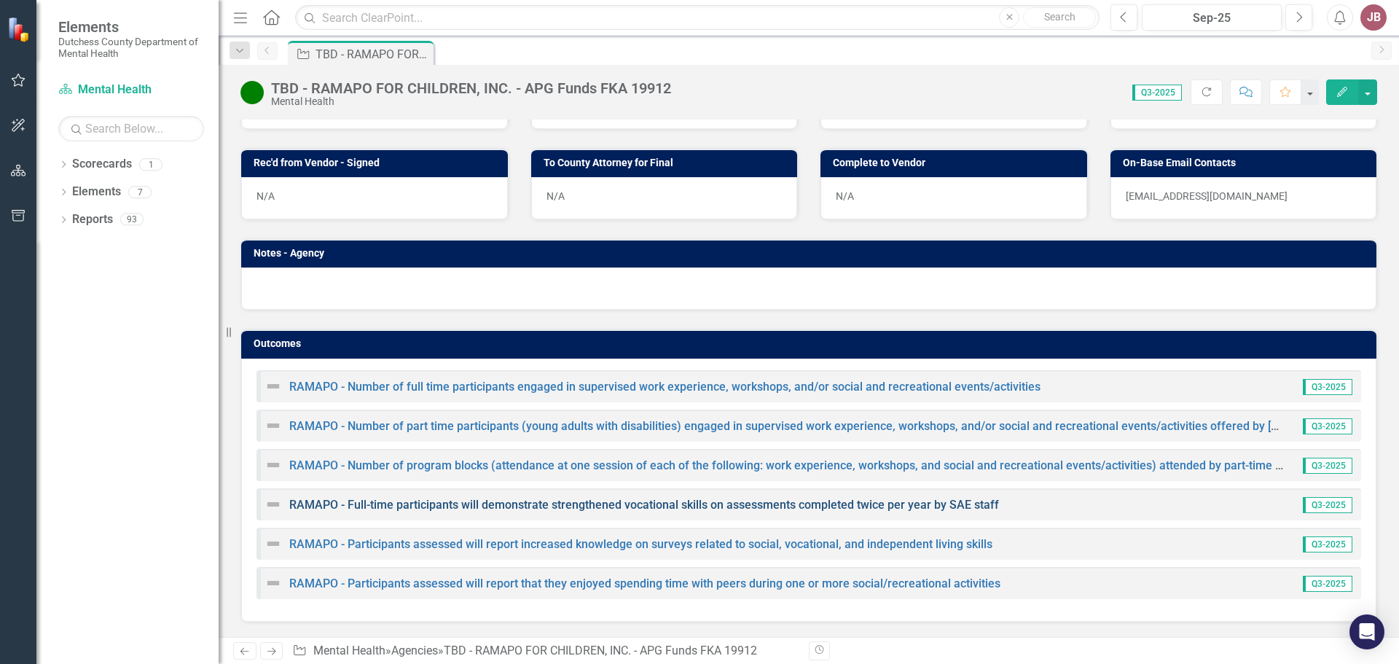
click at [555, 509] on link "RAMAPO - Full-time participants will demonstrate strengthened vocational skills…" at bounding box center [644, 505] width 710 height 14
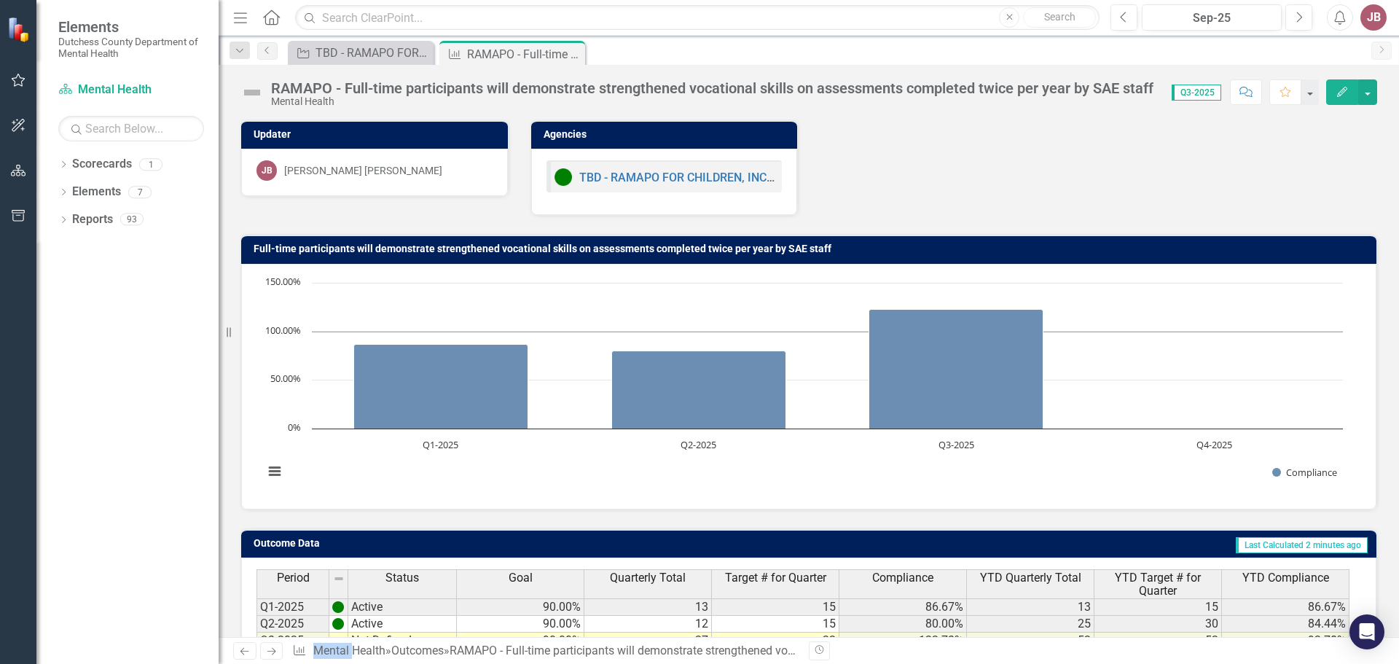
scroll to position [115, 0]
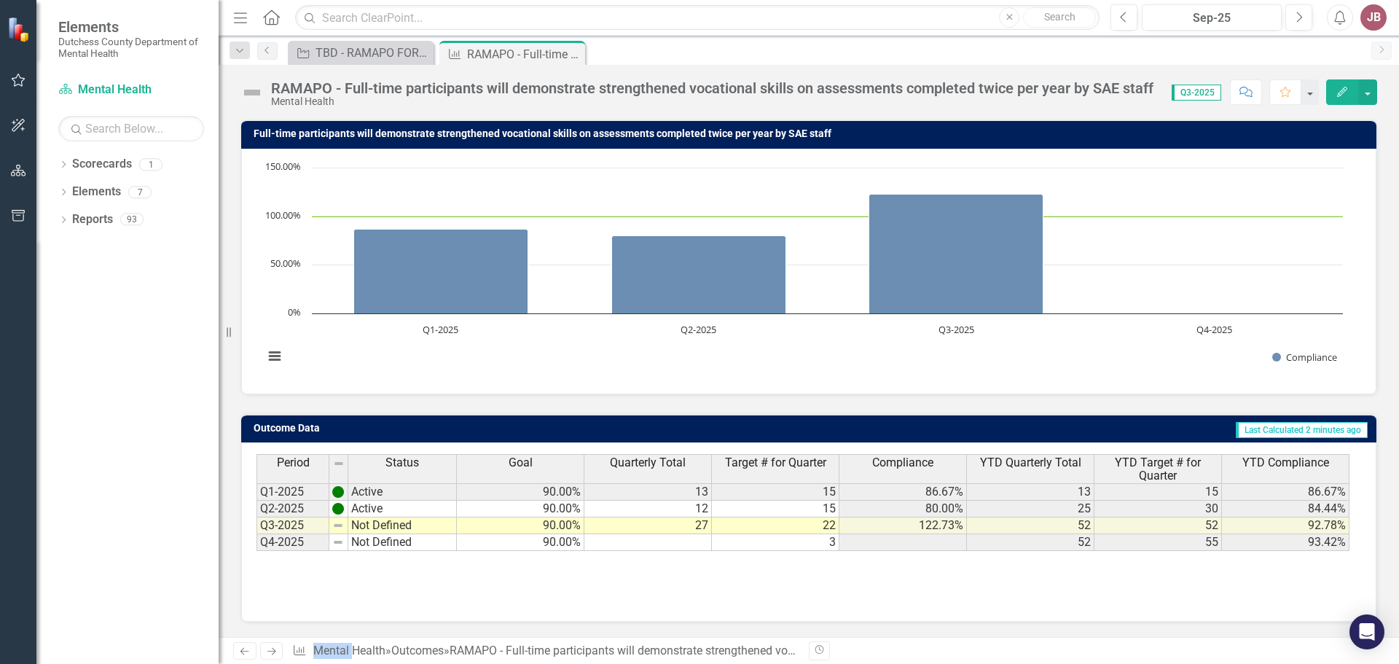
click at [256, 516] on div "Period Status Q1-2025 Active Q2-2025 Active Q3-2025 Not Defined Q4-2025 Not Def…" at bounding box center [256, 502] width 0 height 97
click at [388, 526] on td "Not Defined" at bounding box center [402, 525] width 109 height 17
type textarea "Not Defined"
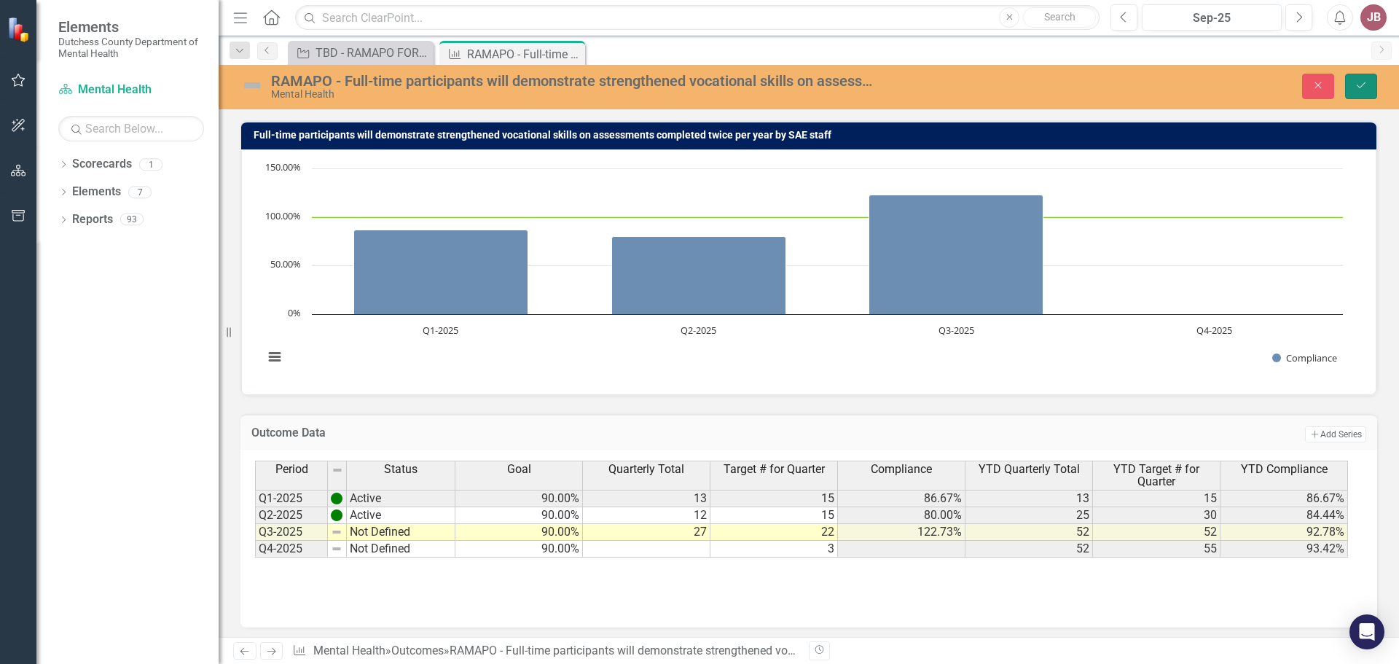
click at [1356, 86] on icon "Save" at bounding box center [1360, 85] width 13 height 10
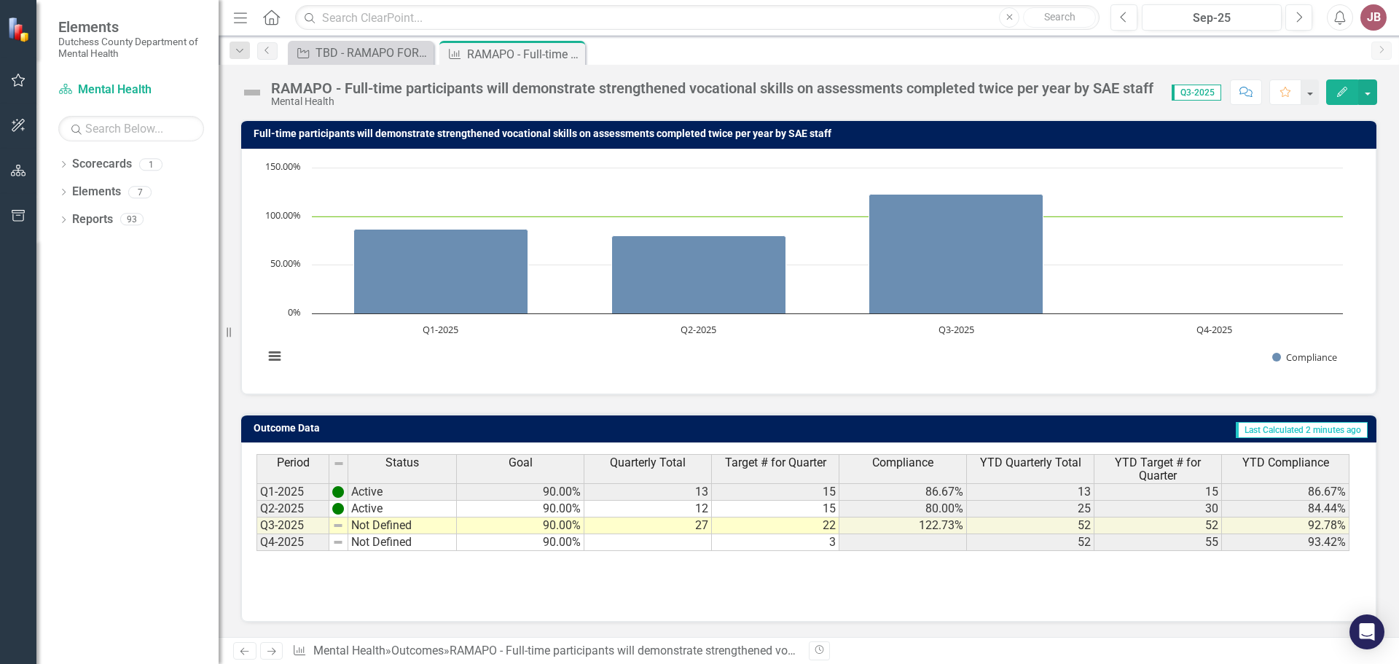
click at [1003, 600] on div "Period Status Goal Quarterly Total Target # for Quarter Compliance YTD Quarterl…" at bounding box center [808, 531] width 1135 height 179
click at [667, 525] on td "27" at bounding box center [647, 525] width 127 height 17
click at [615, 523] on td "27" at bounding box center [647, 525] width 127 height 17
click at [635, 597] on div "Period Status Goal Quarterly Total Target # for Quarter Compliance YTD Quarterl…" at bounding box center [808, 527] width 1104 height 146
click at [366, 525] on td "Not Defined" at bounding box center [402, 525] width 109 height 17
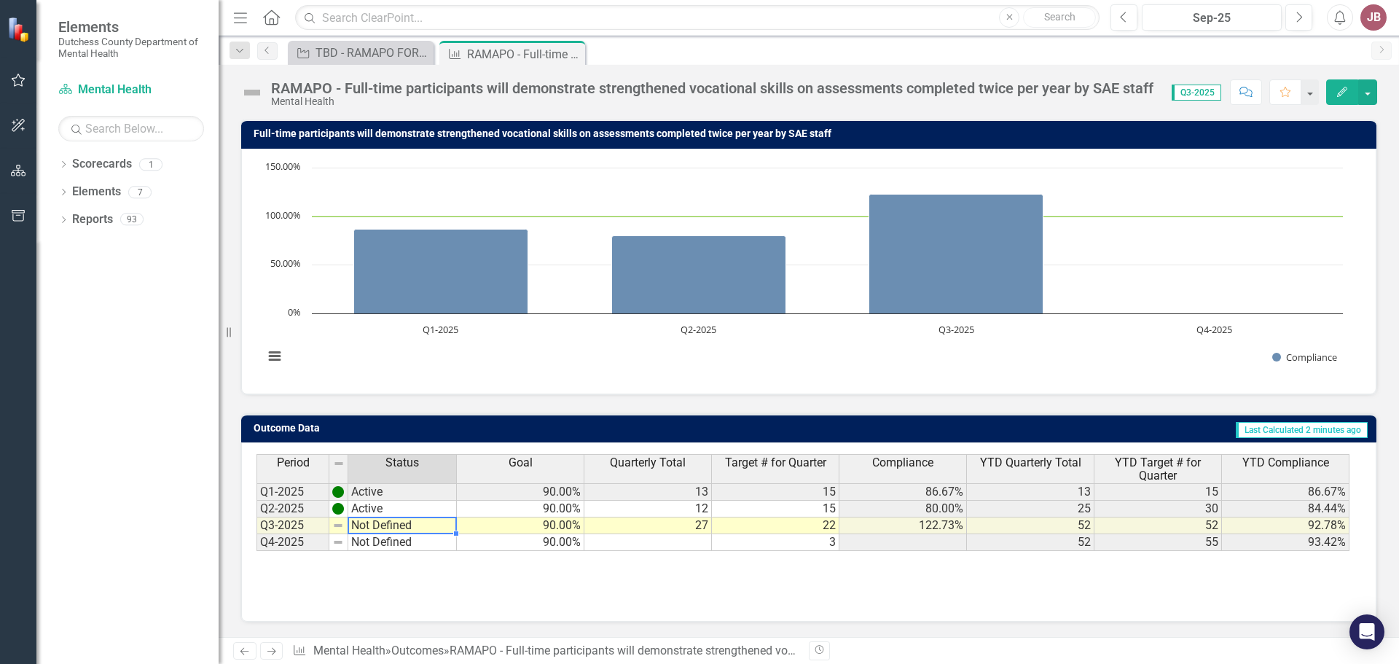
click at [366, 525] on td "Not Defined" at bounding box center [402, 525] width 109 height 17
type textarea "Not Defined"
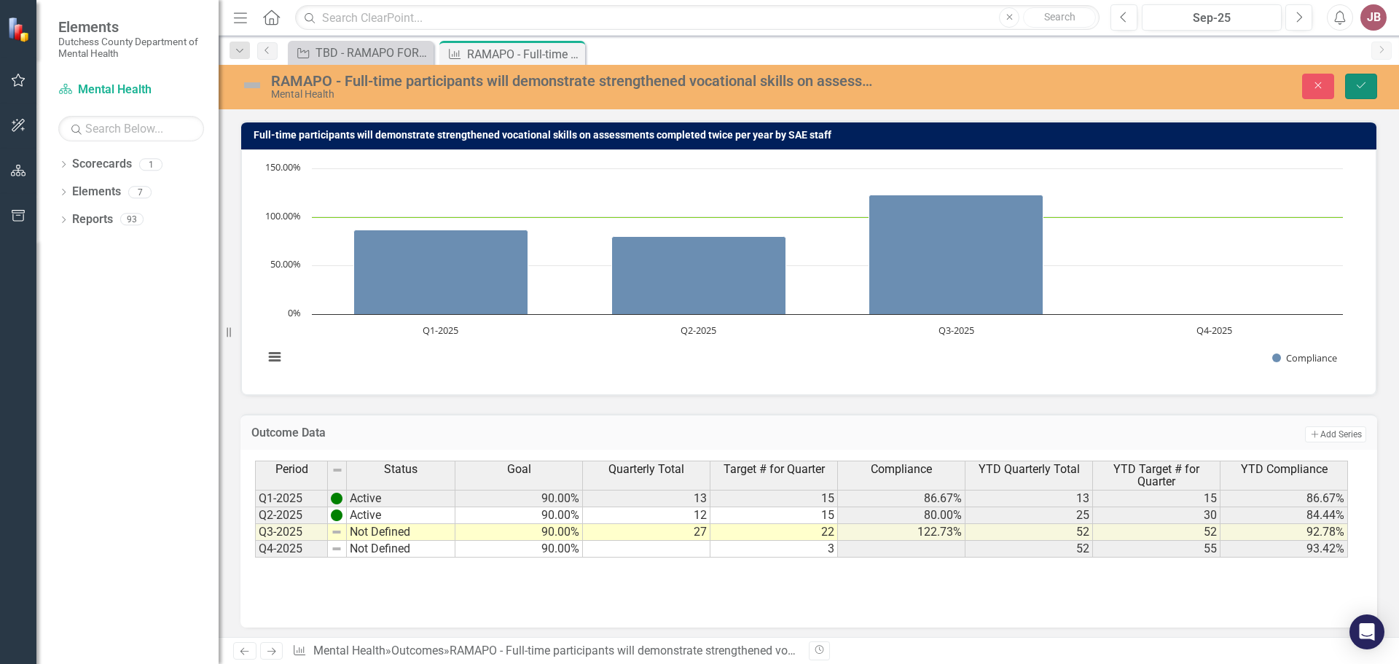
click at [1359, 79] on button "Save" at bounding box center [1361, 86] width 32 height 25
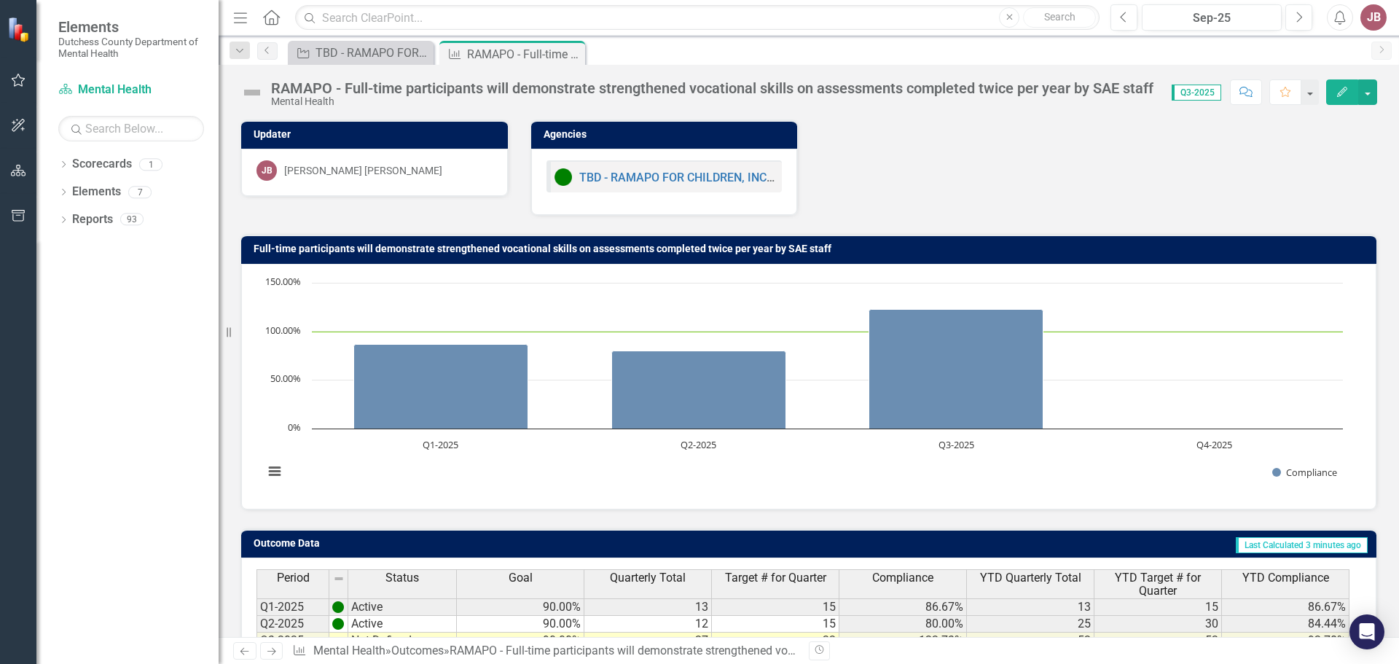
scroll to position [100, 0]
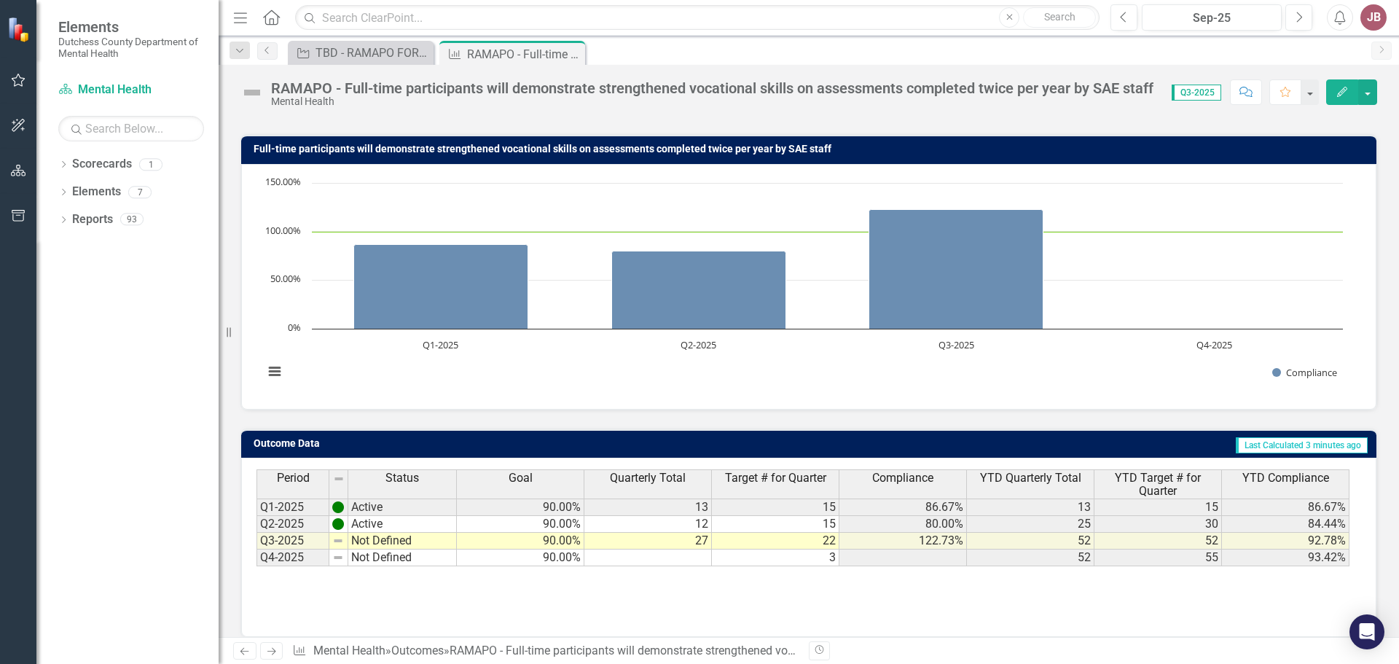
click at [291, 543] on td "Q3-2025" at bounding box center [292, 541] width 73 height 17
click at [358, 536] on td "Not Defined" at bounding box center [402, 541] width 109 height 17
type textarea "Not Defined"
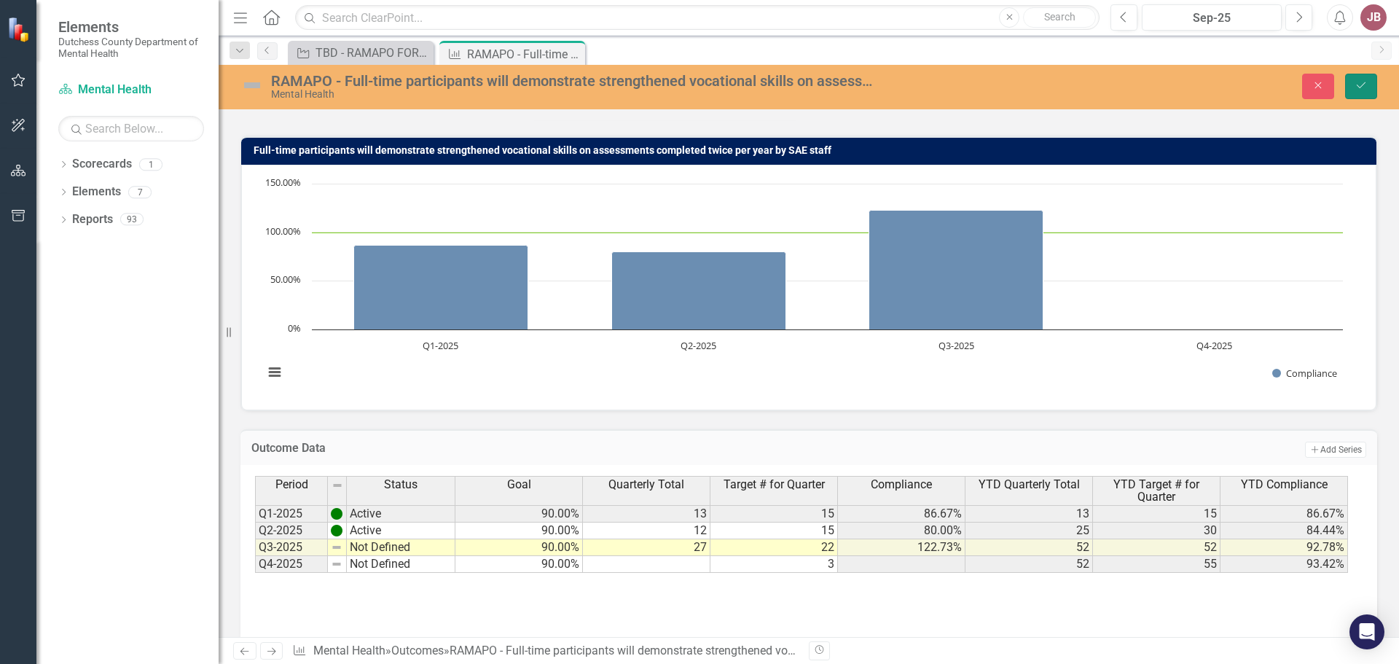
click at [1354, 81] on button "Save" at bounding box center [1361, 86] width 32 height 25
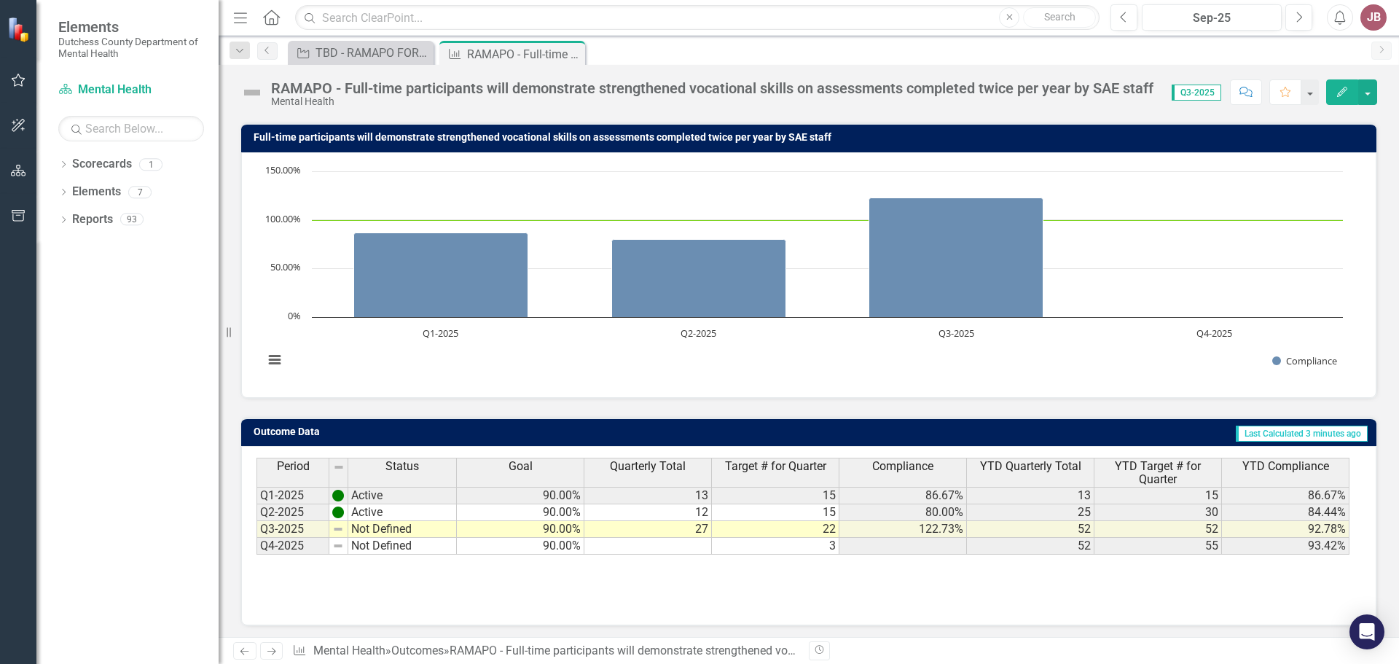
scroll to position [115, 0]
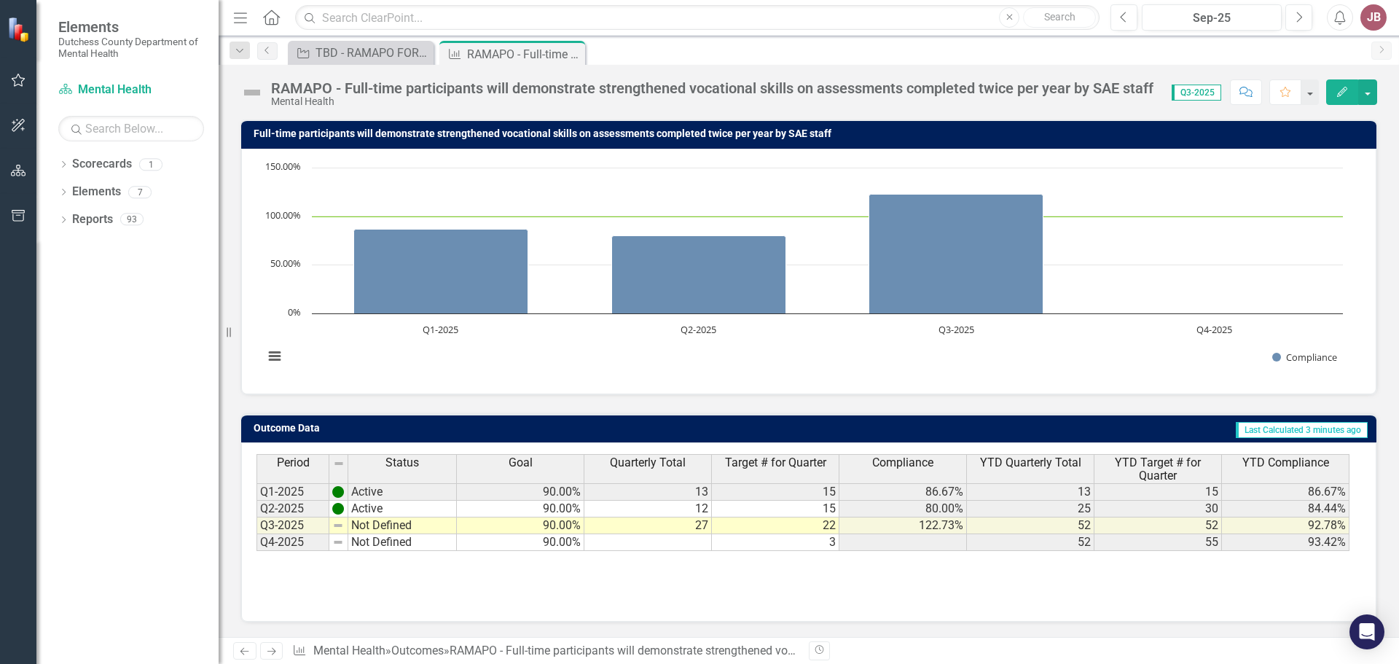
click at [686, 524] on td "27" at bounding box center [647, 525] width 127 height 17
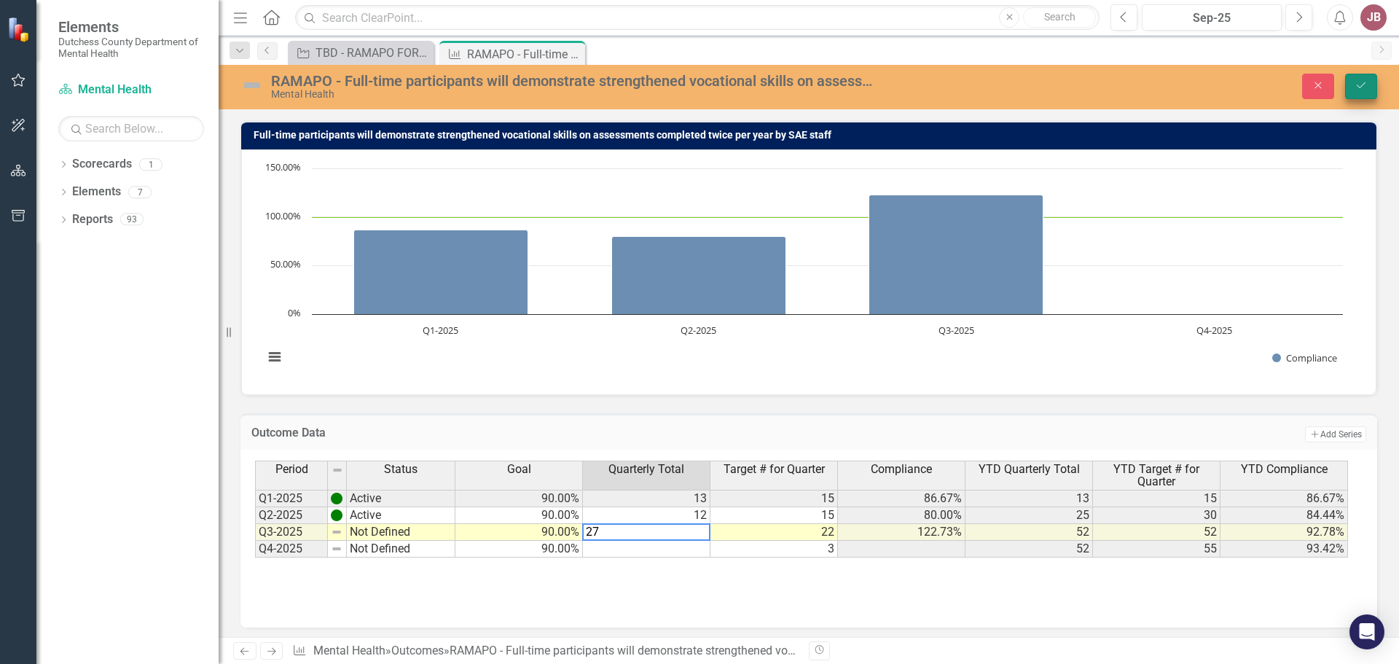
type textarea "27"
click at [1351, 78] on button "Save" at bounding box center [1361, 86] width 32 height 25
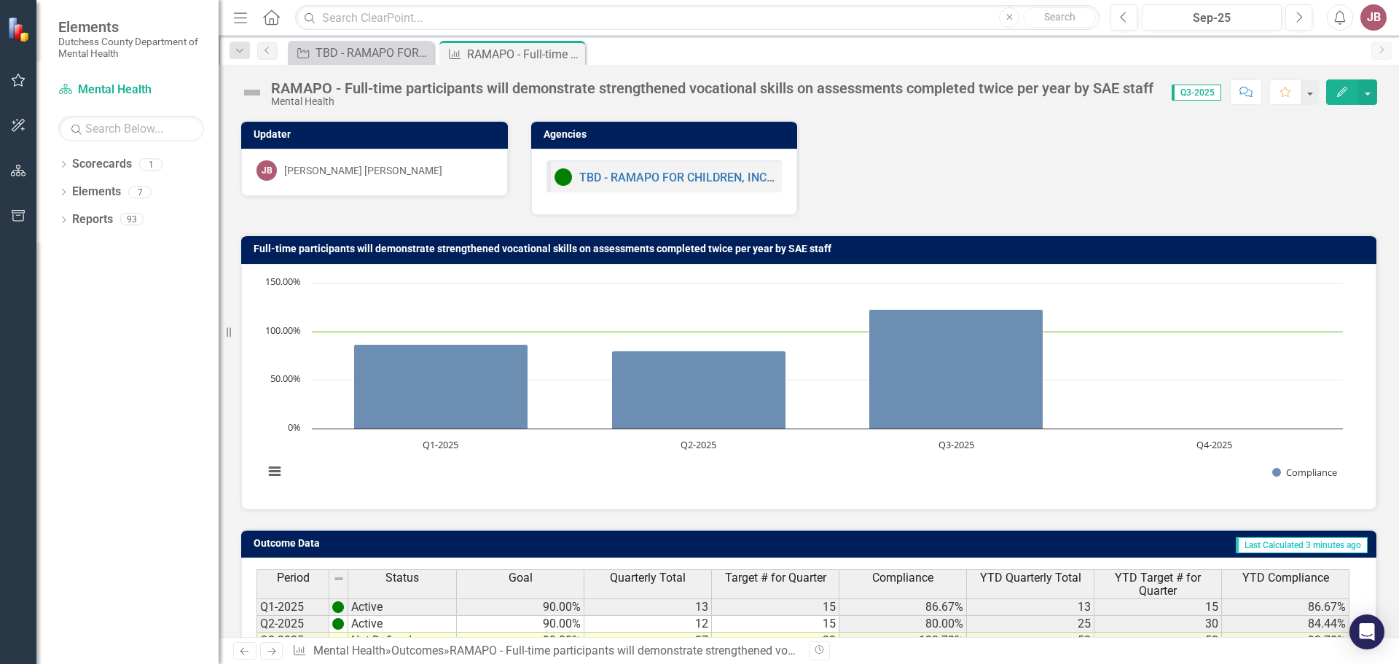
scroll to position [55, 0]
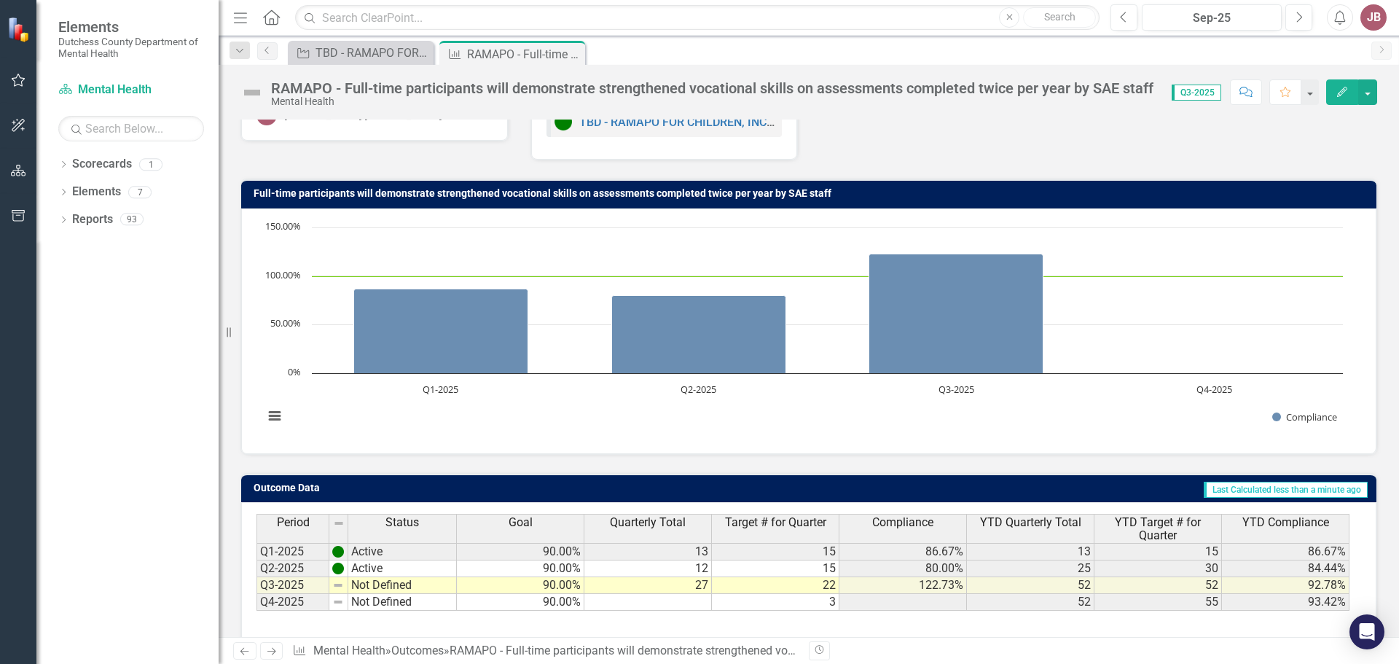
drag, startPoint x: 1398, startPoint y: 153, endPoint x: 1398, endPoint y: 303, distance: 150.1
click at [1398, 303] on div "Updater [PERSON_NAME] [PERSON_NAME] Agencies TBD - RAMAPO FOR CHILDREN, INC. - …" at bounding box center [809, 377] width 1180 height 517
click at [169, 342] on div "Dropdown Scorecards 1 Mental Health Dropdown Elements 7 Dropdown Objective Obje…" at bounding box center [127, 407] width 182 height 511
click at [575, 53] on icon "Close" at bounding box center [571, 54] width 15 height 12
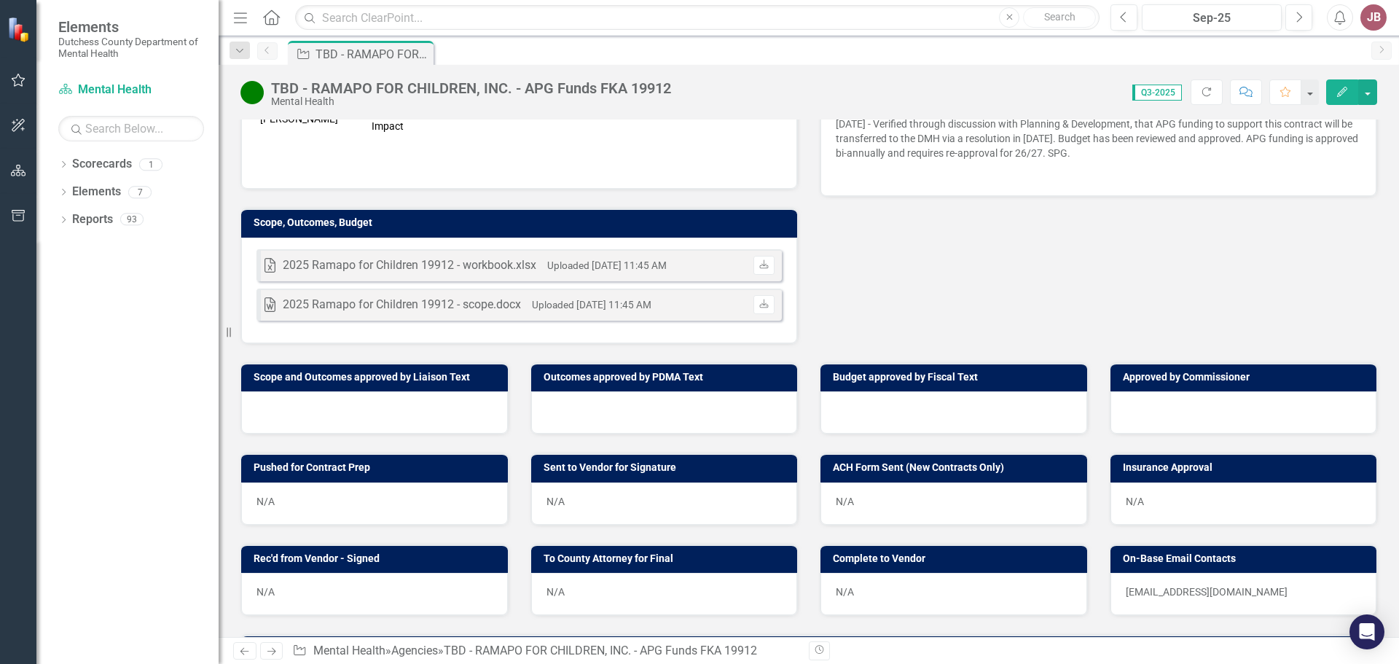
scroll to position [863, 0]
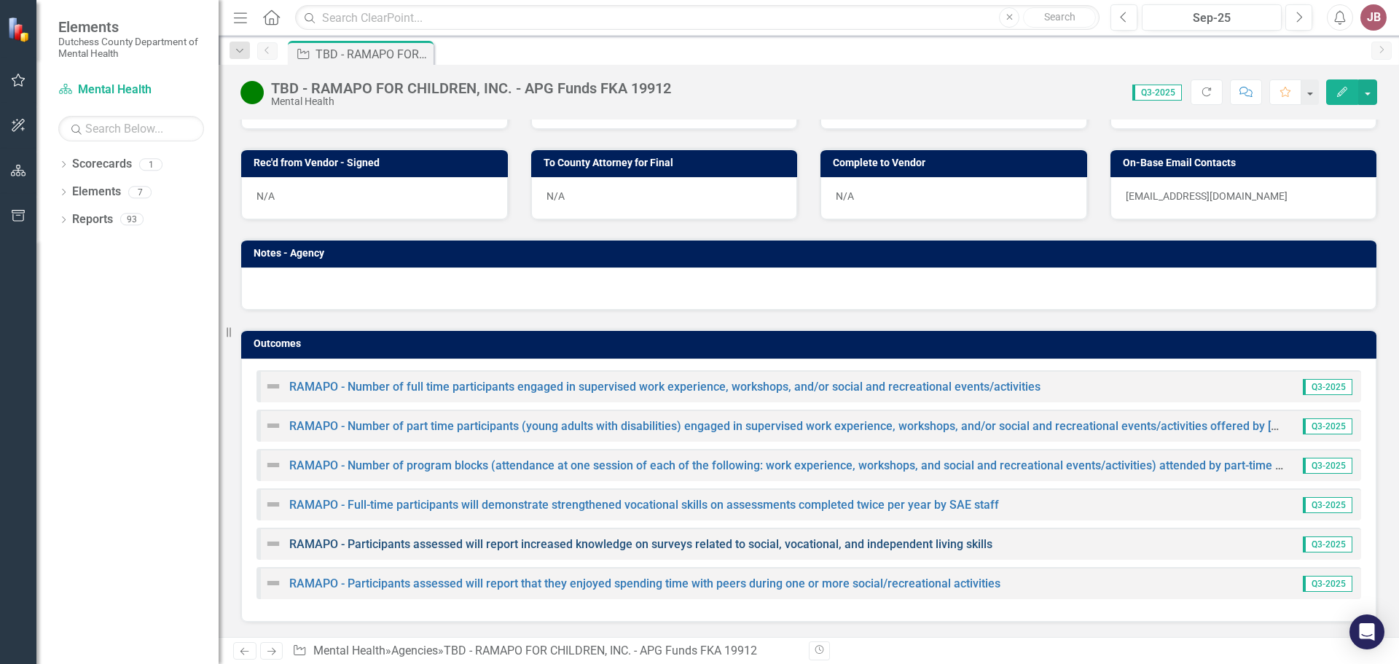
click at [490, 541] on link "RAMAPO - Participants assessed will report increased knowledge on surveys relat…" at bounding box center [640, 544] width 703 height 14
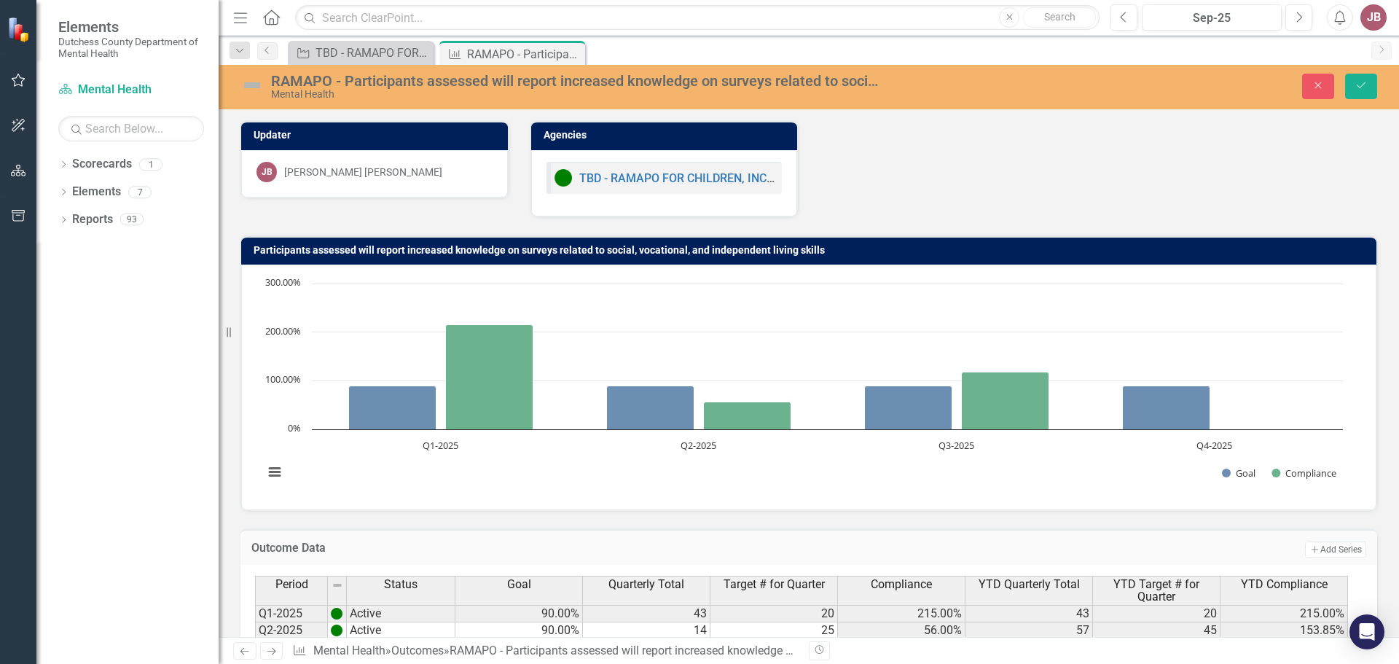
scroll to position [119, 0]
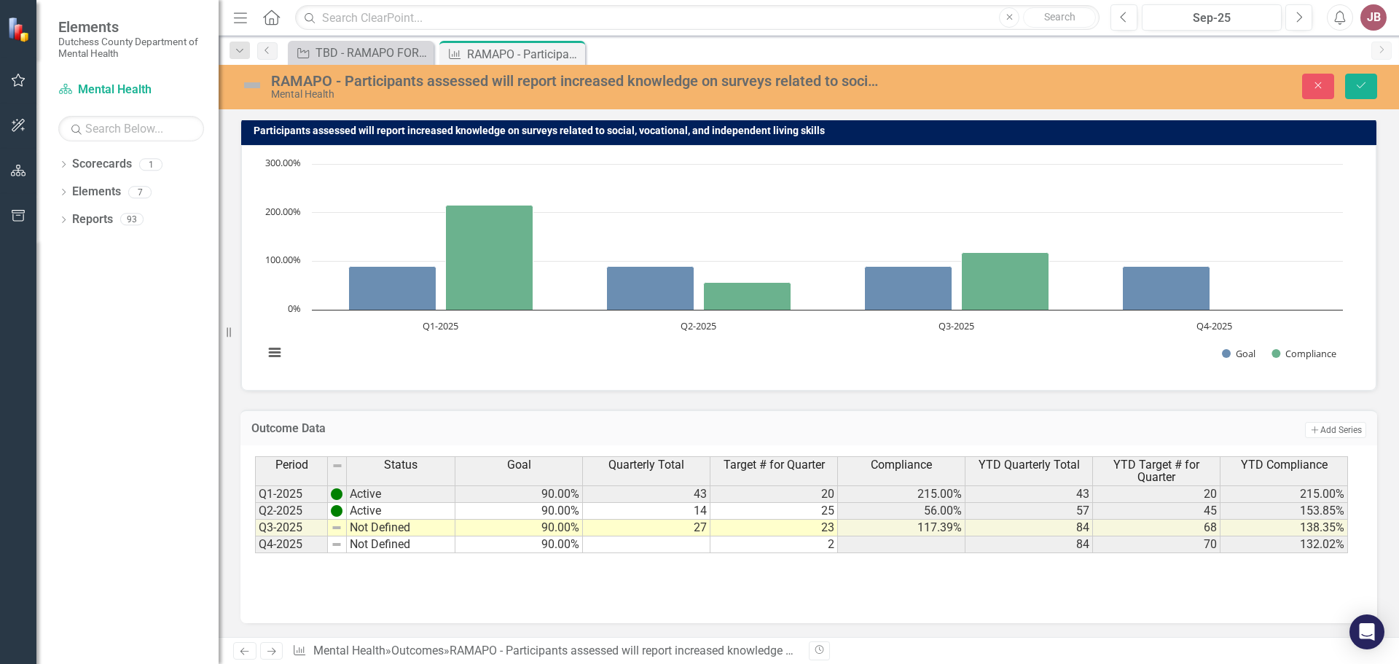
click at [377, 522] on td "Not Defined" at bounding box center [401, 527] width 109 height 17
type textarea "Not Defined"
click at [1360, 81] on icon "Save" at bounding box center [1360, 85] width 13 height 10
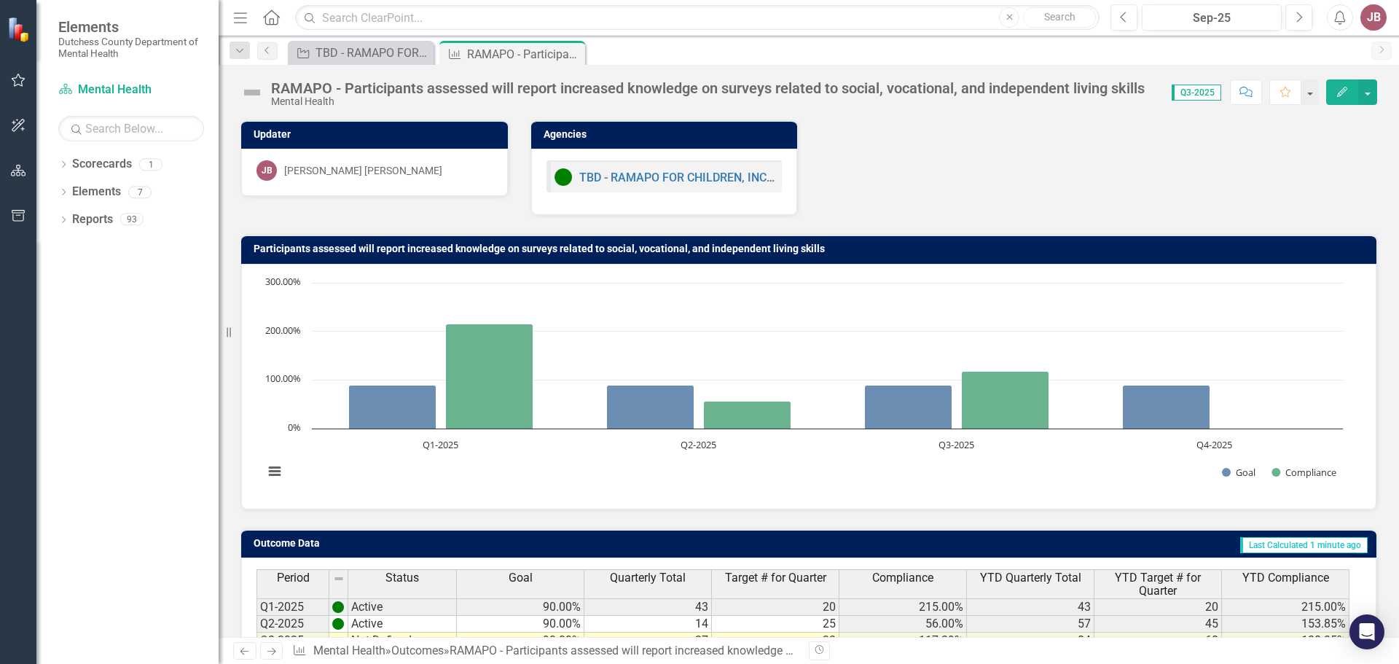
scroll to position [115, 0]
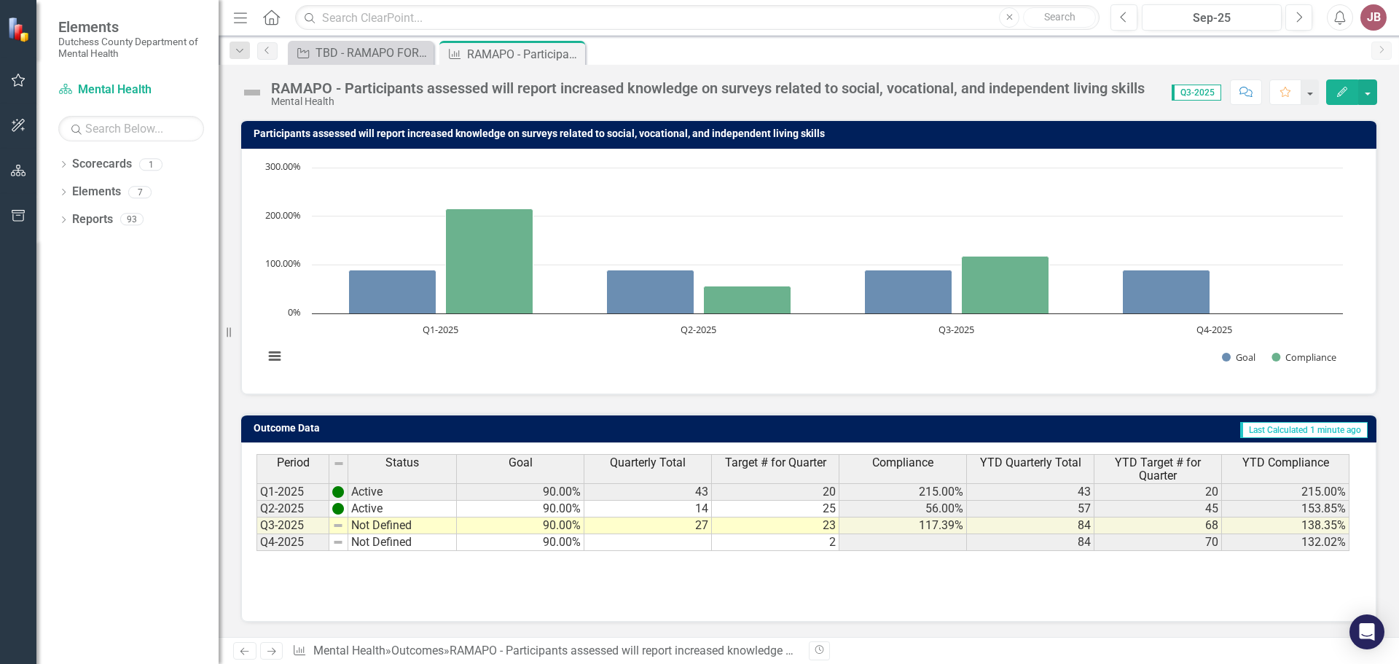
click at [694, 530] on td "27" at bounding box center [647, 525] width 127 height 17
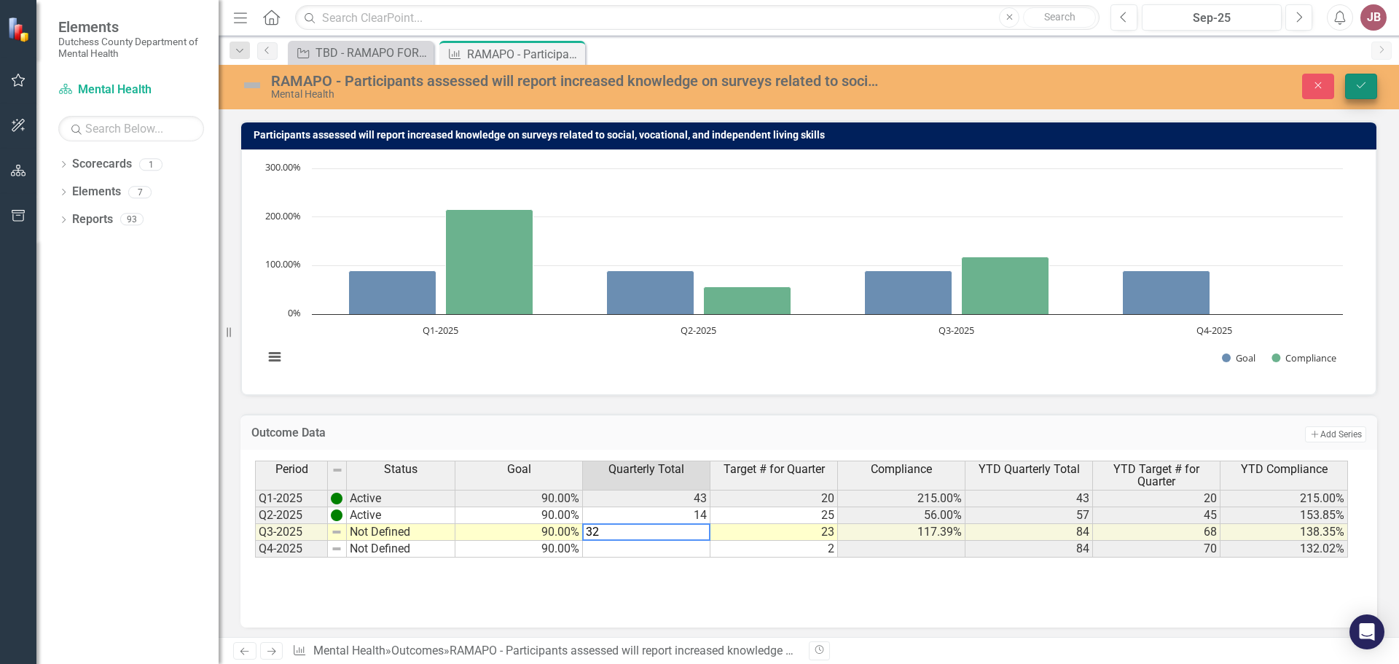
type textarea "32"
click at [1357, 82] on icon "Save" at bounding box center [1360, 85] width 13 height 10
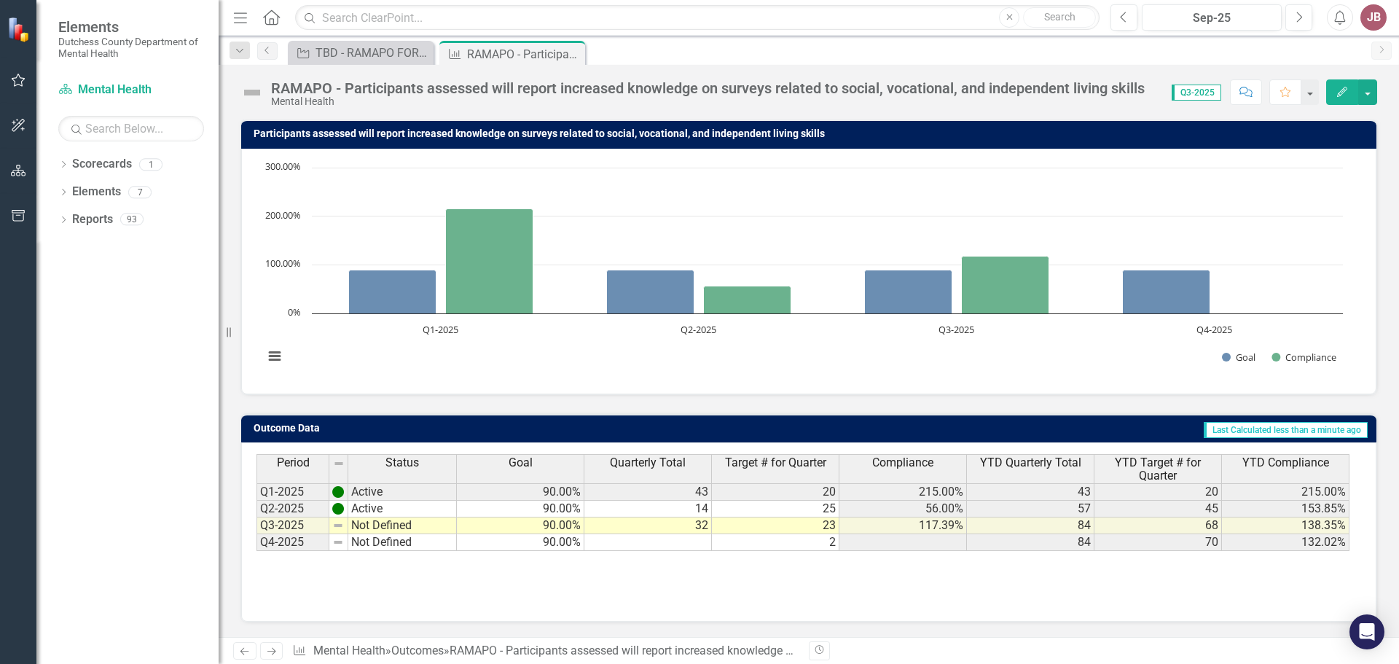
click at [1206, 609] on div "Period Status Goal Quarterly Total Target # for Quarter Compliance YTD Quarterl…" at bounding box center [808, 531] width 1135 height 179
click at [127, 368] on div "Dropdown Scorecards 1 Mental Health Dropdown Elements 7 Dropdown Objective Obje…" at bounding box center [127, 407] width 182 height 511
click at [129, 167] on link "Scorecards" at bounding box center [102, 164] width 60 height 17
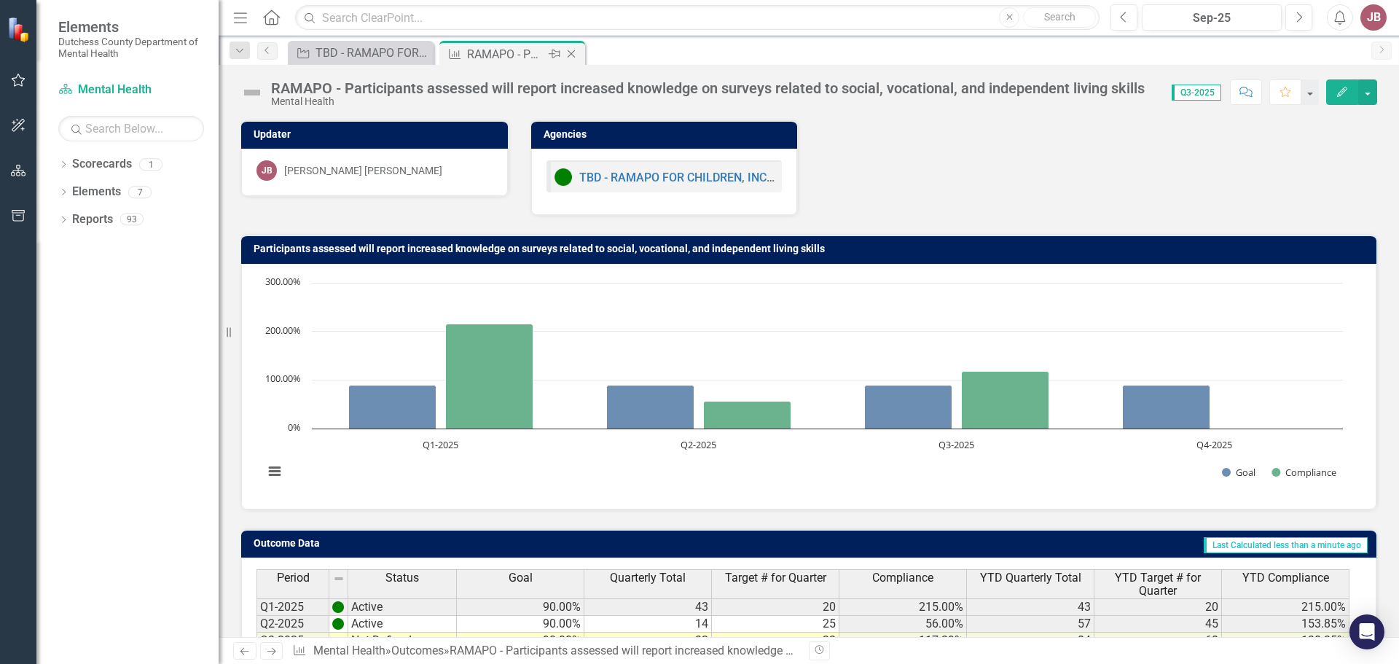
click at [570, 55] on icon at bounding box center [572, 54] width 8 height 8
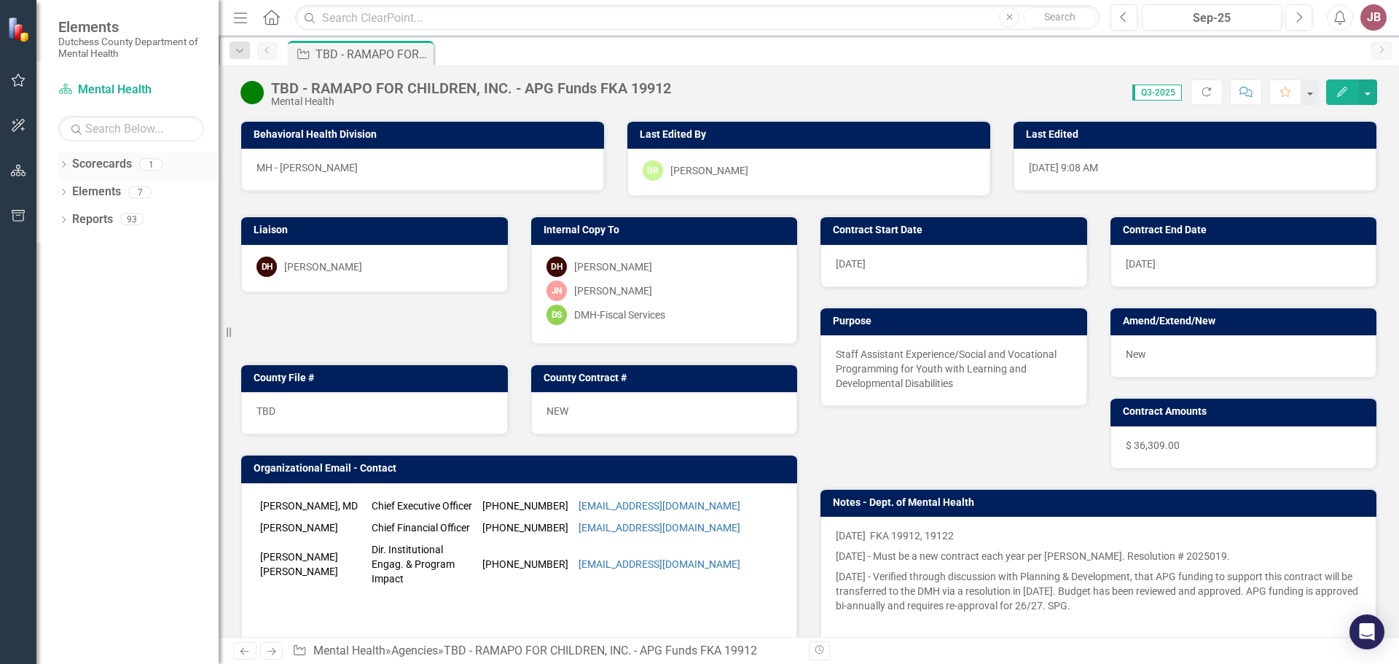
click at [117, 168] on link "Scorecards" at bounding box center [102, 164] width 60 height 17
click at [153, 162] on div "1" at bounding box center [150, 164] width 23 height 12
click at [66, 167] on icon "Dropdown" at bounding box center [63, 166] width 10 height 8
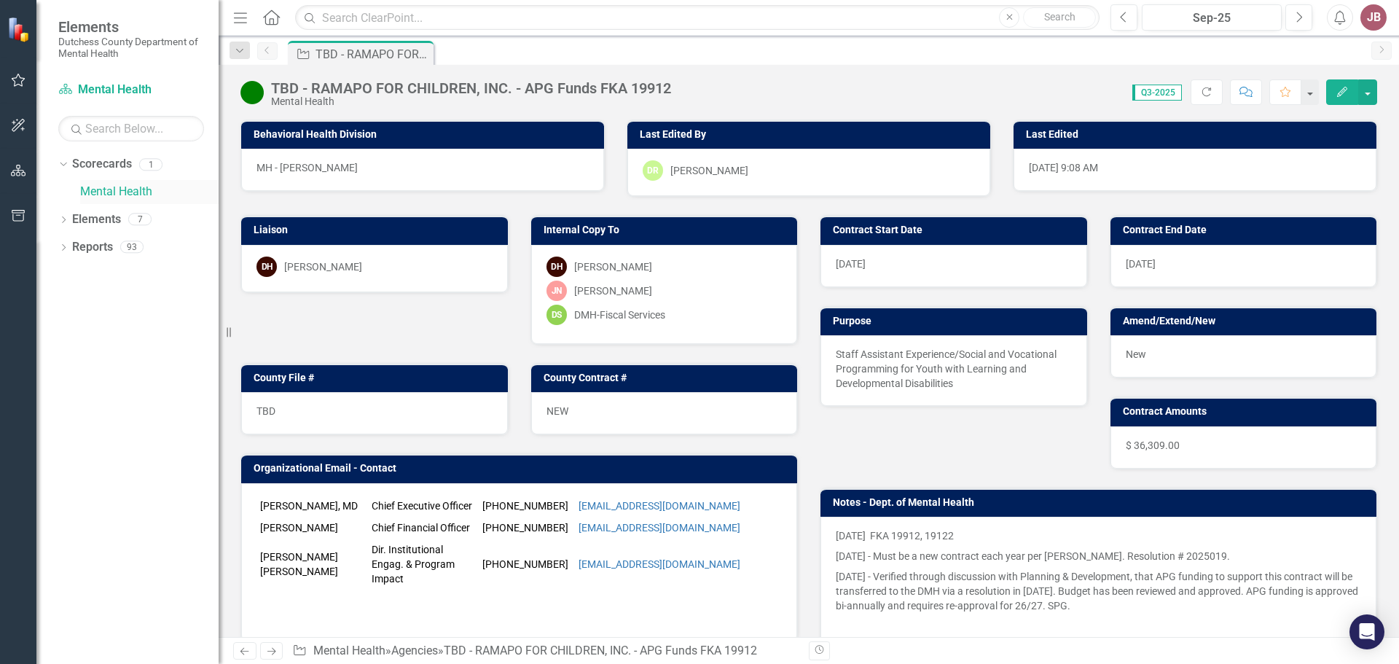
click at [103, 195] on link "Mental Health" at bounding box center [149, 192] width 138 height 17
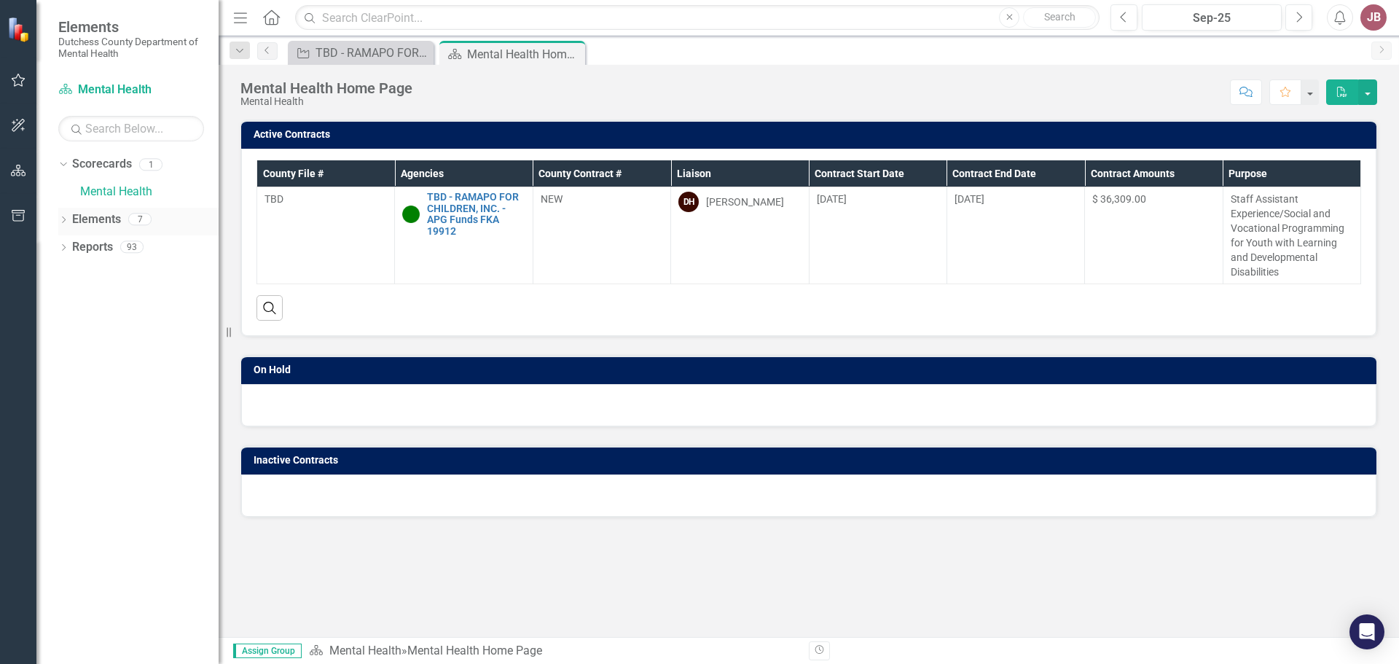
click at [63, 219] on icon "Dropdown" at bounding box center [63, 221] width 10 height 8
click at [138, 303] on link "Outcome Outcomes" at bounding box center [115, 302] width 73 height 17
click at [74, 305] on icon "Dropdown" at bounding box center [71, 303] width 10 height 8
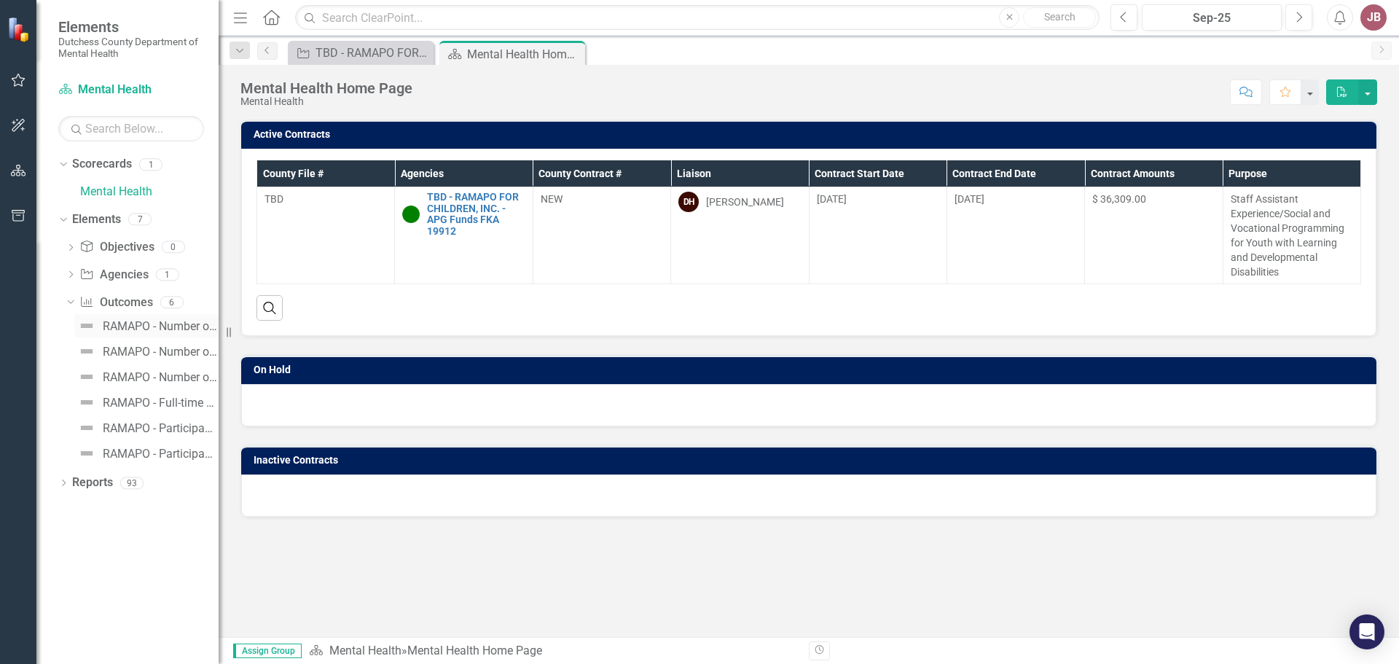
click at [146, 326] on div "RAMAPO - Number of full time participants engaged in supervised work experience…" at bounding box center [161, 326] width 116 height 13
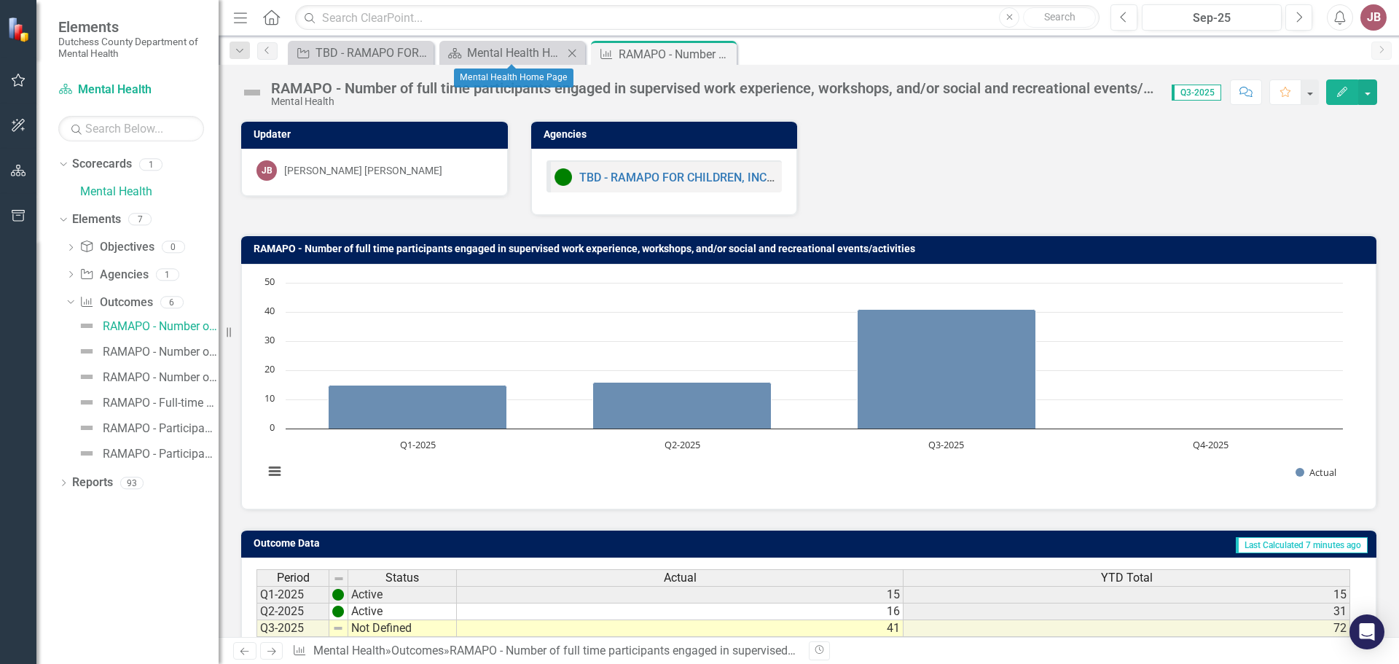
click at [572, 50] on icon "Close" at bounding box center [572, 53] width 15 height 12
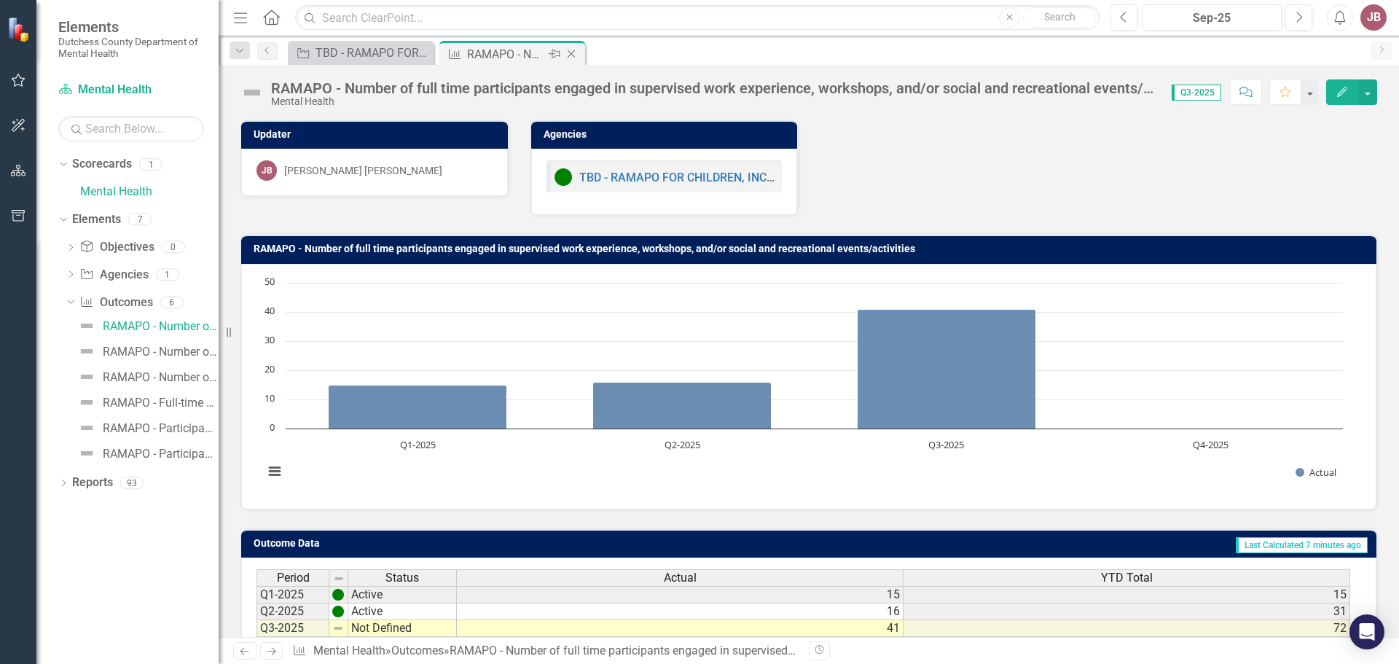
click at [573, 58] on icon "Close" at bounding box center [571, 54] width 15 height 12
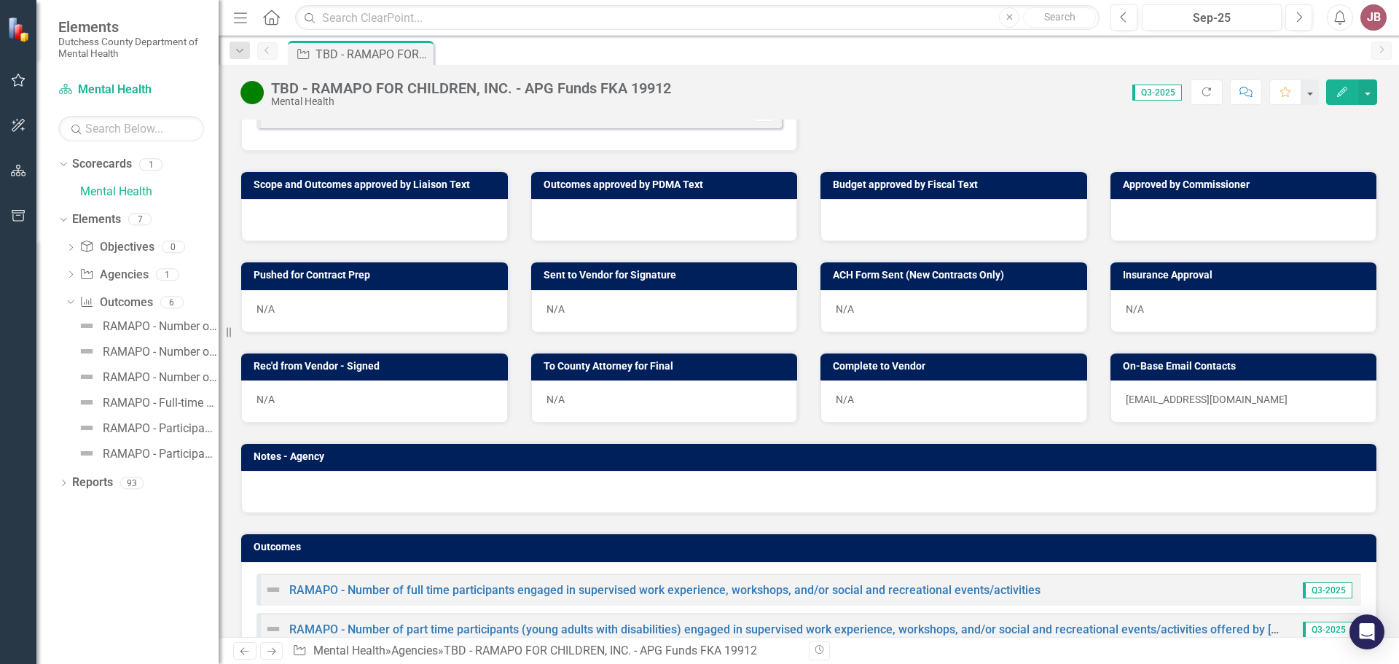
scroll to position [863, 0]
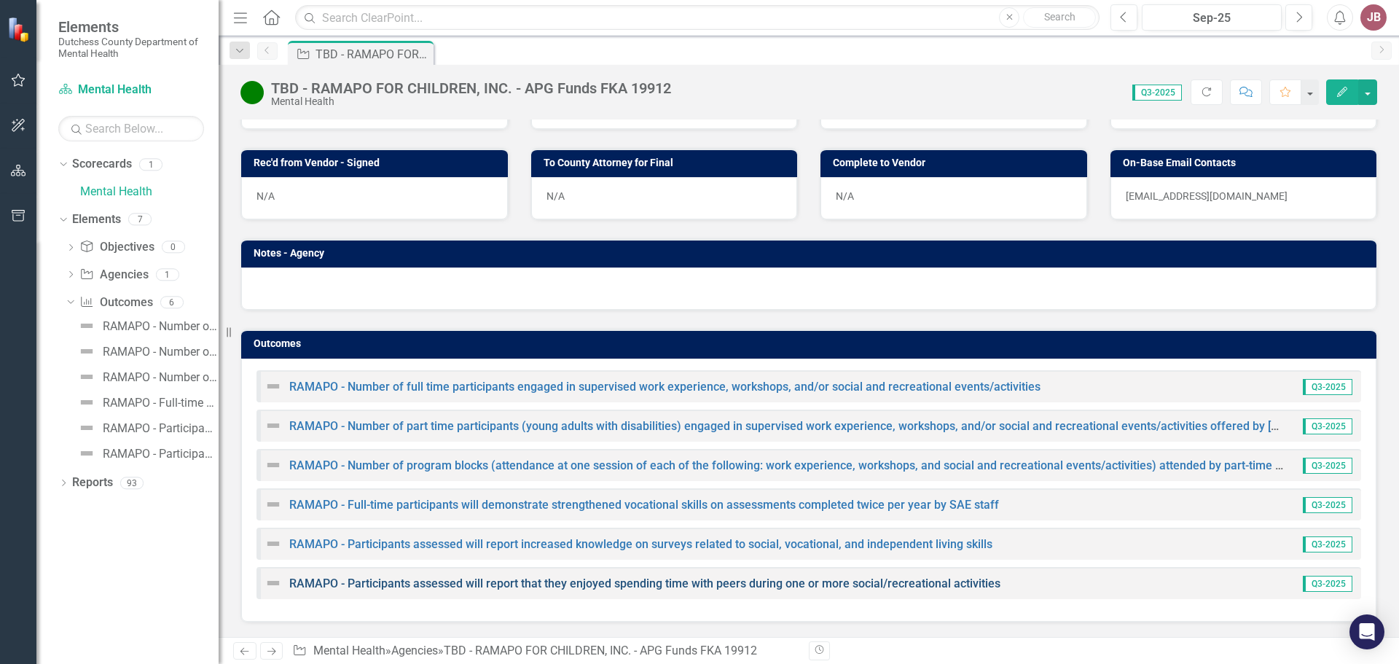
click at [620, 584] on link "RAMAPO - Participants assessed will report that they enjoyed spending time with…" at bounding box center [644, 583] width 711 height 14
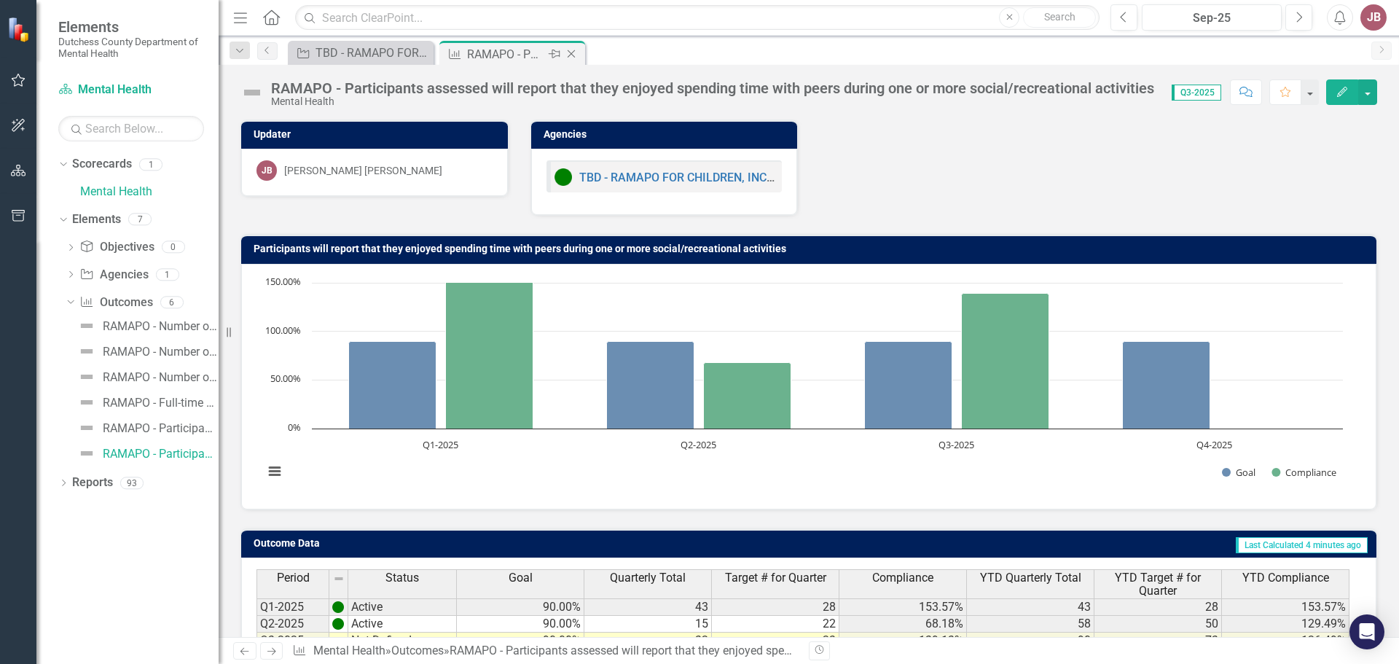
click at [571, 52] on icon "Close" at bounding box center [571, 54] width 15 height 12
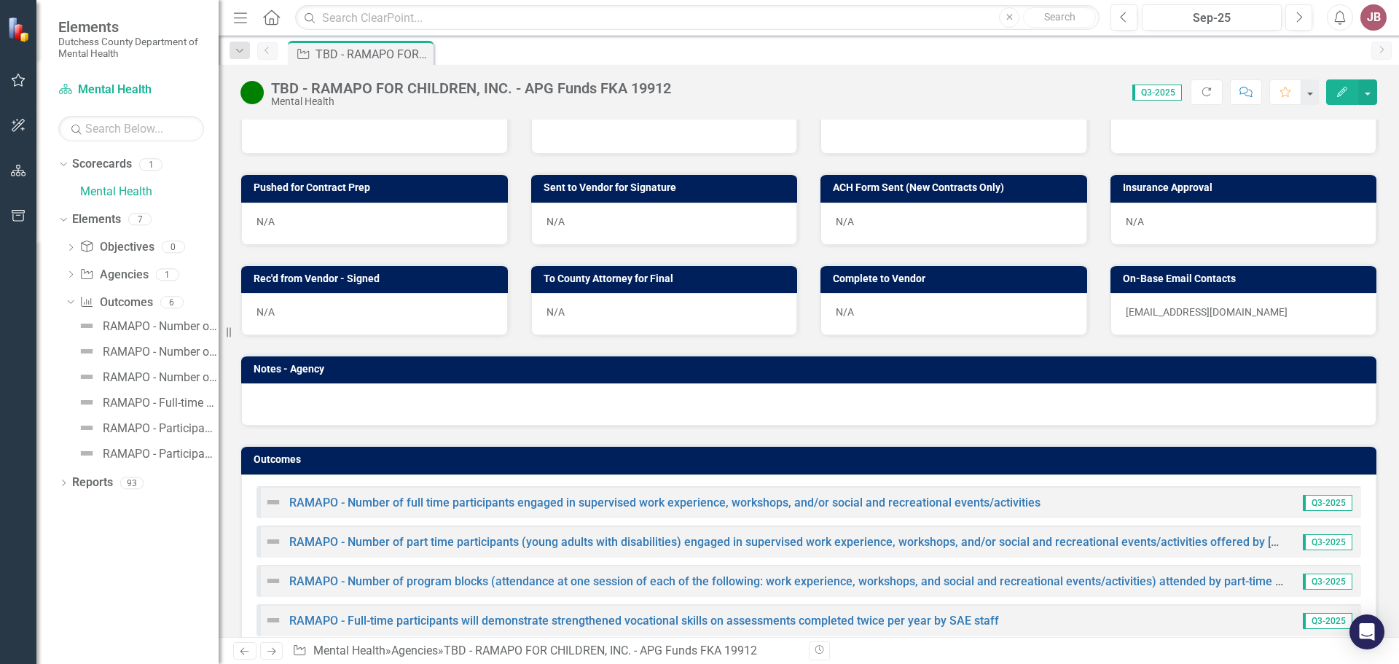
scroll to position [863, 0]
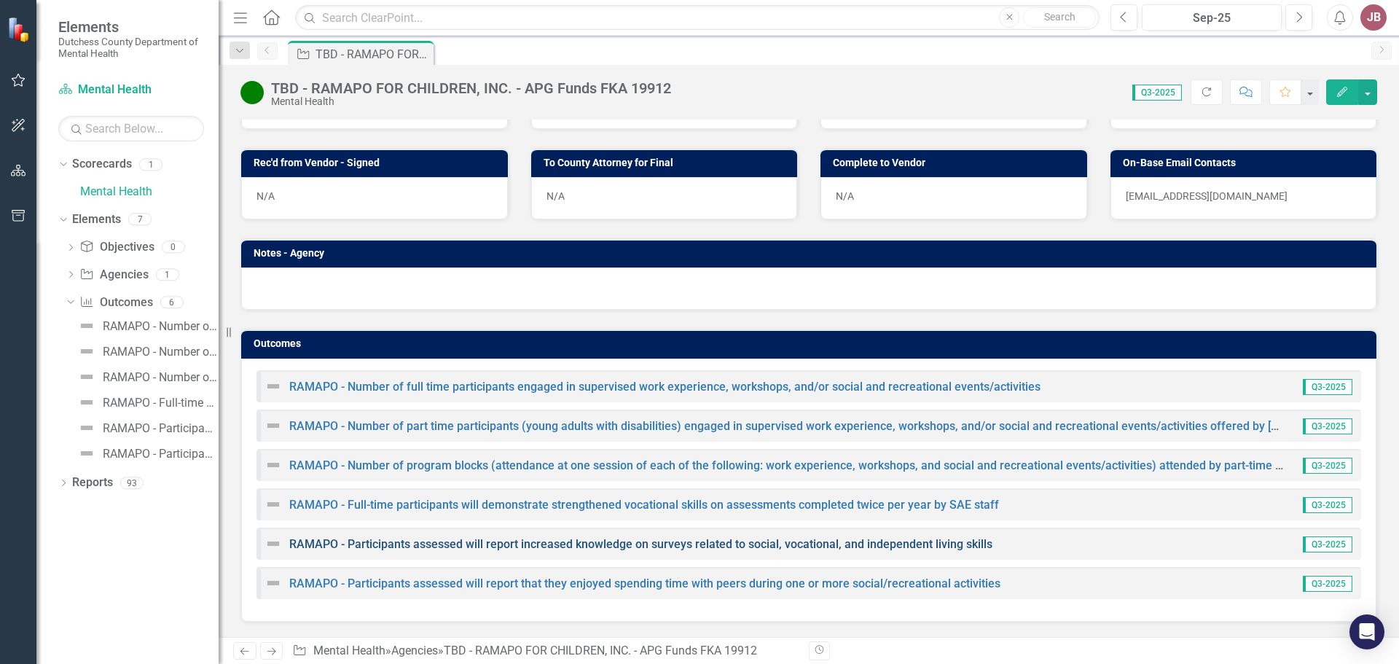
click at [495, 541] on link "RAMAPO - Participants assessed will report increased knowledge on surveys relat…" at bounding box center [640, 544] width 703 height 14
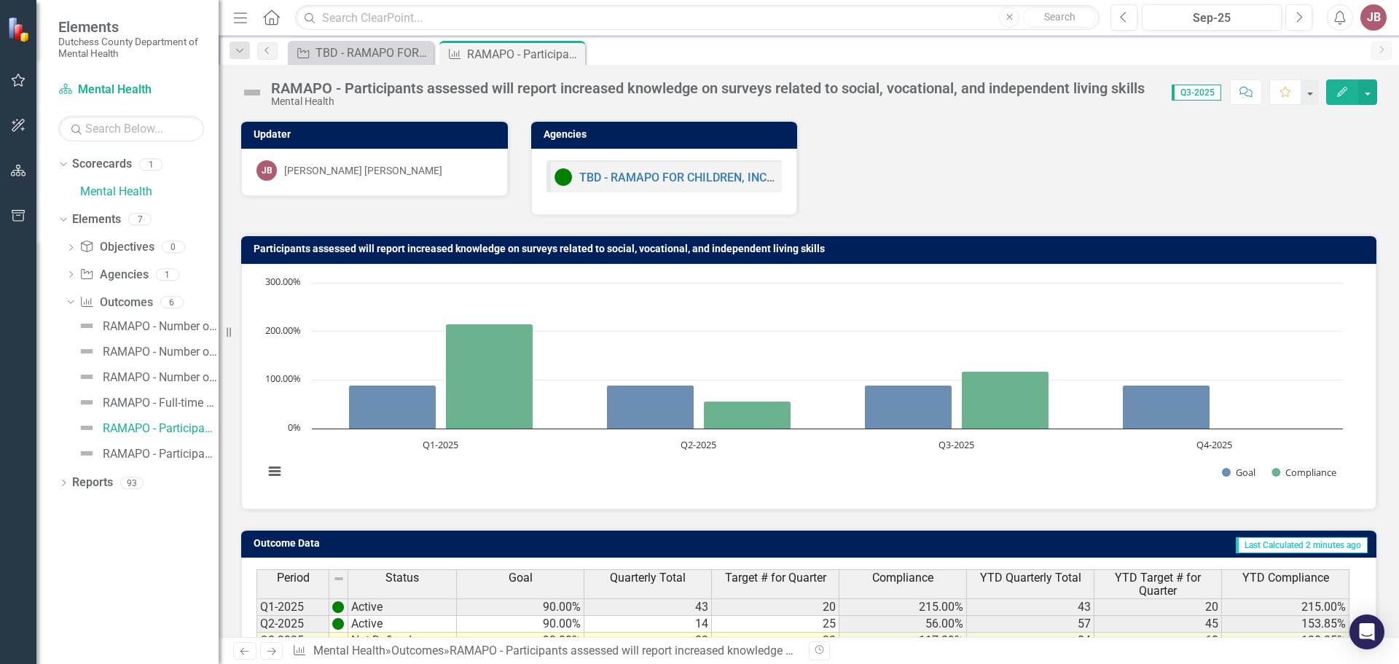
drag, startPoint x: 574, startPoint y: 54, endPoint x: 473, endPoint y: 62, distance: 101.6
click at [0, 0] on icon "Close" at bounding box center [0, 0] width 0 height 0
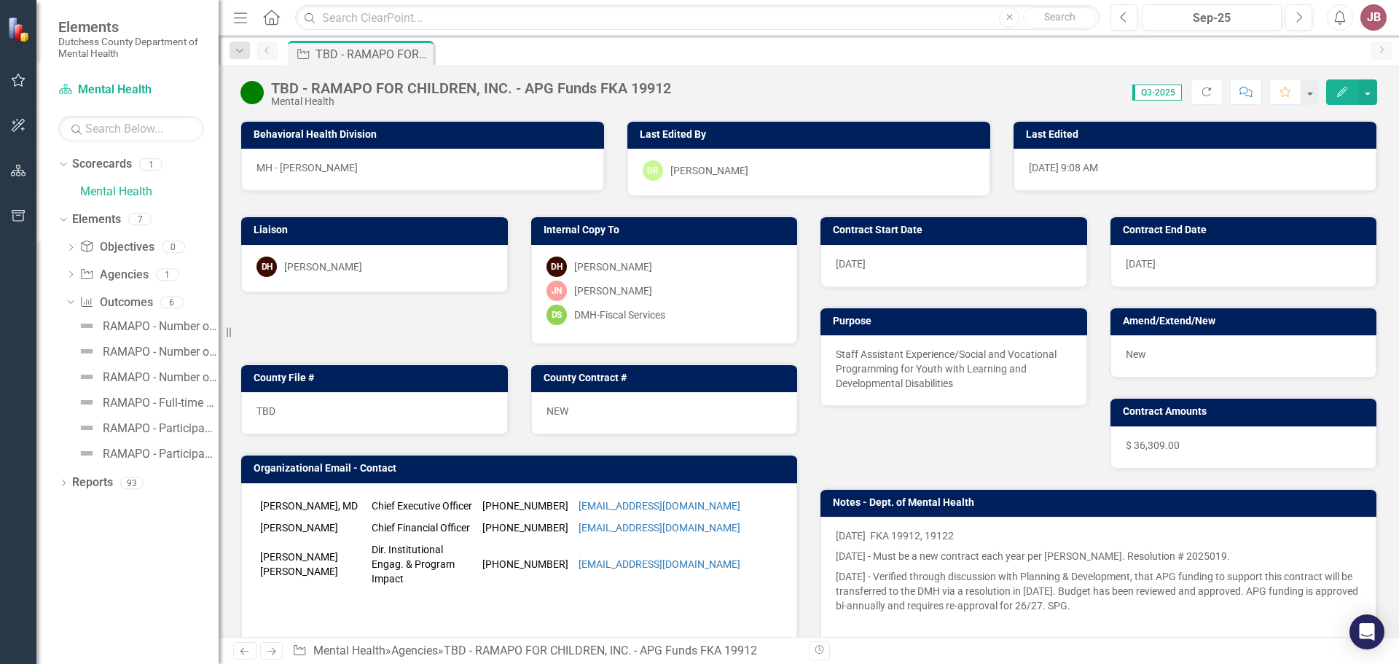
click at [1245, 90] on icon "Comment" at bounding box center [1245, 92] width 13 height 10
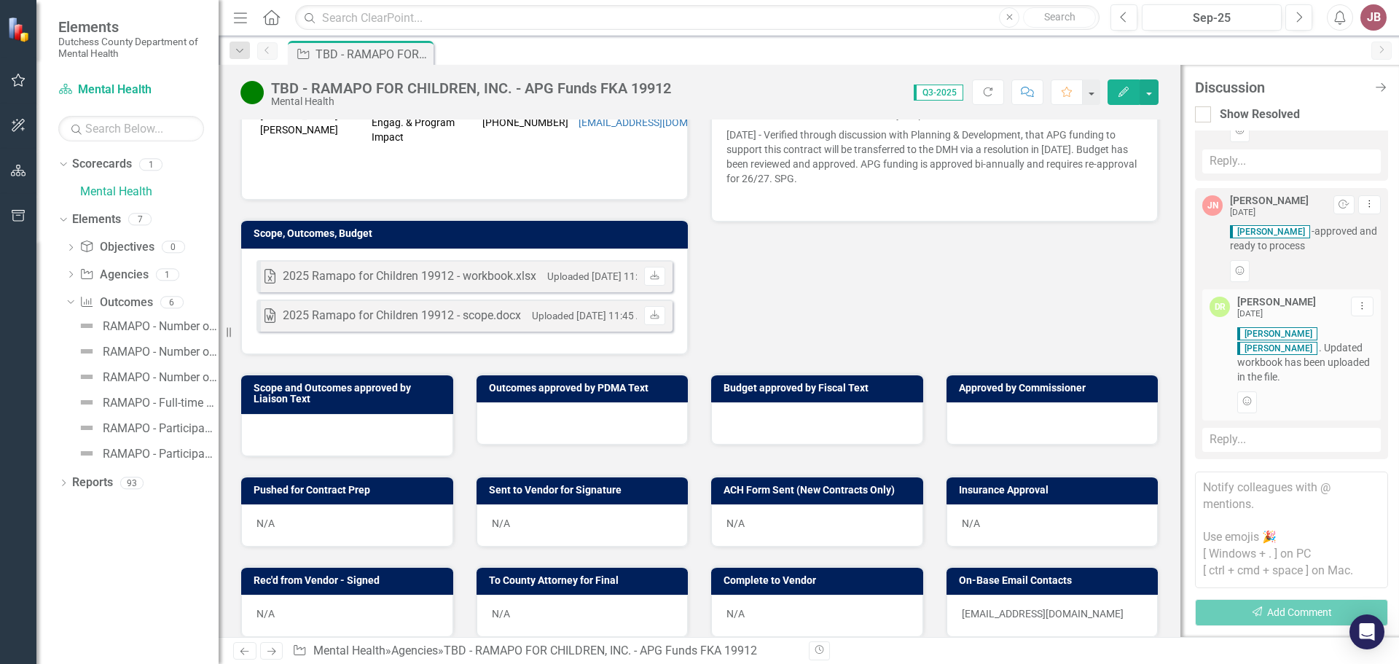
scroll to position [407, 0]
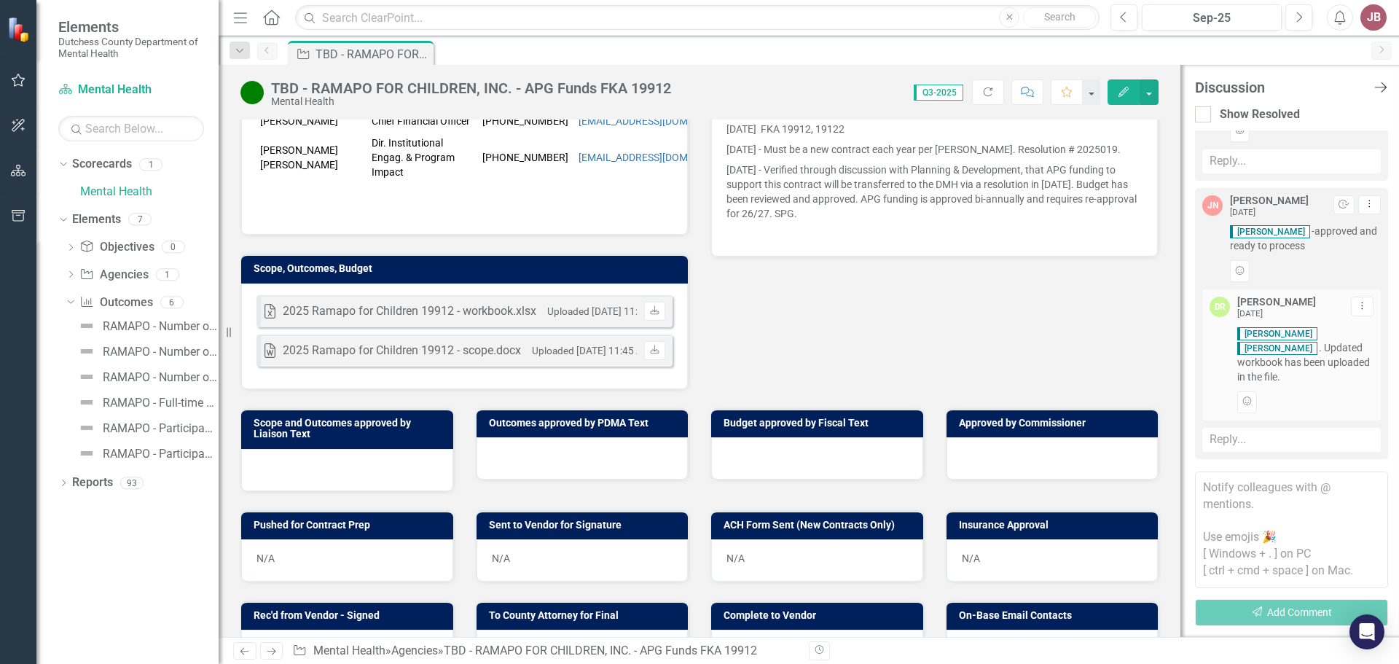
click at [1384, 87] on icon "Close Discussion Bar" at bounding box center [1380, 87] width 18 height 14
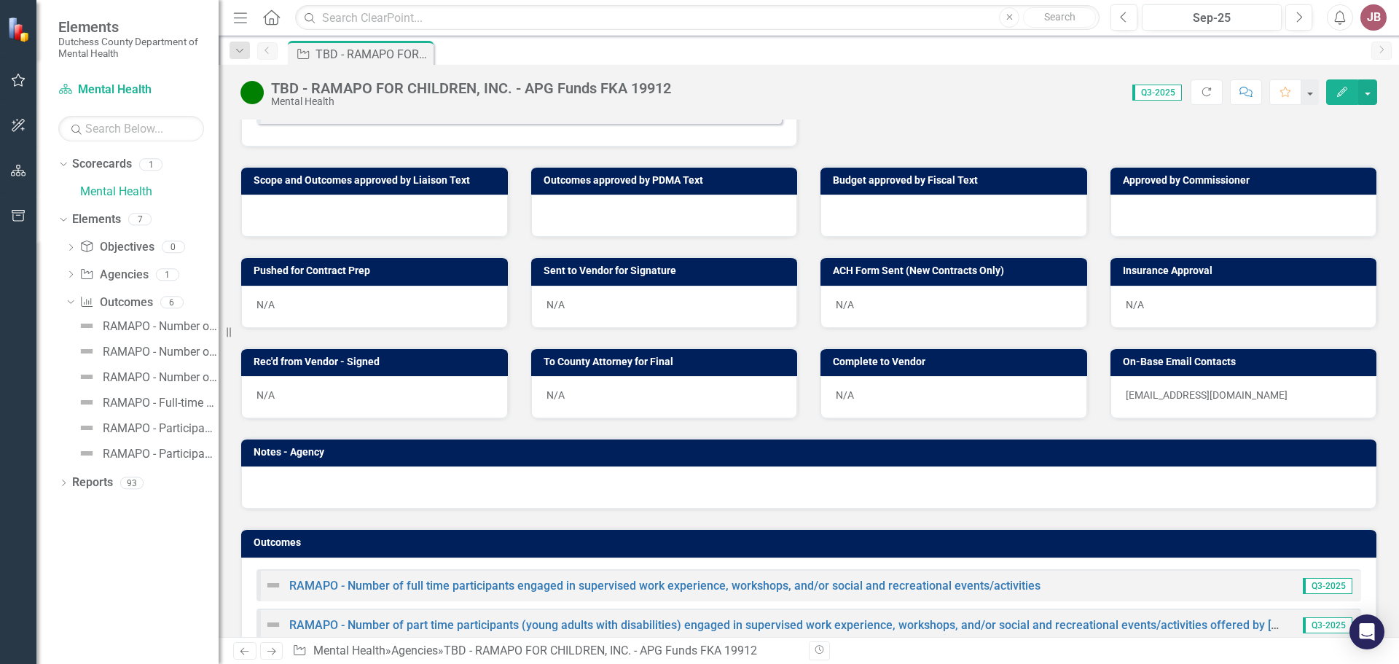
scroll to position [863, 0]
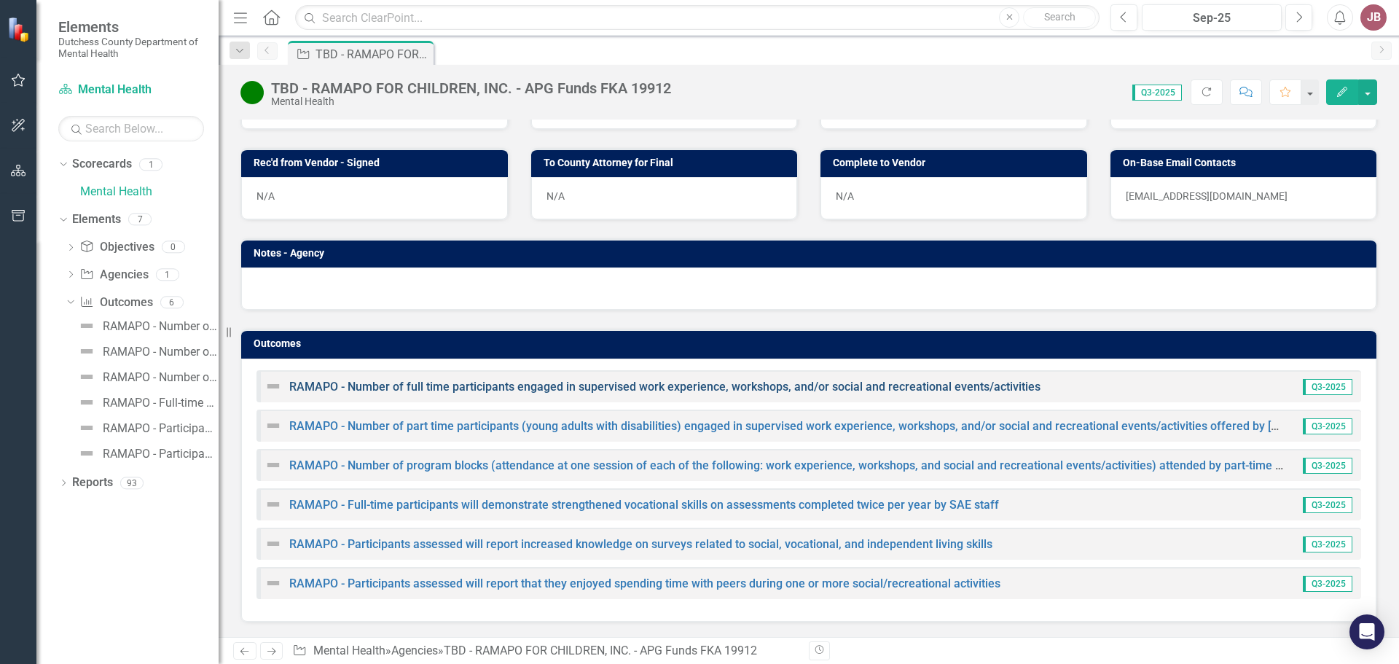
click at [589, 382] on link "RAMAPO - Number of full time participants engaged in supervised work experience…" at bounding box center [664, 387] width 751 height 14
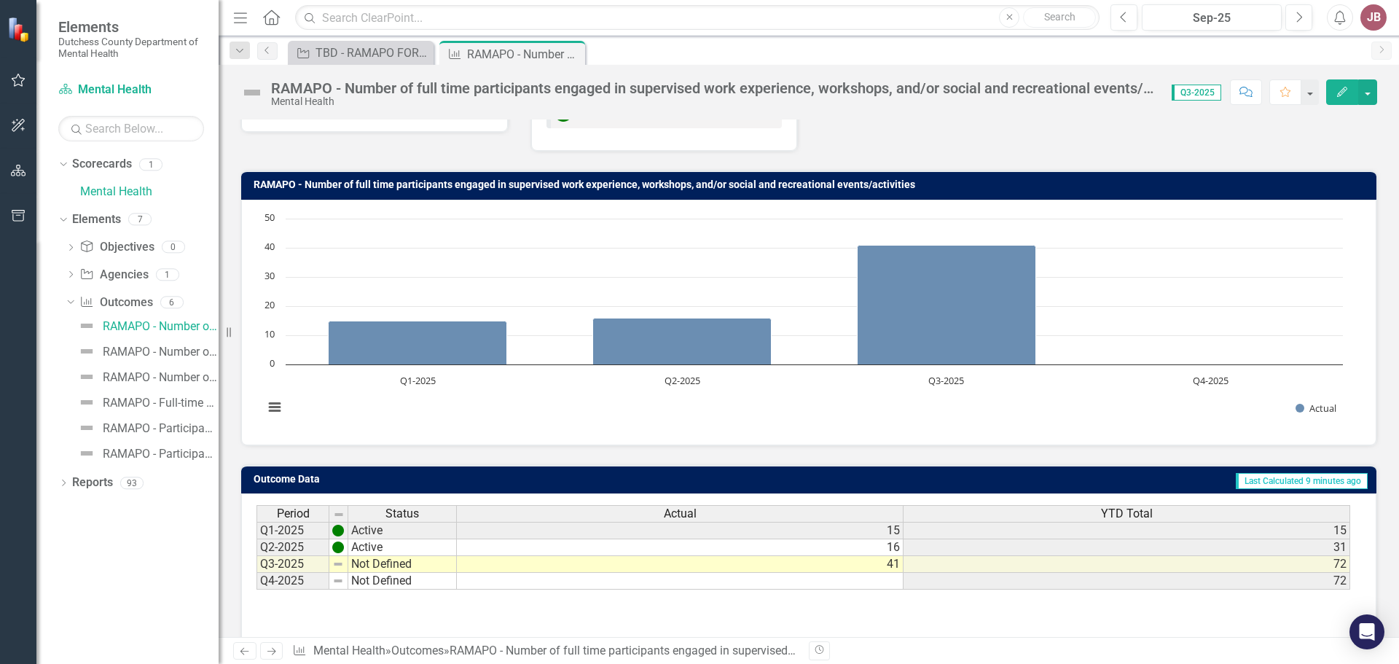
scroll to position [115, 0]
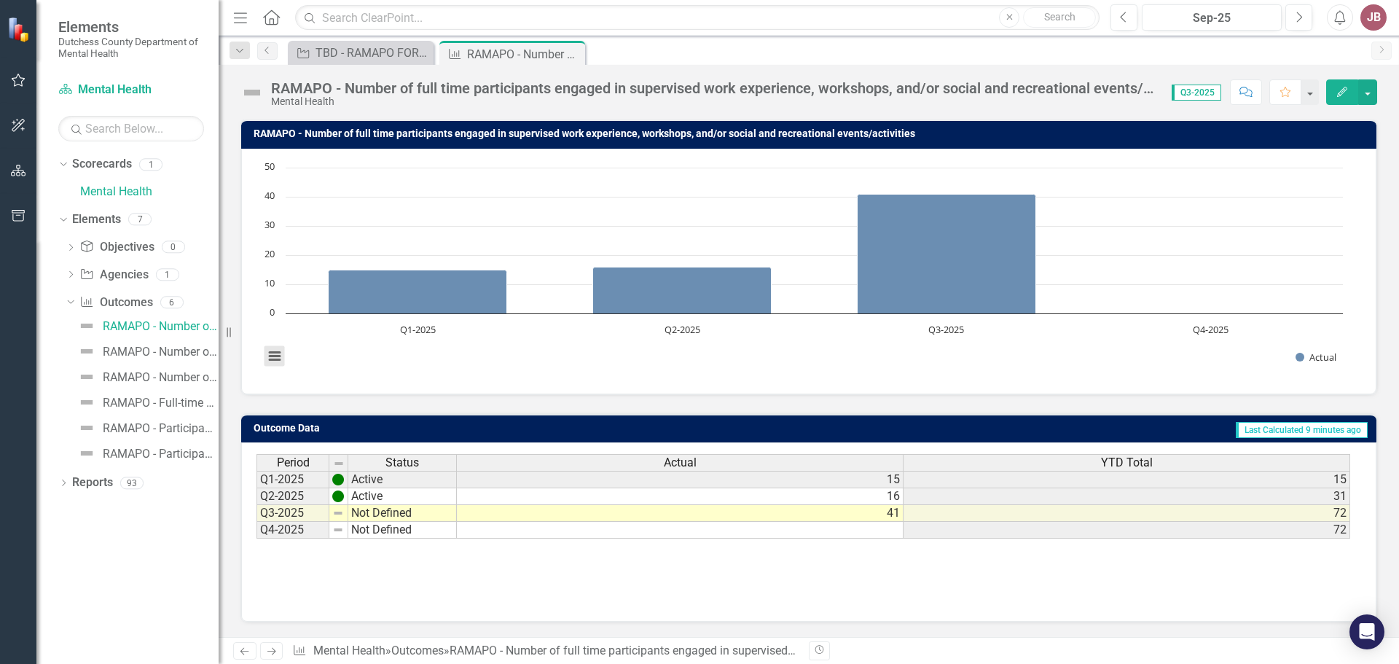
click at [268, 355] on button "View chart menu, Chart" at bounding box center [274, 356] width 20 height 20
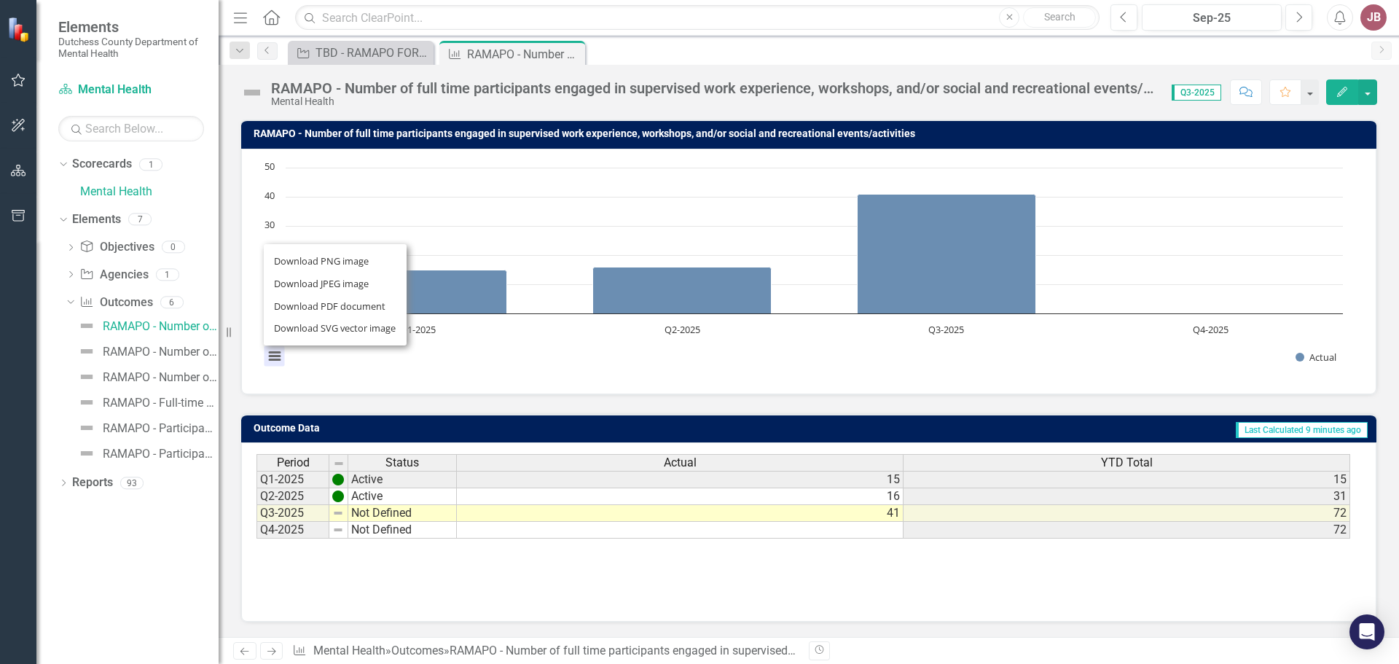
click at [268, 355] on div "Download PNG image Download JPEG image Download PDF document Download SVG vecto…" at bounding box center [335, 295] width 184 height 142
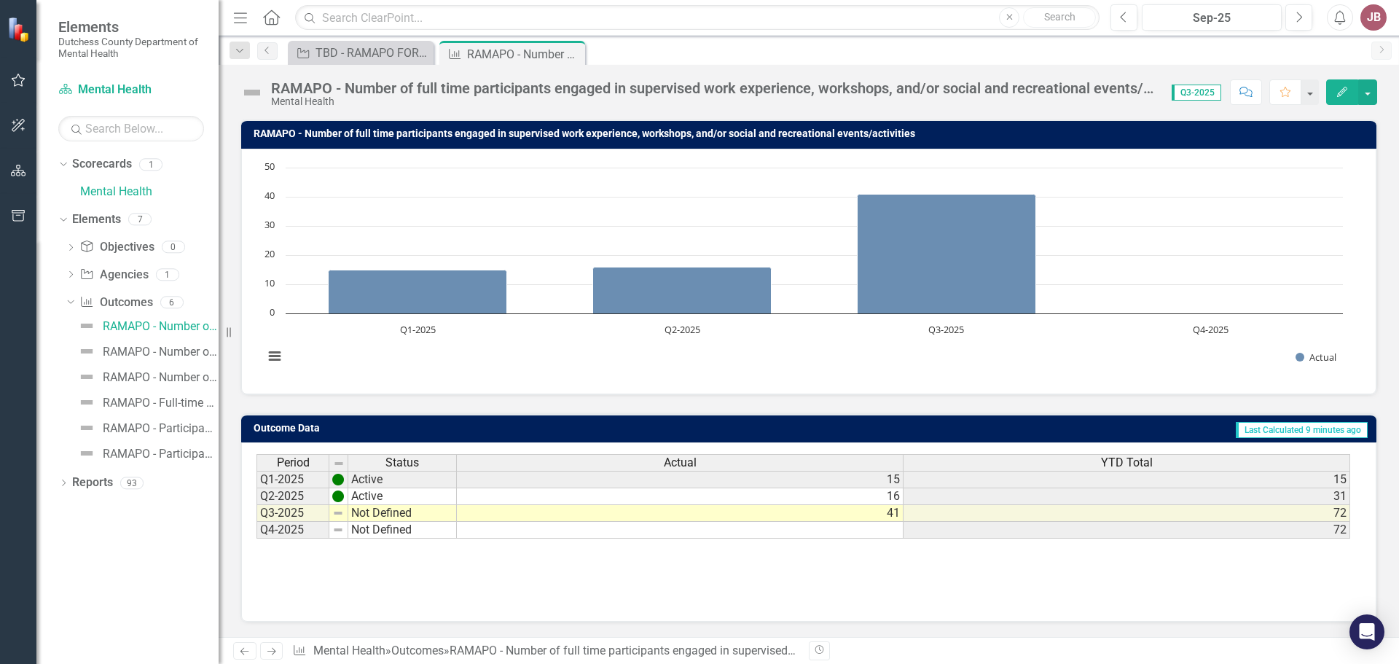
click at [1319, 584] on div "Period Status Actual YTD Total Q1-2025 Active 15 15 Q2-2025 Active 16 31 Q3-202…" at bounding box center [808, 527] width 1104 height 146
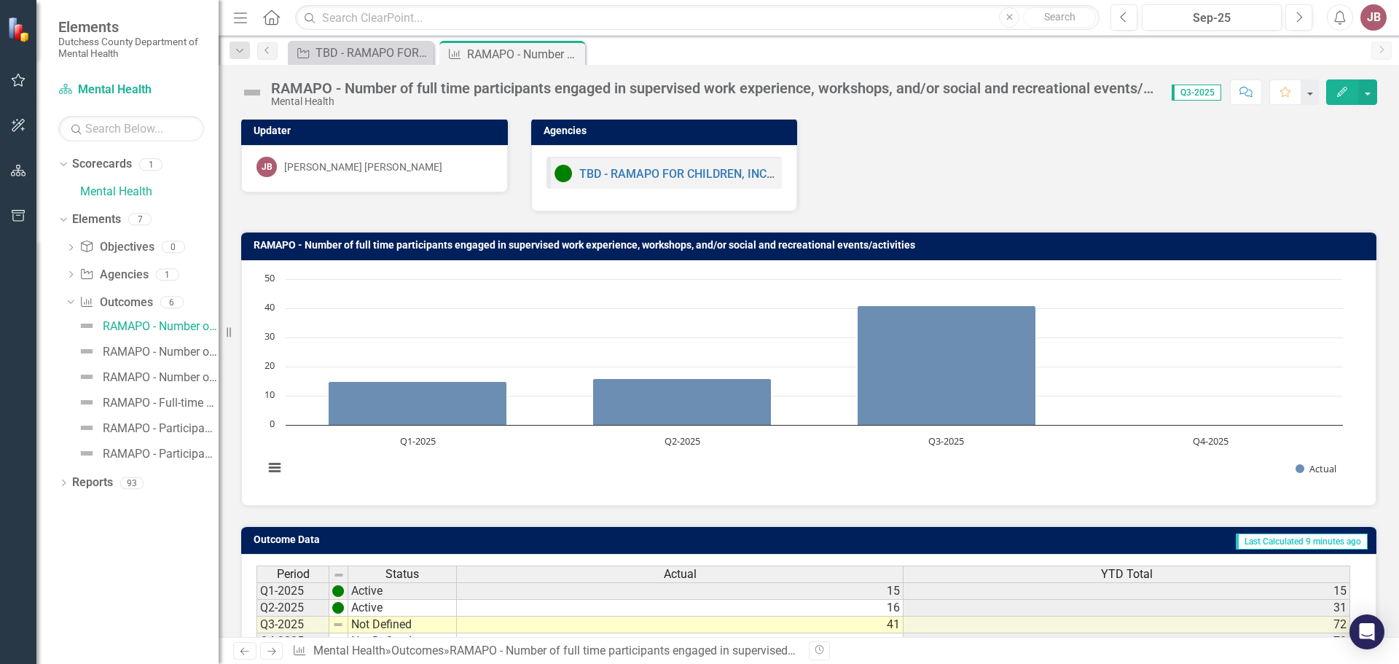
scroll to position [0, 0]
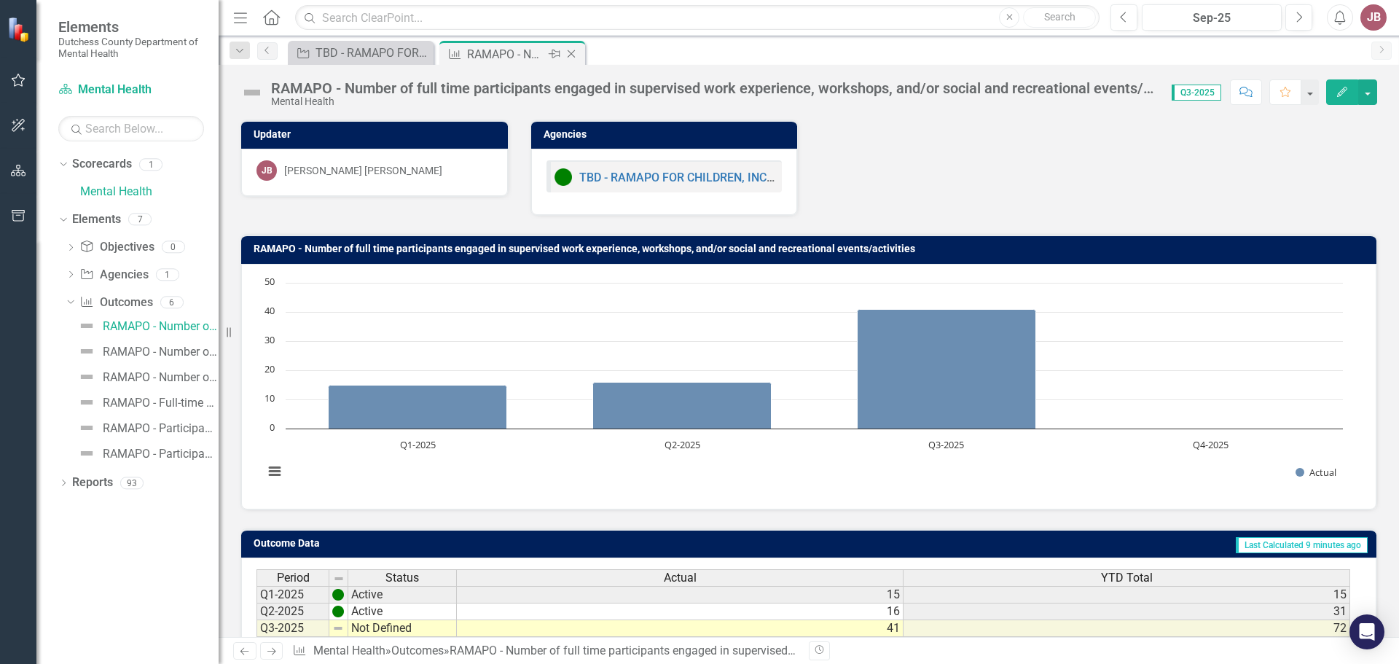
click at [570, 52] on icon "Close" at bounding box center [571, 54] width 15 height 12
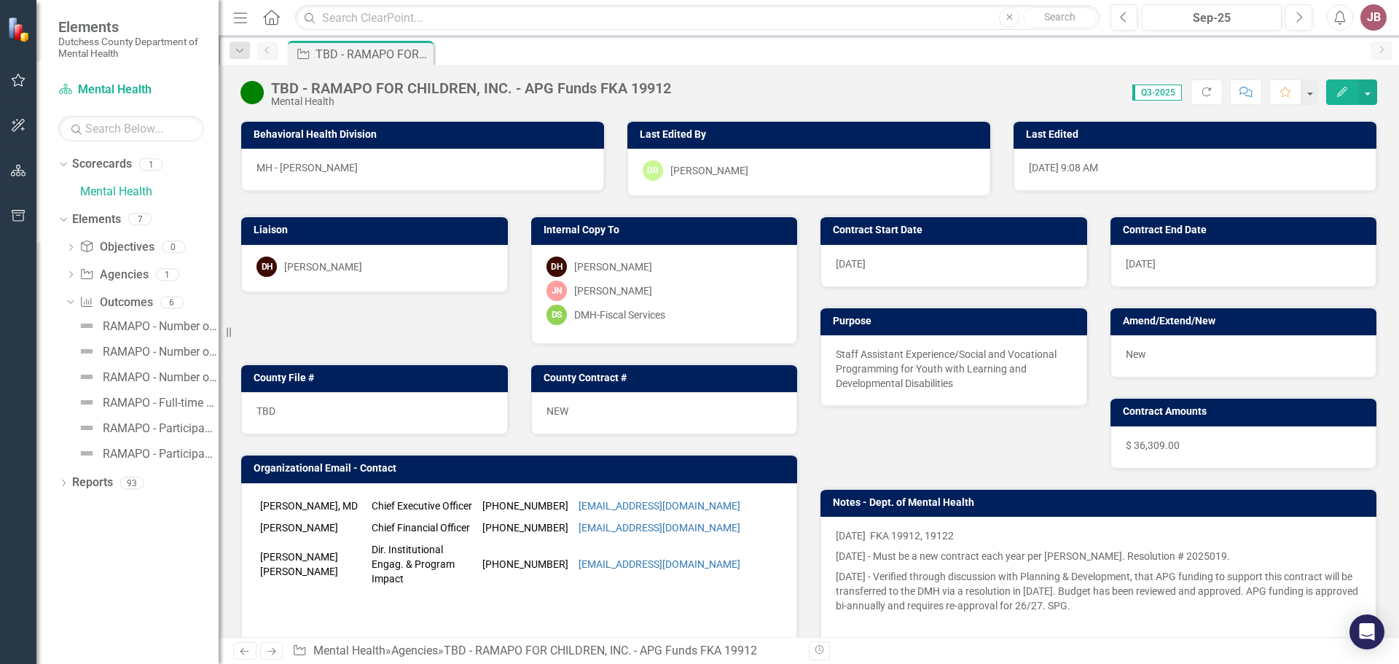
click at [857, 81] on div "Score: 0.00 Q3-2025 Completed Refresh Comment Favorite Edit" at bounding box center [1027, 91] width 699 height 25
